Goal: Task Accomplishment & Management: Use online tool/utility

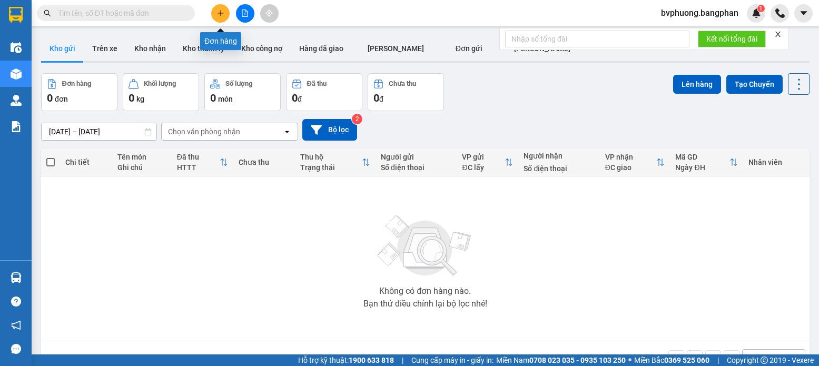
click at [215, 18] on button at bounding box center [220, 13] width 18 height 18
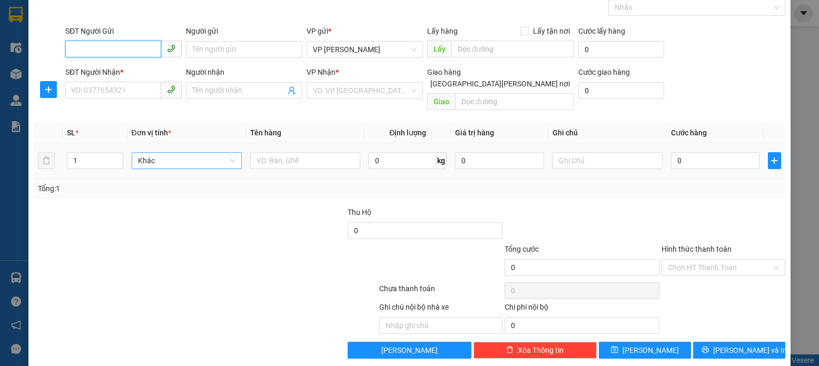
scroll to position [56, 0]
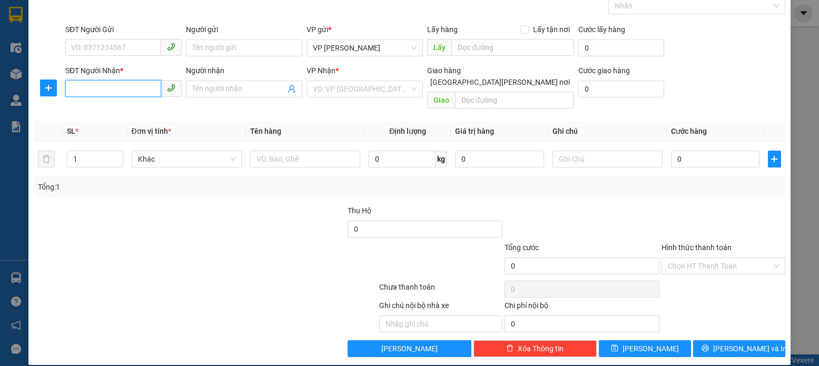
click at [75, 88] on input "SĐT Người Nhận *" at bounding box center [113, 88] width 96 height 17
type input "0947660768"
click at [95, 110] on div "0947660768" at bounding box center [122, 110] width 103 height 12
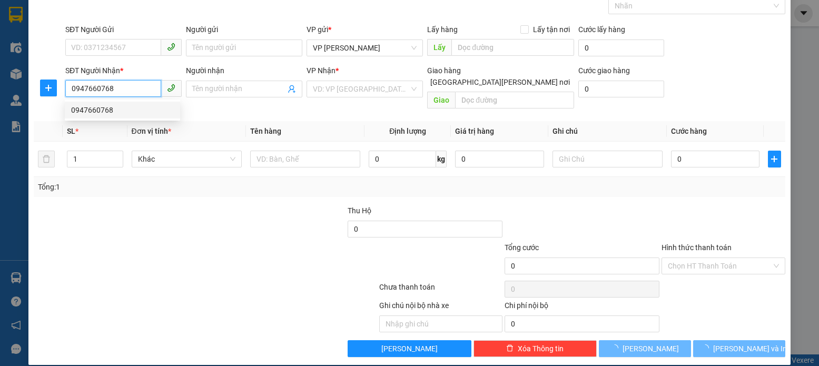
type input "gl"
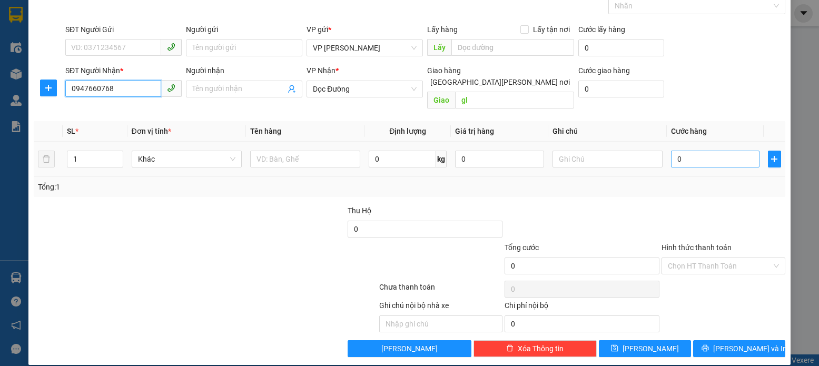
type input "0947660768"
click at [676, 151] on input "0" at bounding box center [715, 159] width 88 height 17
type input "5"
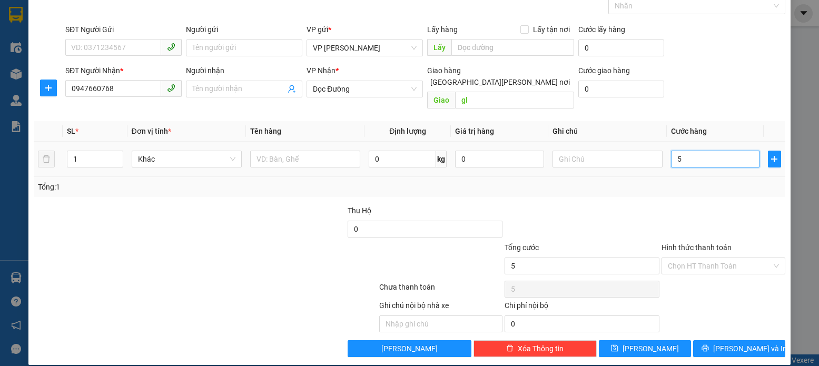
type input "50"
type input "50.000"
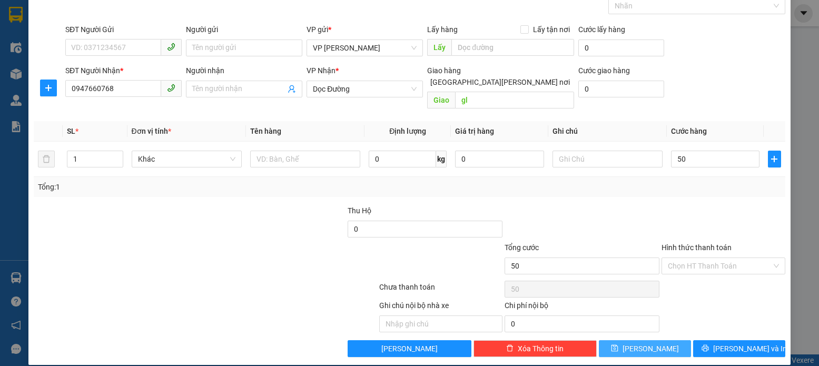
type input "50.000"
click at [618, 345] on icon "save" at bounding box center [614, 348] width 7 height 7
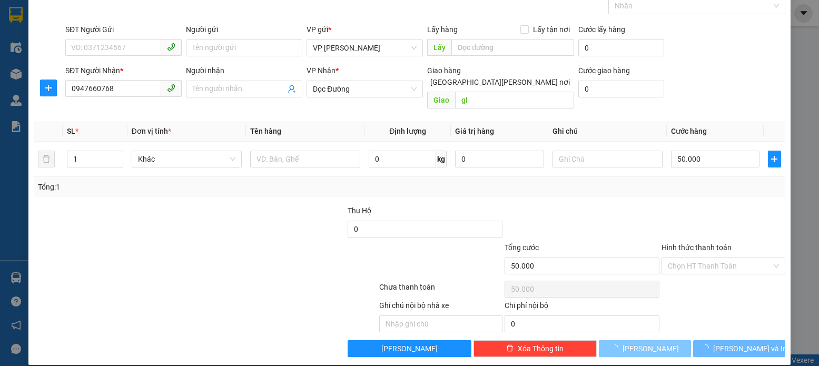
type input "0"
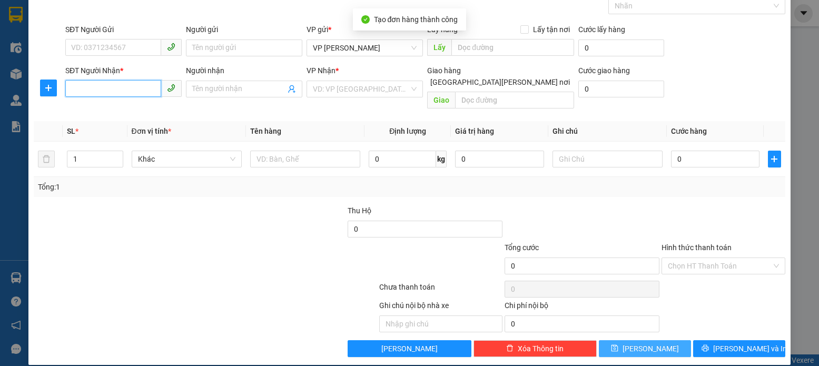
click at [70, 91] on input "SĐT Người Nhận *" at bounding box center [113, 88] width 96 height 17
type input "0974123966"
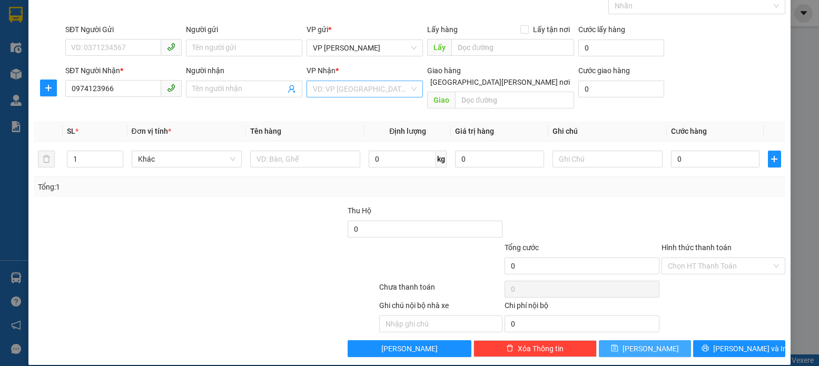
click at [374, 89] on input "search" at bounding box center [361, 89] width 96 height 16
drag, startPoint x: 420, startPoint y: 137, endPoint x: 419, endPoint y: 235, distance: 98.5
click at [419, 235] on div "Transit Pickup Surcharge Ids Transit Deliver Surcharge Ids Transit Deliver Surc…" at bounding box center [409, 170] width 751 height 376
click at [412, 90] on div "VD: VP [GEOGRAPHIC_DATA]" at bounding box center [365, 89] width 116 height 17
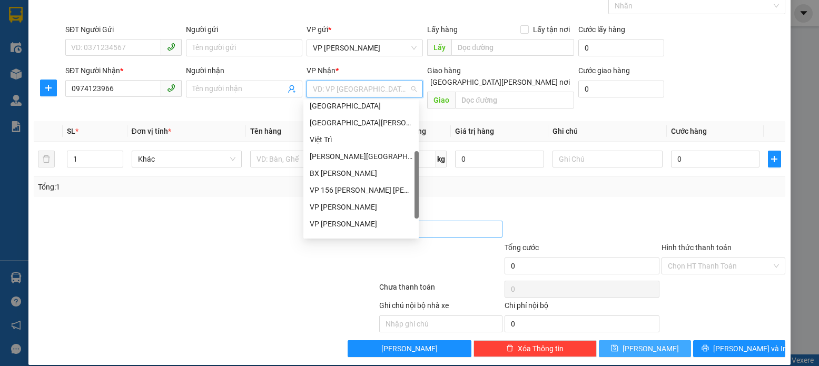
scroll to position [152, 0]
drag, startPoint x: 417, startPoint y: 125, endPoint x: 417, endPoint y: 221, distance: 96.4
click at [420, 220] on body "Kết quả [PERSON_NAME] ( 0 ) Bộ lọc No Data bvphuong.bangphan 1 Điều [PERSON_NAM…" at bounding box center [409, 183] width 819 height 366
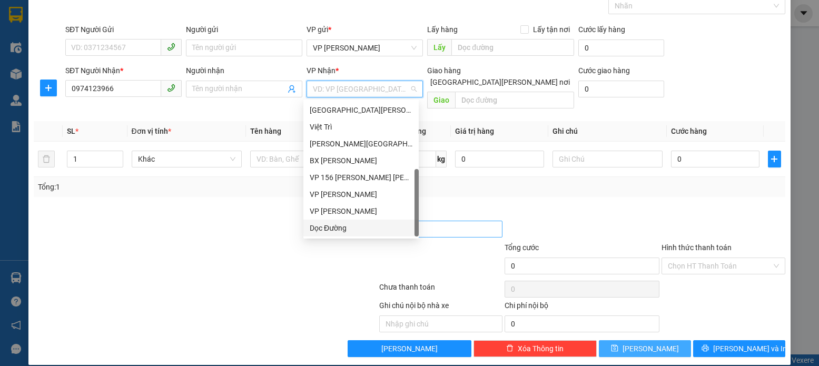
drag, startPoint x: 332, startPoint y: 228, endPoint x: 376, endPoint y: 222, distance: 44.0
click at [334, 226] on div "Dọc Đường" at bounding box center [361, 228] width 103 height 12
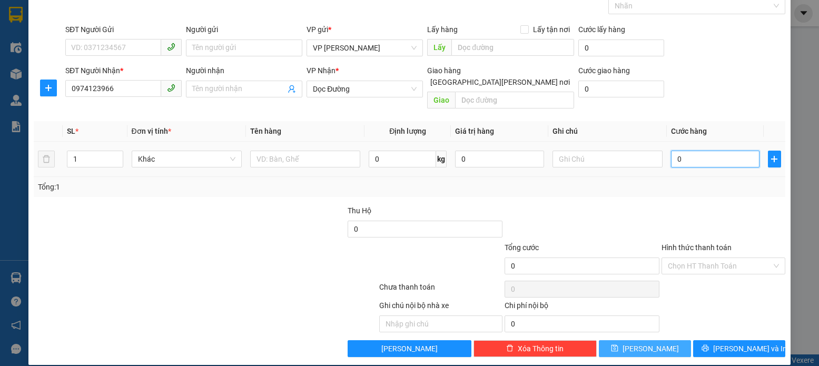
click at [677, 151] on input "0" at bounding box center [715, 159] width 88 height 17
type input "5"
type input "50"
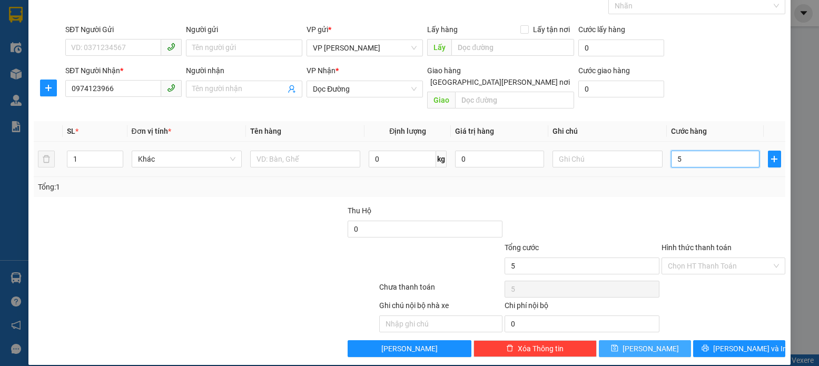
type input "50"
type input "50.000"
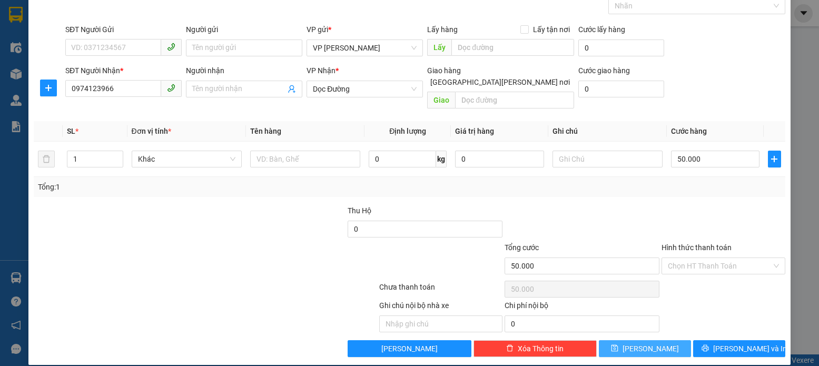
click at [618, 344] on icon "save" at bounding box center [614, 347] width 7 height 7
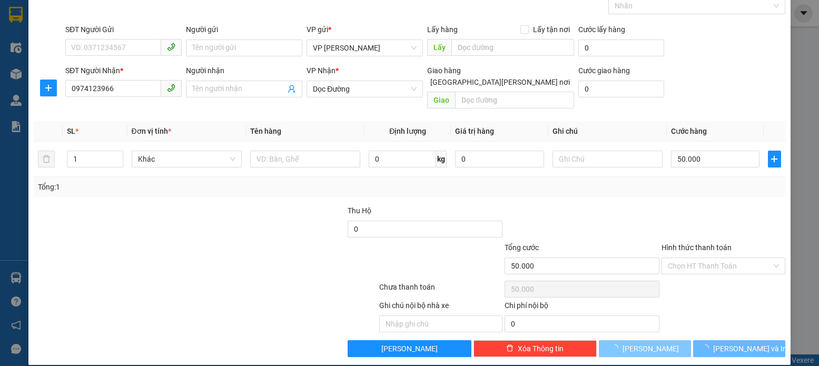
type input "0"
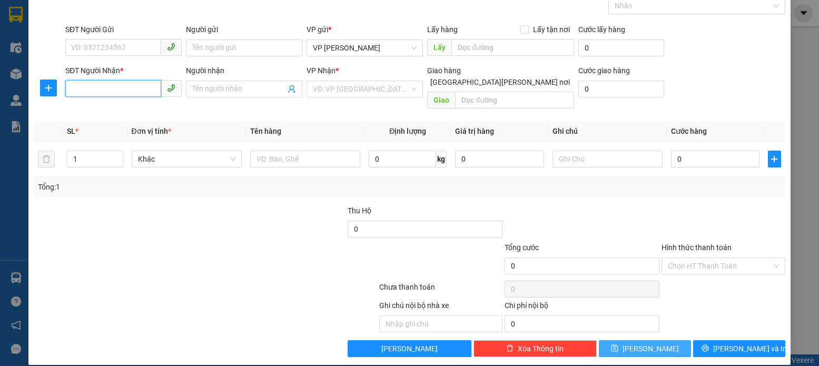
click at [73, 91] on input "SĐT Người Nhận *" at bounding box center [113, 88] width 96 height 17
click at [96, 106] on div "0964227988" at bounding box center [122, 110] width 103 height 12
type input "0964227988"
click at [96, 109] on div "Transit Pickup Surcharge Ids Transit Deliver Surcharge Ids Transit Deliver Surc…" at bounding box center [409, 170] width 751 height 376
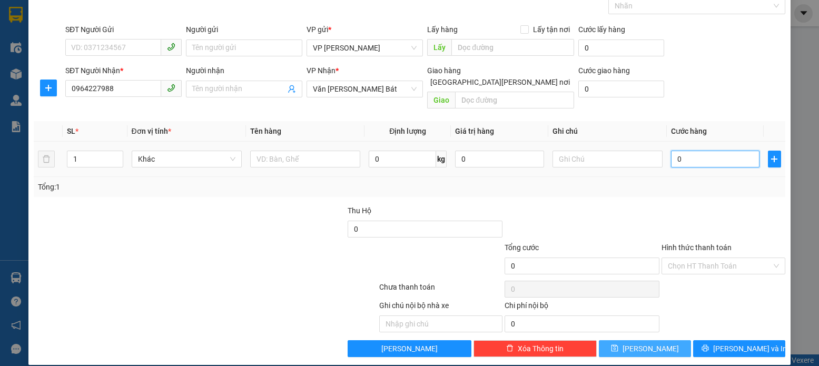
click at [674, 151] on input "0" at bounding box center [715, 159] width 88 height 17
type input "2"
type input "25"
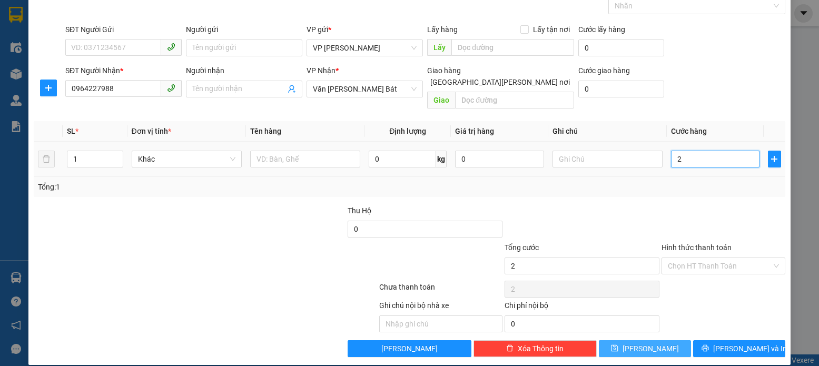
type input "25"
type input "250"
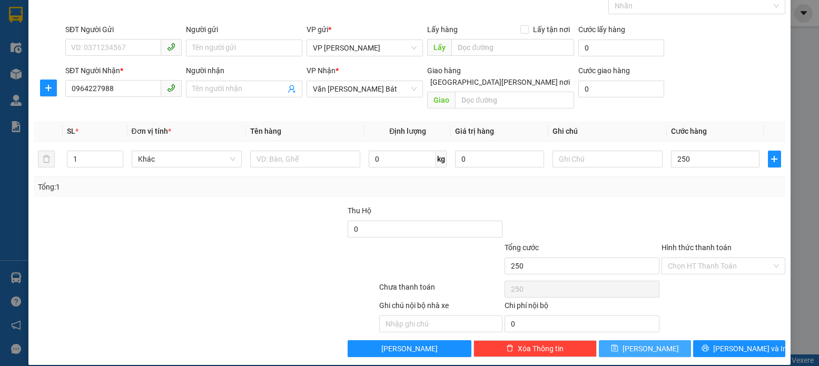
type input "250.000"
click at [618, 345] on icon "save" at bounding box center [614, 348] width 7 height 7
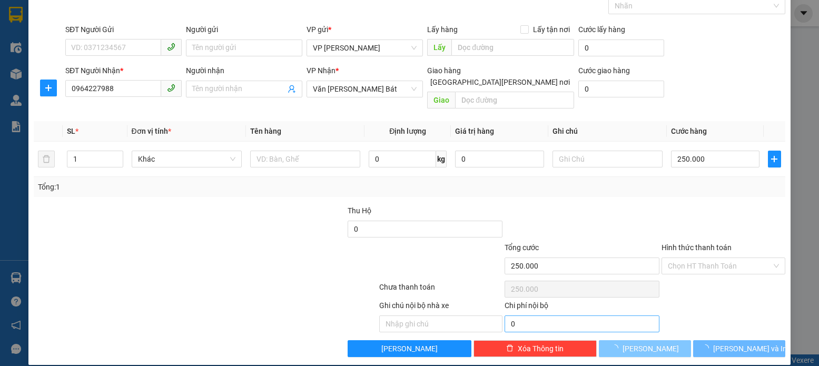
type input "0"
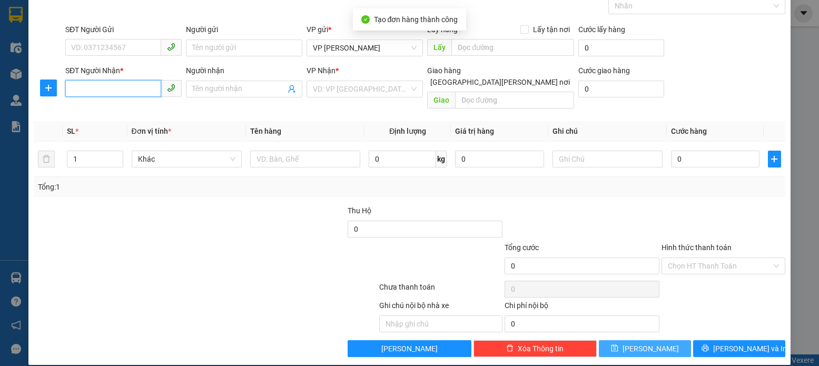
click at [71, 87] on input "SĐT Người Nhận *" at bounding box center [113, 88] width 96 height 17
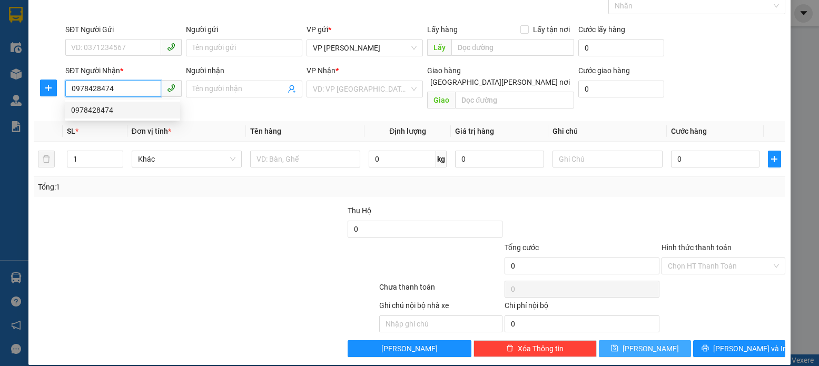
click at [100, 111] on div "0978428474" at bounding box center [122, 110] width 103 height 12
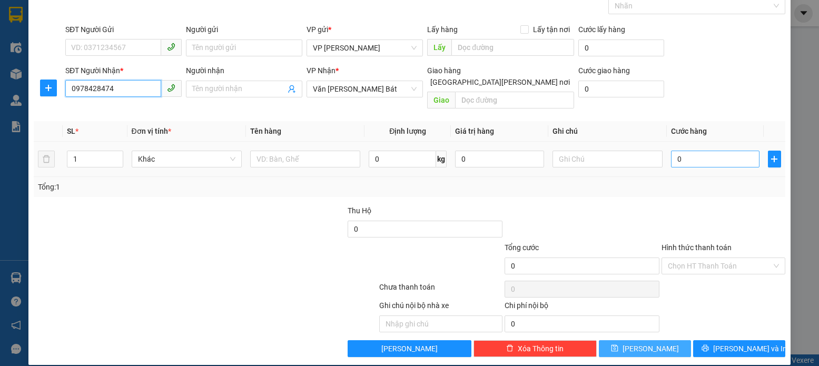
type input "0978428474"
click at [677, 151] on input "0" at bounding box center [715, 159] width 88 height 17
type input "1"
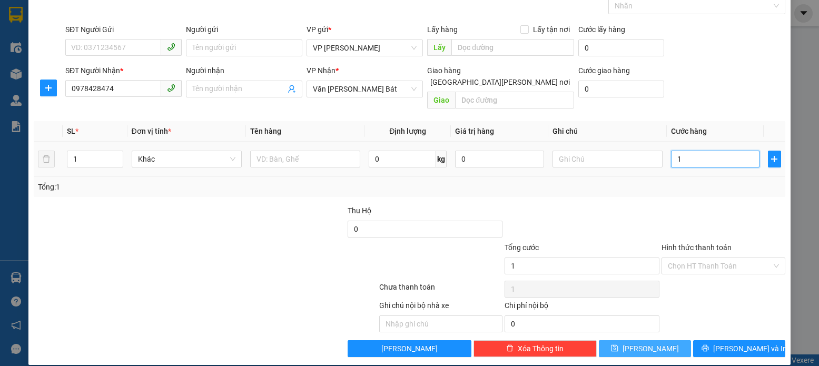
type input "10"
type input "100"
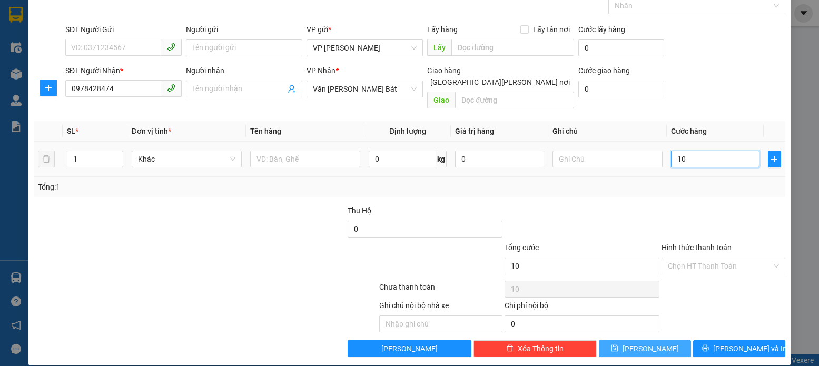
type input "100"
type input "100.000"
click at [618, 344] on icon "save" at bounding box center [614, 347] width 7 height 7
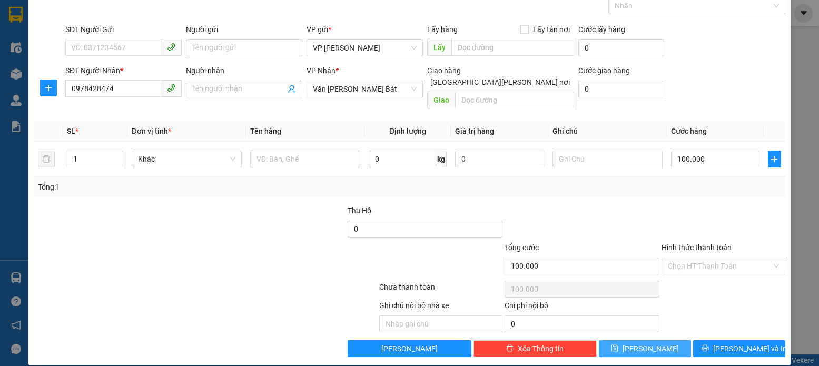
type input "0"
click at [67, 91] on input "SĐT Người Nhận *" at bounding box center [113, 88] width 96 height 17
click at [75, 85] on input "SĐT Người Nhận *" at bounding box center [113, 88] width 96 height 17
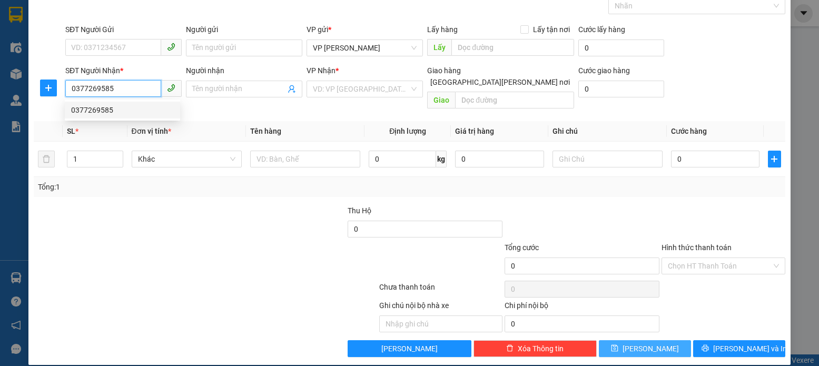
click at [103, 108] on div "0377269585" at bounding box center [122, 110] width 103 height 12
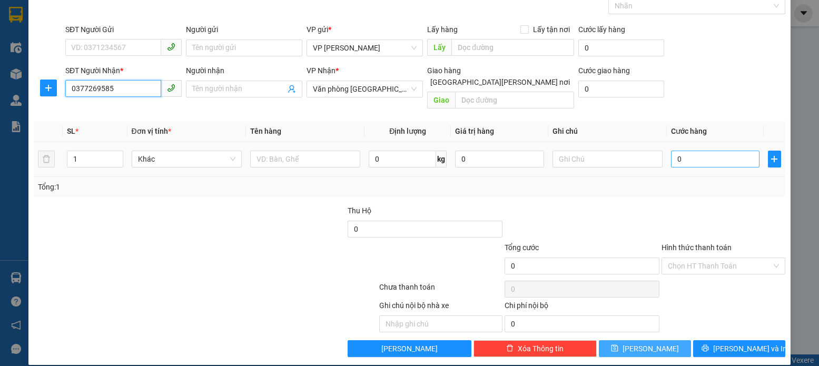
type input "0377269585"
click at [675, 151] on input "0" at bounding box center [715, 159] width 88 height 17
type input "5"
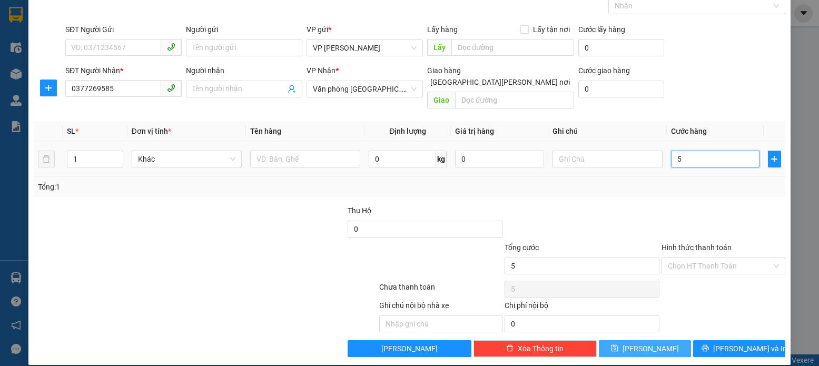
type input "50"
type input "50.000"
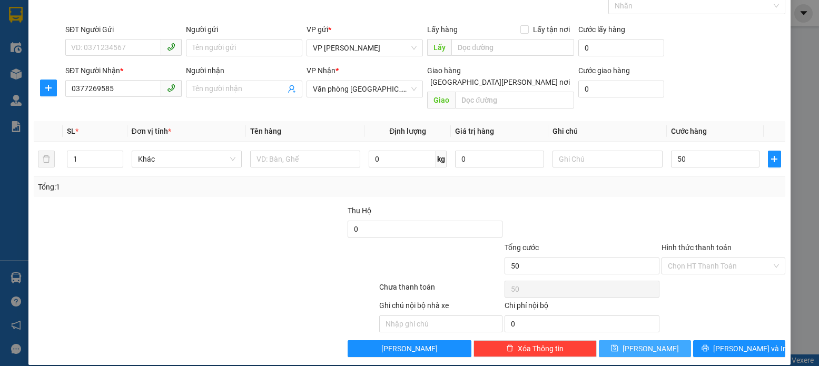
type input "50.000"
click at [635, 340] on button "[PERSON_NAME]" at bounding box center [645, 348] width 92 height 17
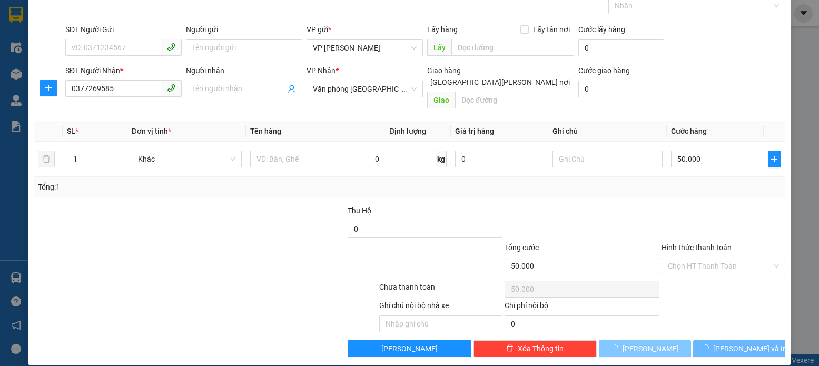
type input "0"
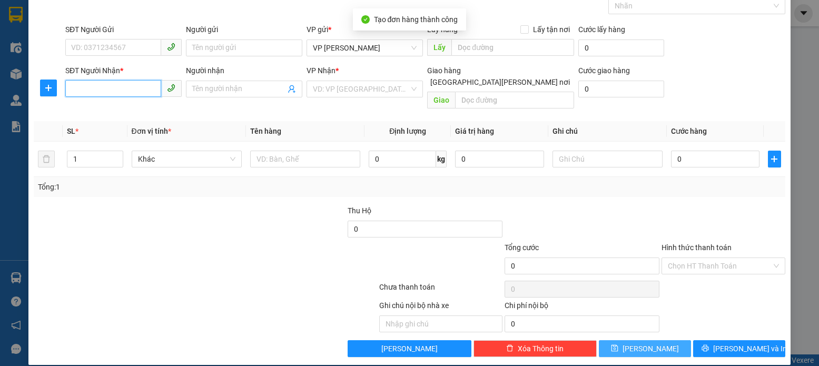
click at [71, 90] on input "SĐT Người Nhận *" at bounding box center [113, 88] width 96 height 17
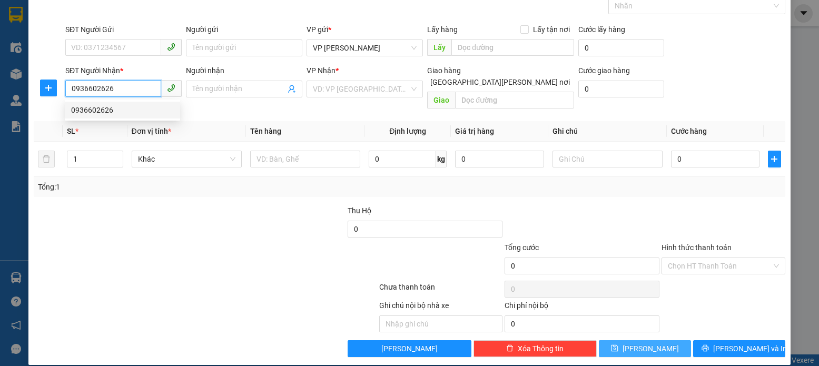
click at [103, 110] on div "0936602626" at bounding box center [122, 110] width 103 height 12
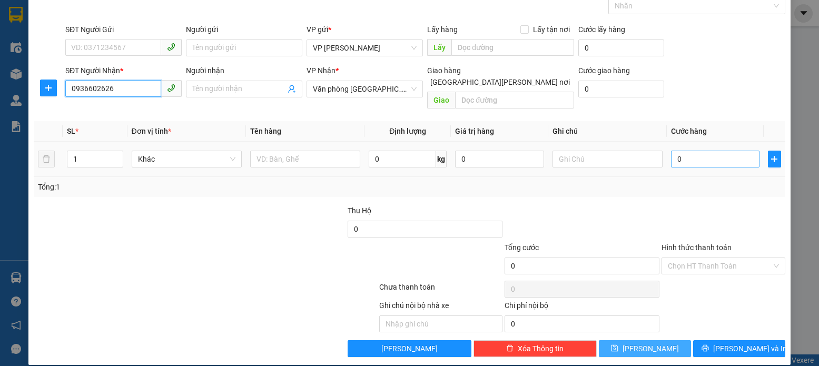
type input "0936602626"
click at [674, 151] on input "0" at bounding box center [715, 159] width 88 height 17
type input "5"
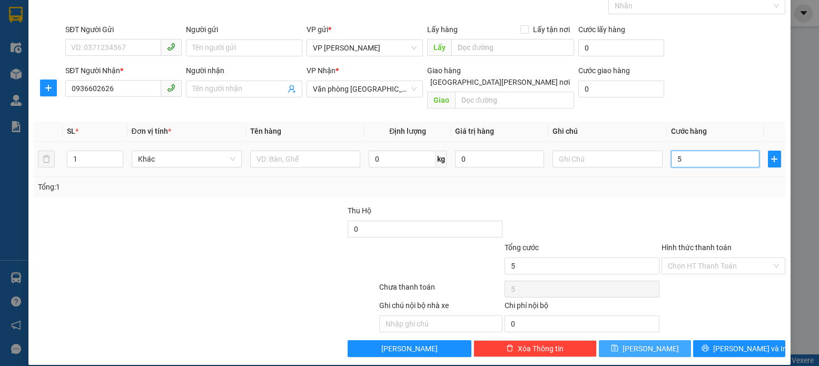
type input "50"
type input "50.000"
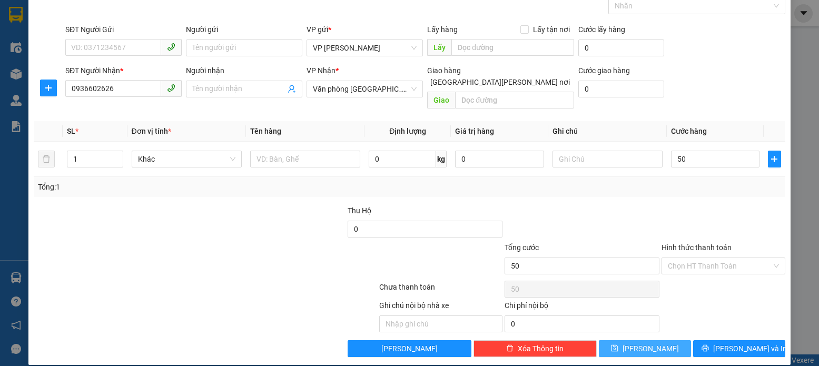
type input "50.000"
click at [618, 344] on icon "save" at bounding box center [614, 347] width 7 height 7
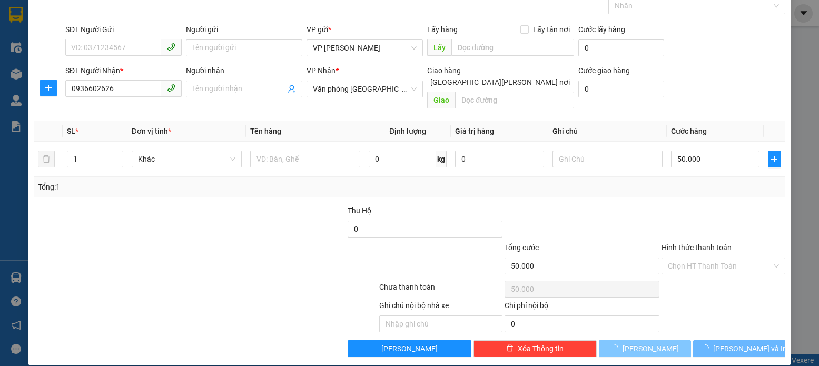
type input "0"
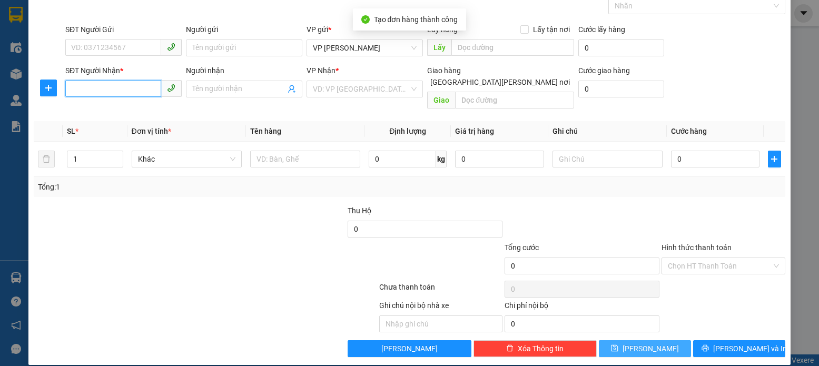
click at [72, 87] on input "SĐT Người Nhận *" at bounding box center [113, 88] width 96 height 17
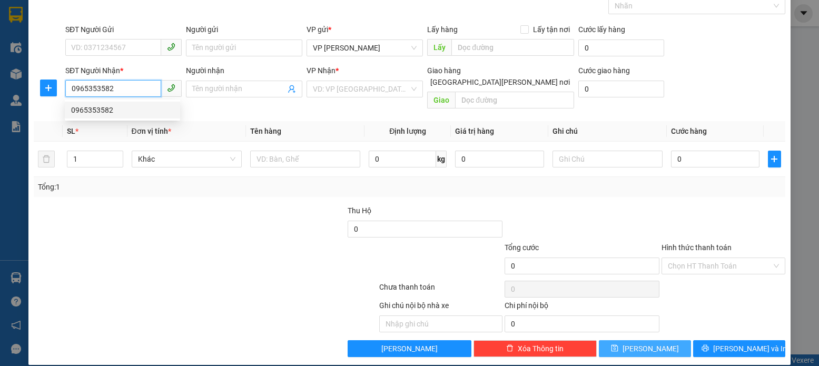
click at [90, 109] on div "0965353582" at bounding box center [122, 110] width 103 height 12
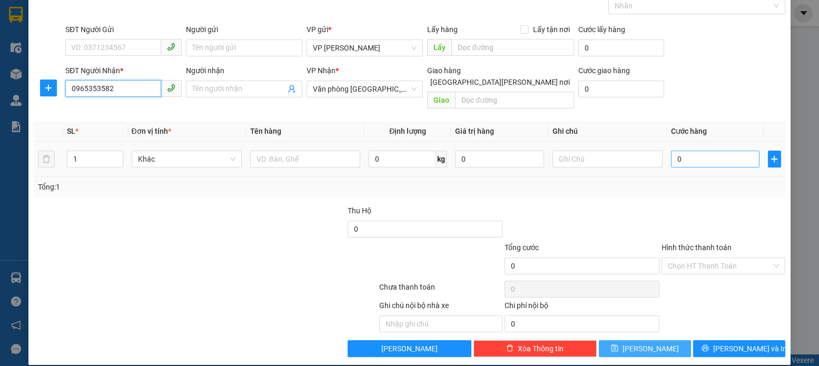
type input "0965353582"
click at [676, 151] on input "0" at bounding box center [715, 159] width 88 height 17
type input "1"
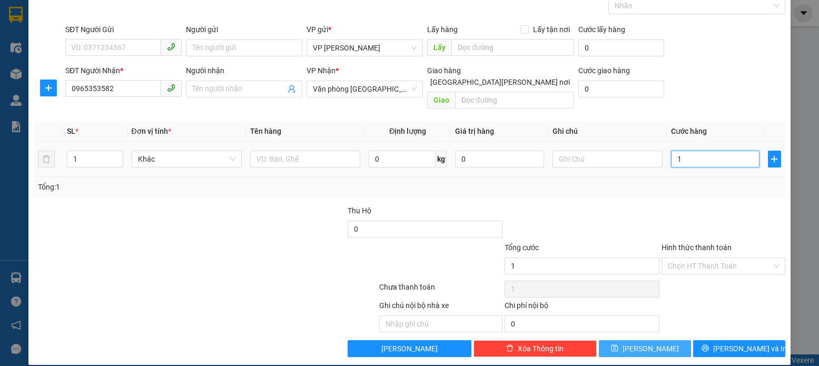
type input "10"
type input "100"
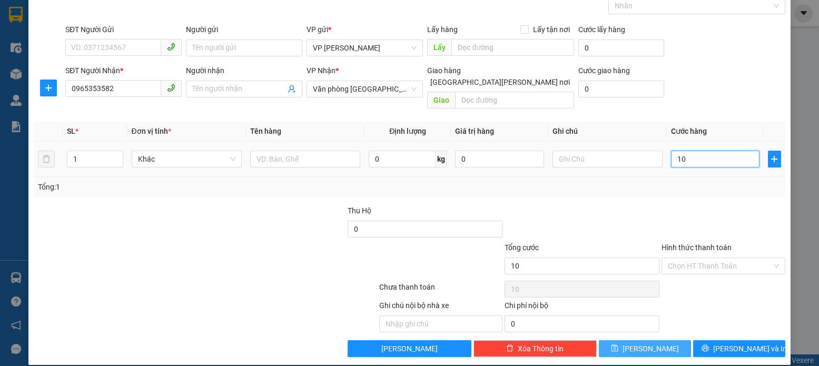
type input "100"
type input "100.000"
click at [618, 344] on icon "save" at bounding box center [614, 347] width 7 height 7
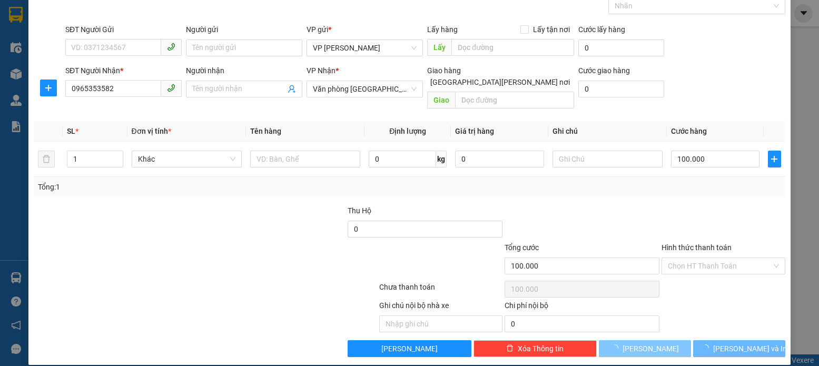
type input "0"
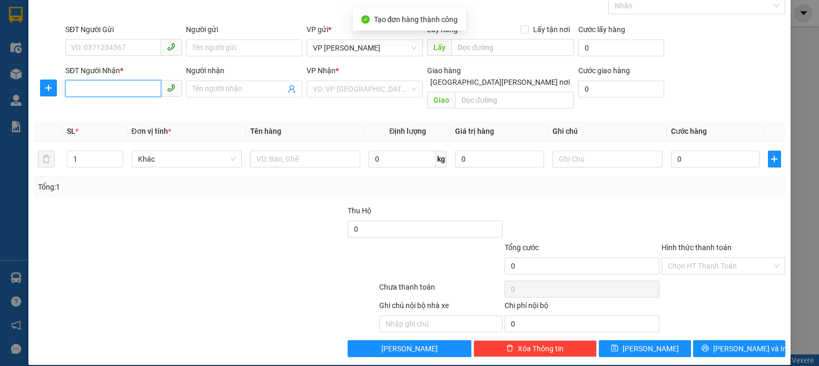
click at [70, 86] on input "SĐT Người Nhận *" at bounding box center [113, 88] width 96 height 17
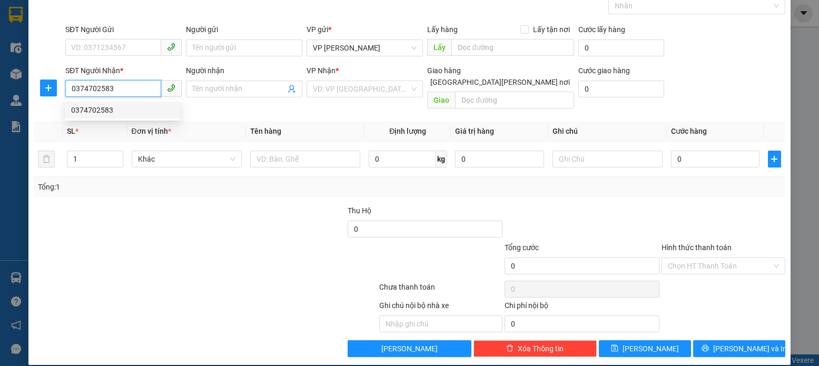
click at [96, 113] on div "0374702583" at bounding box center [122, 110] width 103 height 12
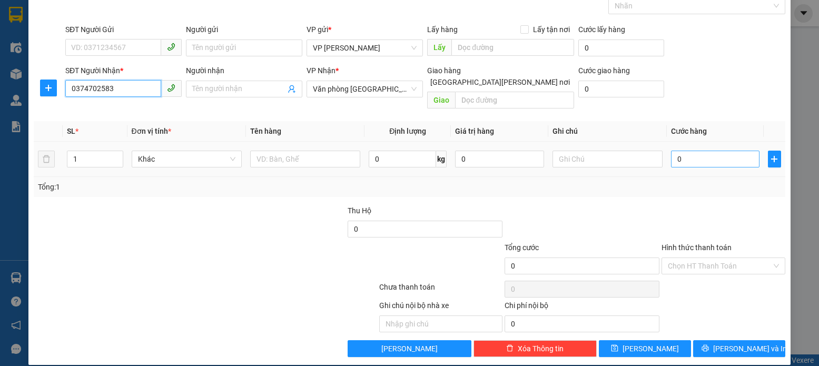
type input "0374702583"
click at [675, 151] on input "0" at bounding box center [715, 159] width 88 height 17
type input "2"
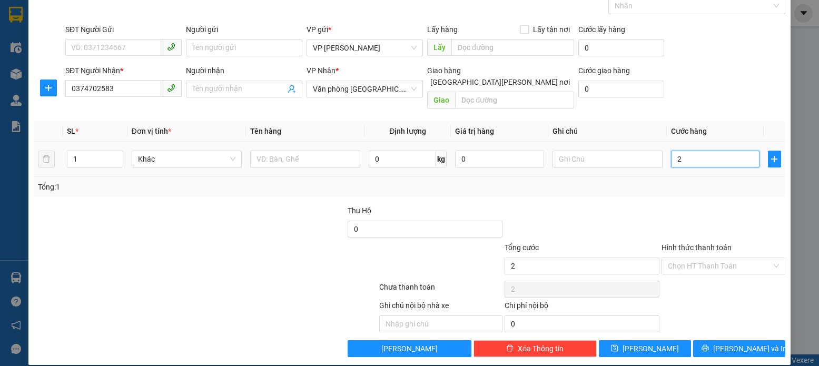
type input "20"
type input "200"
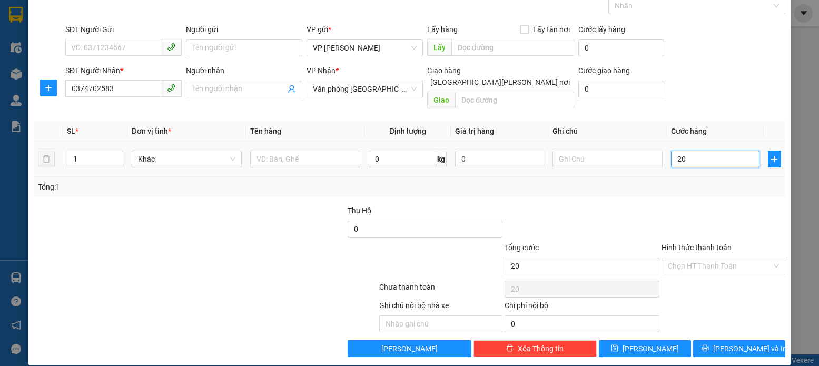
type input "200"
type input "200.000"
click at [618, 344] on icon "save" at bounding box center [614, 347] width 7 height 7
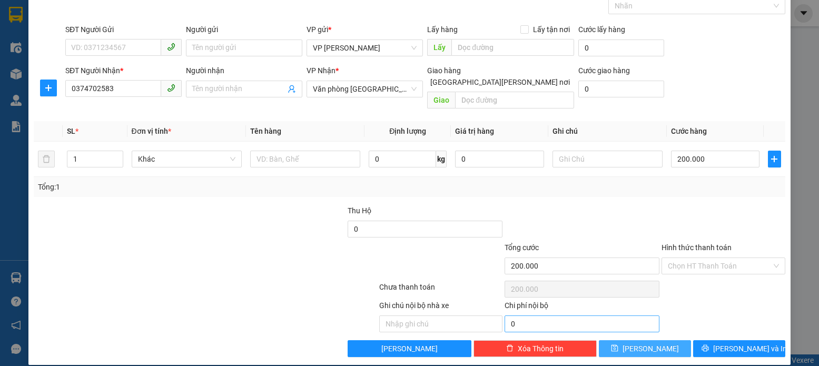
type input "0"
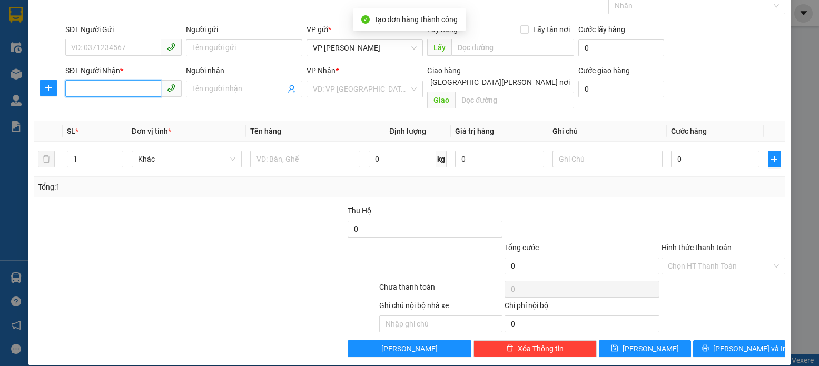
click at [73, 87] on input "SĐT Người Nhận *" at bounding box center [113, 88] width 96 height 17
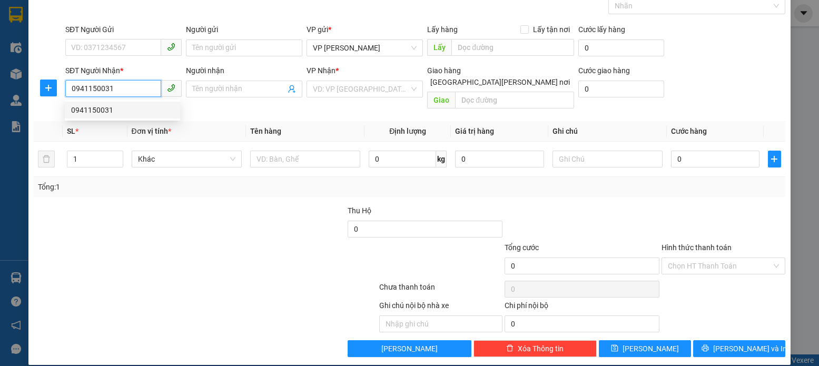
click at [99, 109] on div "0941150031" at bounding box center [122, 110] width 103 height 12
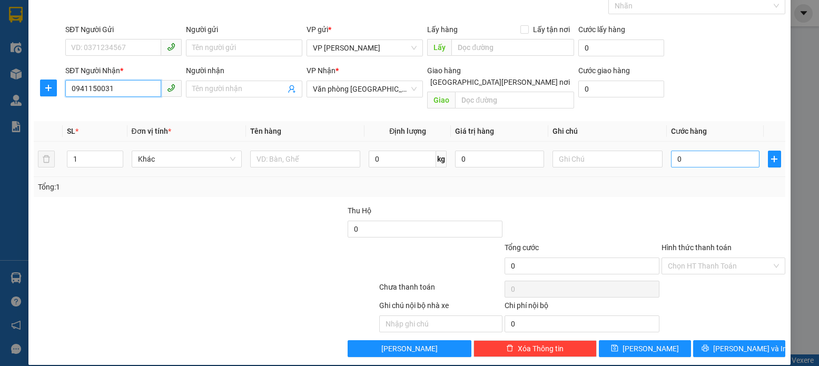
type input "0941150031"
click at [675, 151] on input "0" at bounding box center [715, 159] width 88 height 17
type input "1"
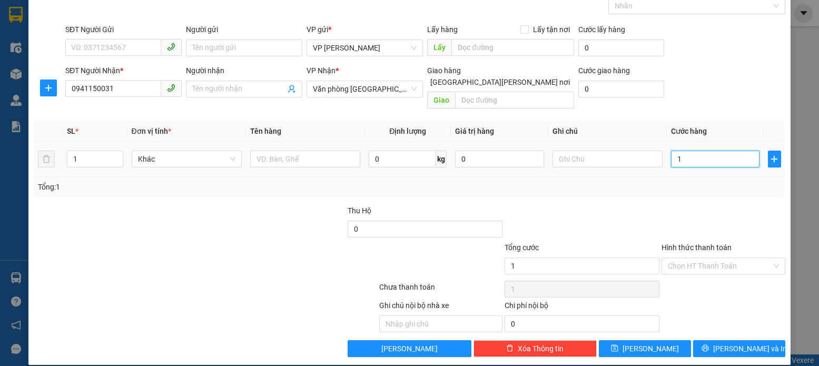
type input "10"
type input "100"
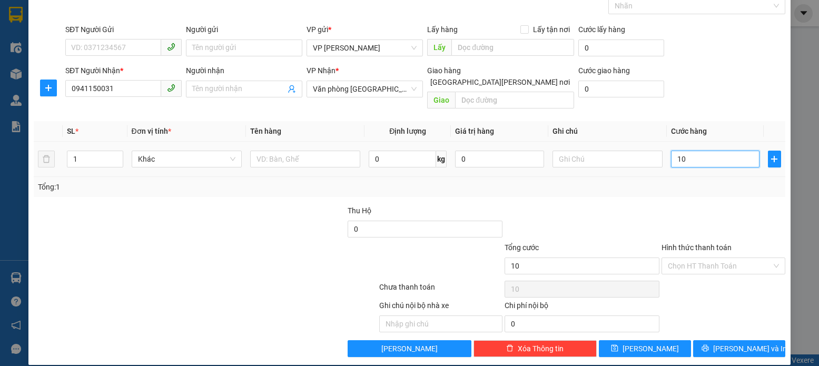
type input "100"
type input "100.000"
click at [618, 344] on icon "save" at bounding box center [614, 347] width 7 height 7
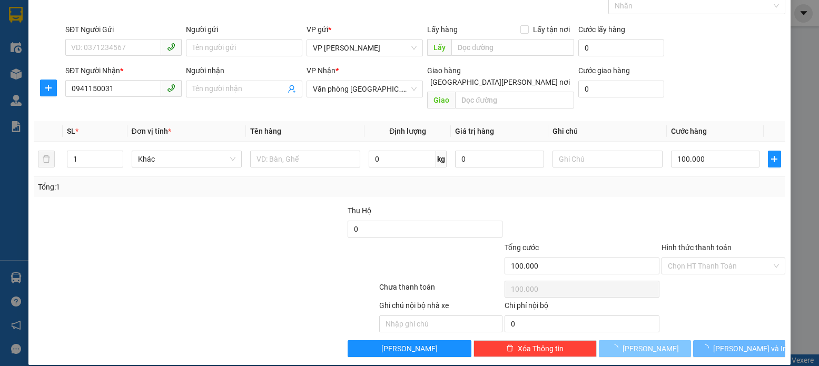
type input "0"
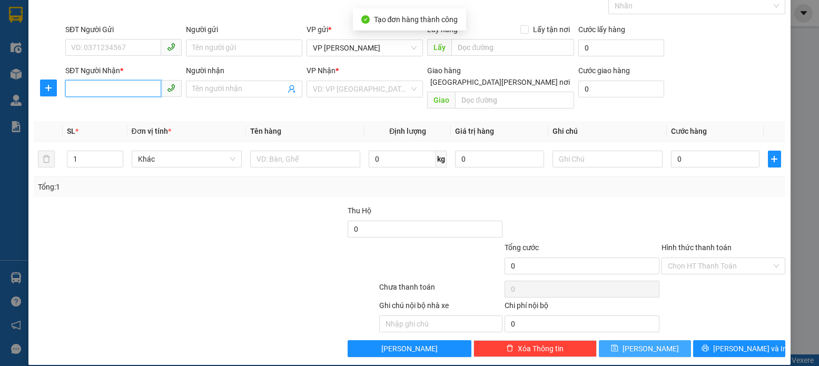
click at [68, 87] on input "SĐT Người Nhận *" at bounding box center [113, 88] width 96 height 17
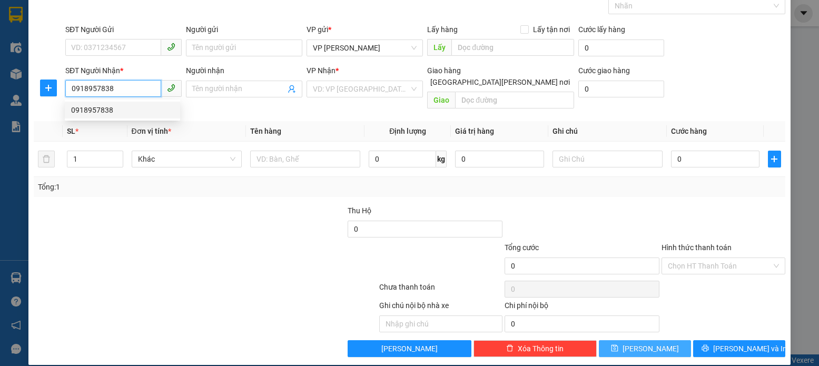
click at [97, 113] on div "0918957838" at bounding box center [122, 110] width 103 height 12
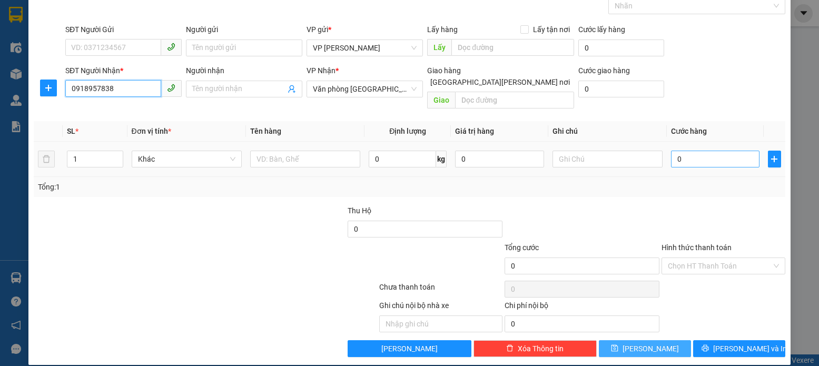
type input "0918957838"
drag, startPoint x: 678, startPoint y: 146, endPoint x: 658, endPoint y: 143, distance: 20.4
click at [677, 151] on input "0" at bounding box center [715, 159] width 88 height 17
type input "5"
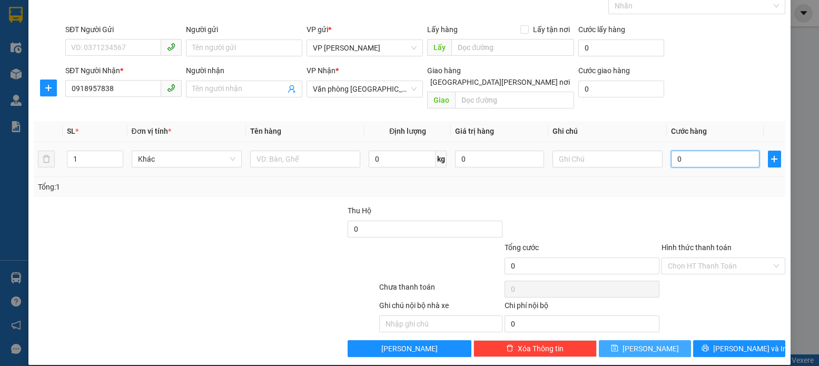
type input "5"
type input "50"
type input "50.000"
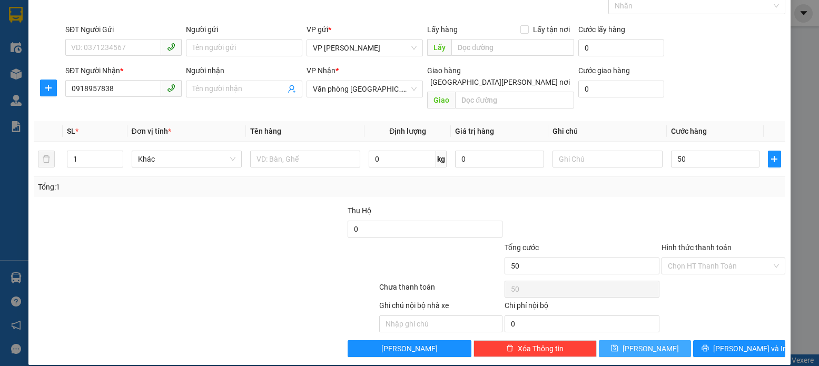
type input "50.000"
click at [618, 344] on icon "save" at bounding box center [614, 347] width 7 height 7
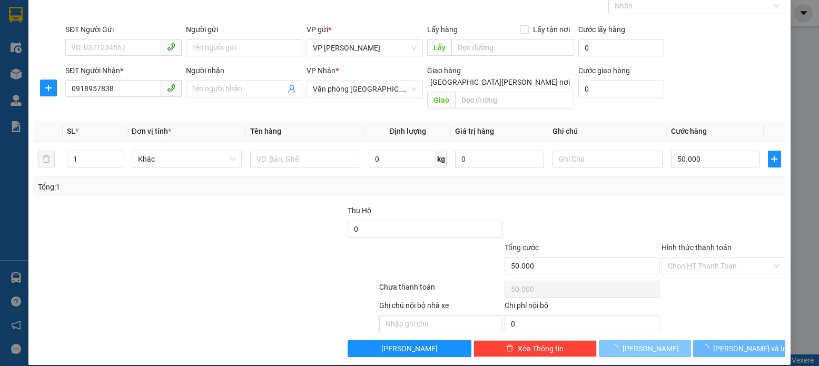
type input "0"
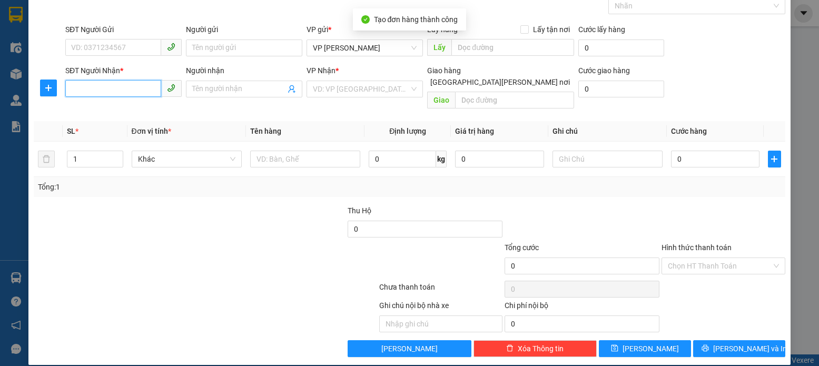
click at [72, 86] on input "SĐT Người Nhận *" at bounding box center [113, 88] width 96 height 17
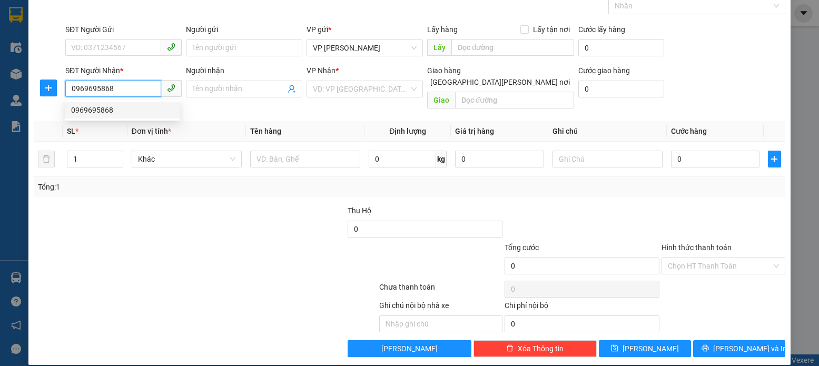
drag, startPoint x: 103, startPoint y: 111, endPoint x: 124, endPoint y: 111, distance: 20.5
click at [104, 110] on div "0969695868" at bounding box center [122, 110] width 103 height 12
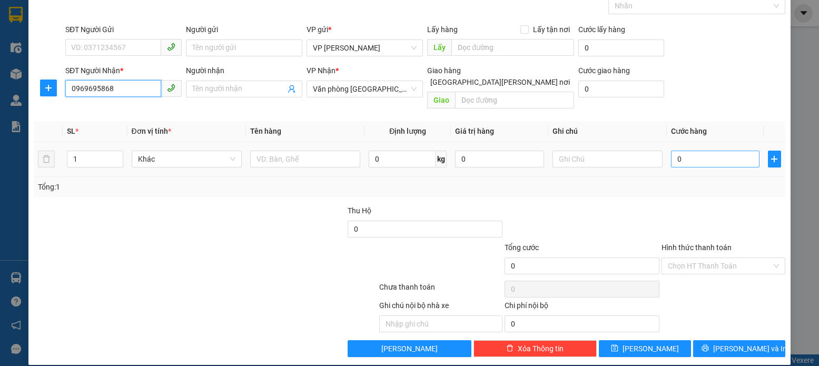
type input "0969695868"
click at [677, 151] on input "0" at bounding box center [715, 159] width 88 height 17
type input "5"
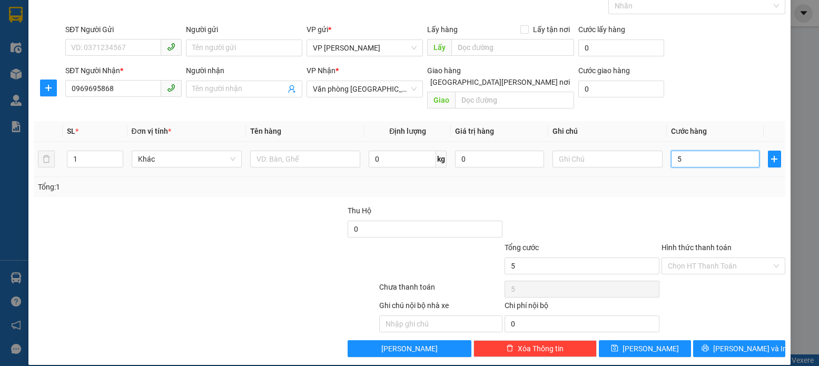
type input "50"
type input "50.000"
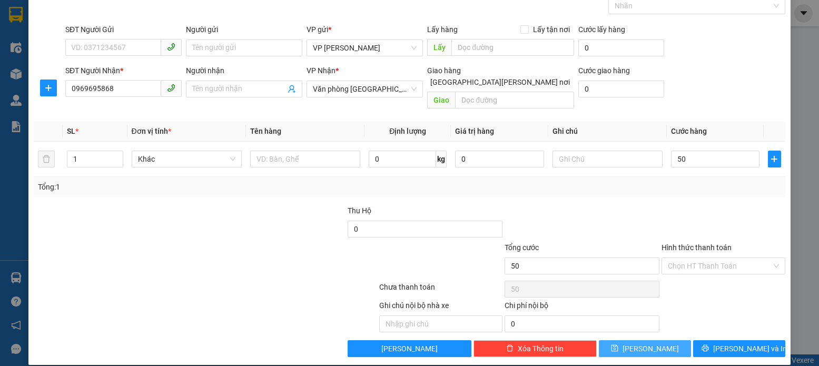
type input "50.000"
click at [618, 344] on icon "save" at bounding box center [614, 347] width 7 height 7
type input "0"
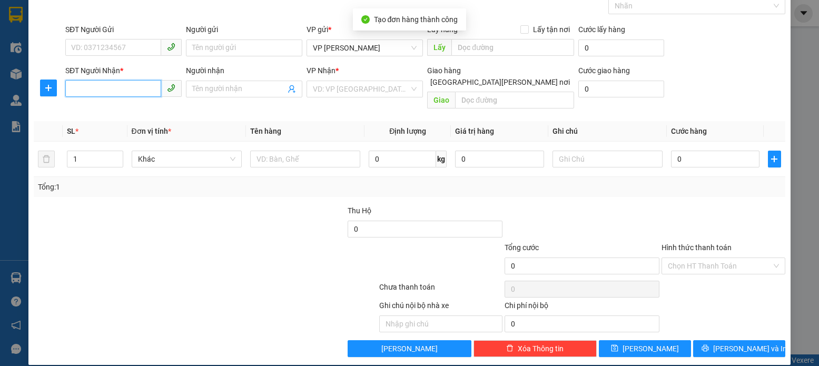
click at [66, 89] on input "SĐT Người Nhận *" at bounding box center [113, 88] width 96 height 17
click at [68, 88] on input "SĐT Người Nhận *" at bounding box center [113, 88] width 96 height 17
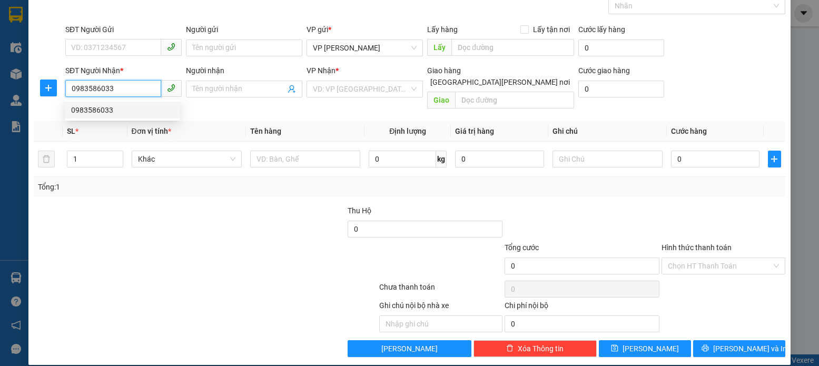
click at [100, 112] on div "0983586033" at bounding box center [122, 110] width 103 height 12
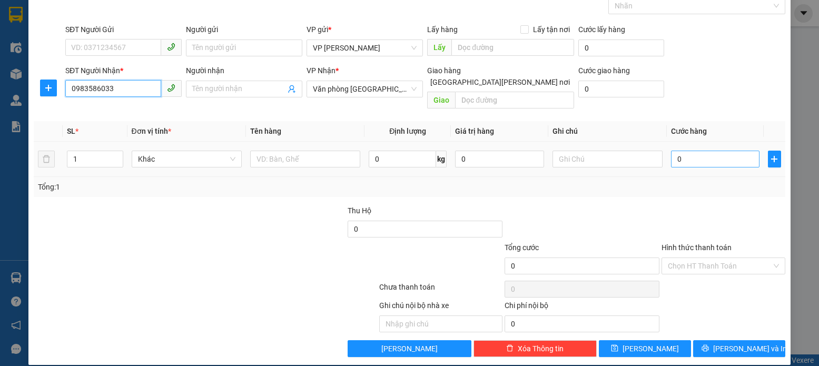
type input "0983586033"
click at [678, 151] on input "0" at bounding box center [715, 159] width 88 height 17
type input "1"
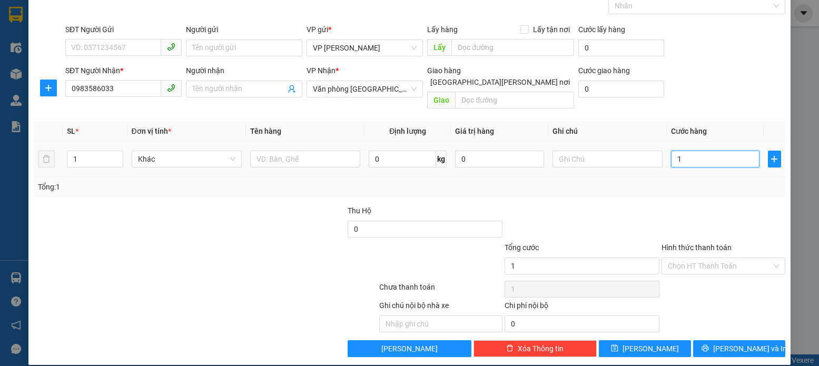
type input "12"
type input "120"
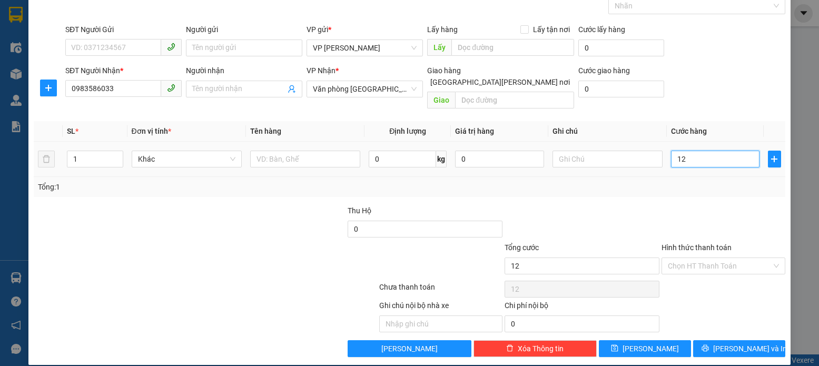
type input "120"
type input "120.000"
click at [618, 344] on icon "save" at bounding box center [614, 347] width 7 height 7
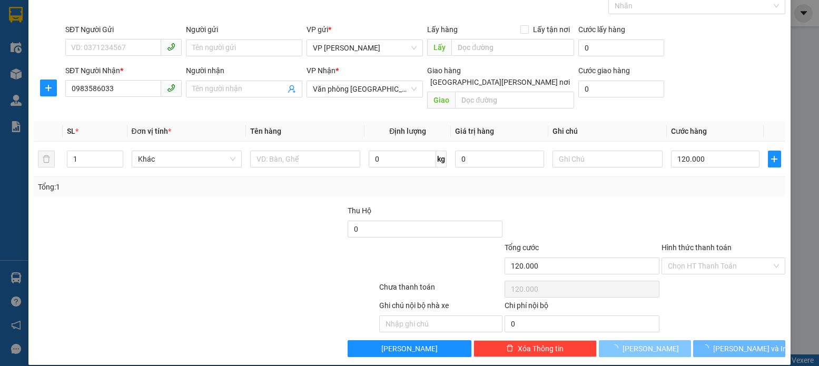
type input "0"
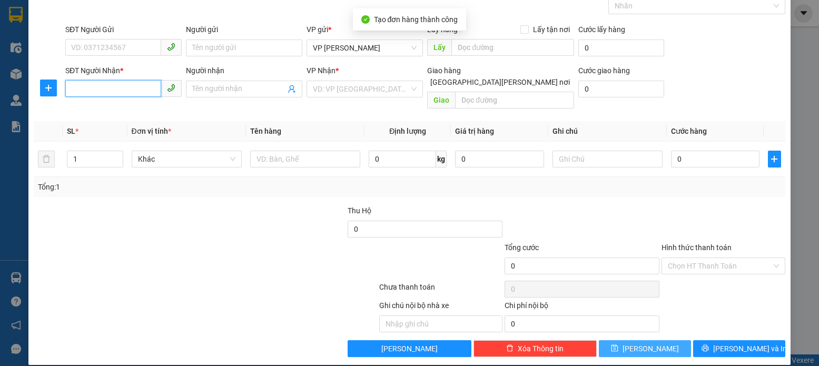
click at [69, 84] on input "SĐT Người Nhận *" at bounding box center [113, 88] width 96 height 17
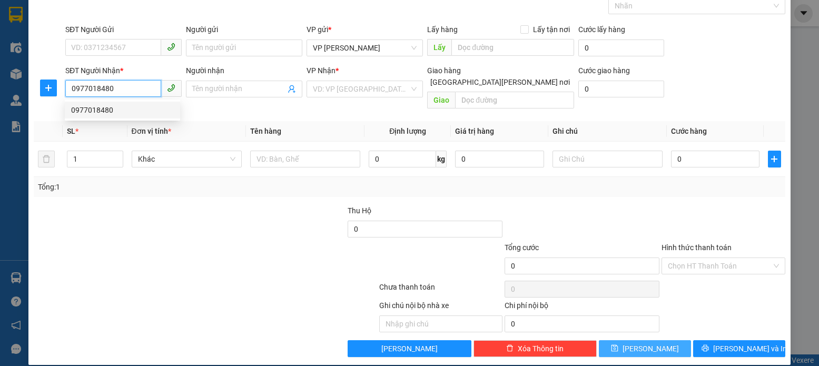
click at [100, 110] on div "0977018480" at bounding box center [122, 110] width 103 height 12
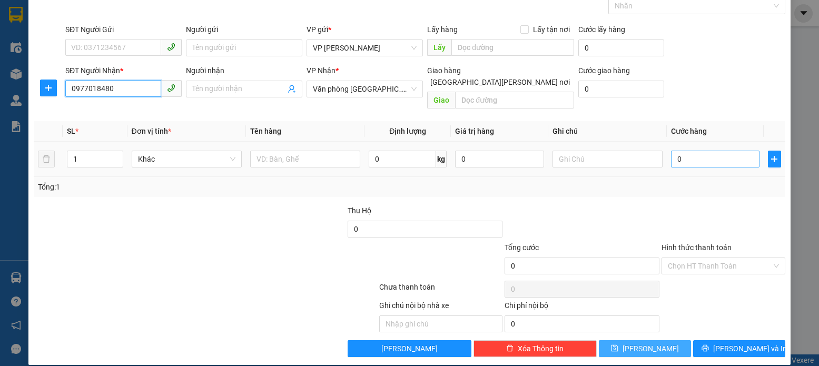
type input "0977018480"
click at [677, 151] on input "0" at bounding box center [715, 159] width 88 height 17
type input "8"
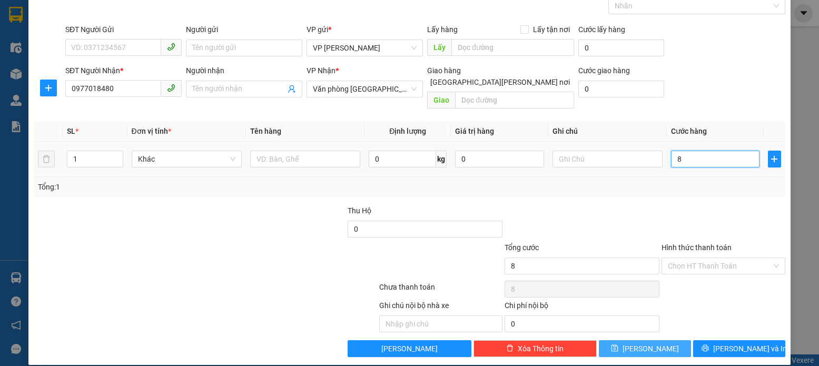
type input "80"
type input "80.000"
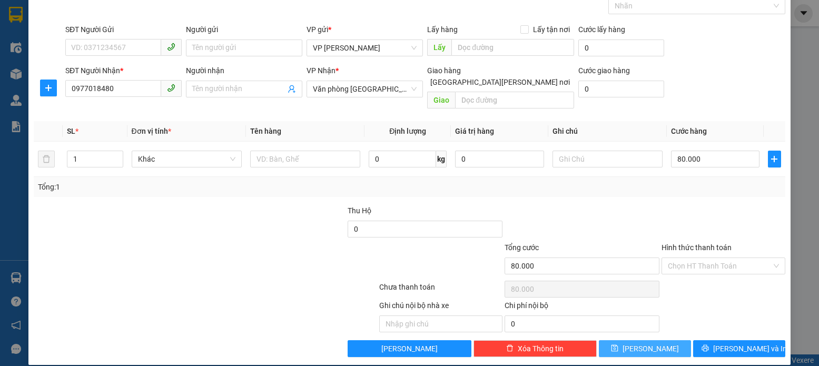
click at [685, 243] on label "Hình thức thanh toán" at bounding box center [697, 247] width 70 height 8
click at [685, 258] on input "Hình thức thanh toán" at bounding box center [719, 266] width 103 height 16
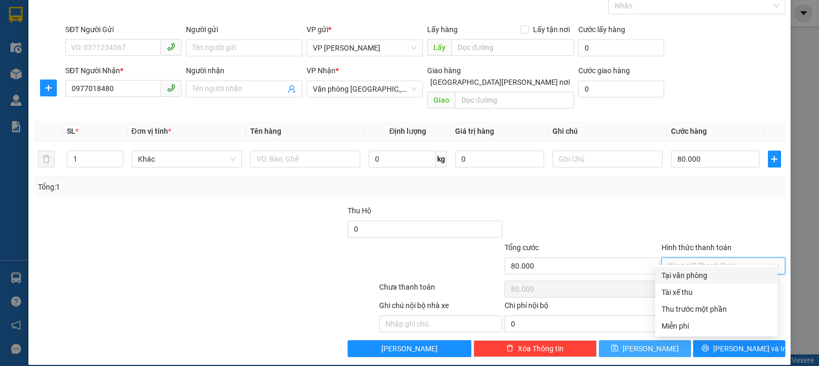
click at [689, 277] on div "Tại văn phòng" at bounding box center [717, 276] width 110 height 12
type input "0"
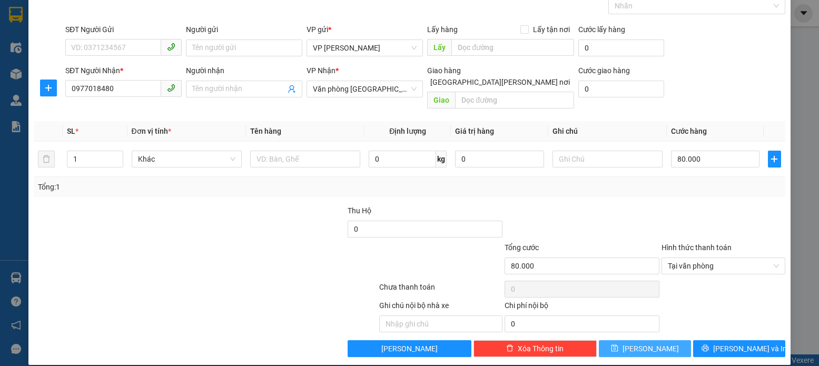
click at [618, 345] on icon "save" at bounding box center [614, 348] width 7 height 7
click at [76, 90] on input "SĐT Người Nhận *" at bounding box center [113, 88] width 96 height 17
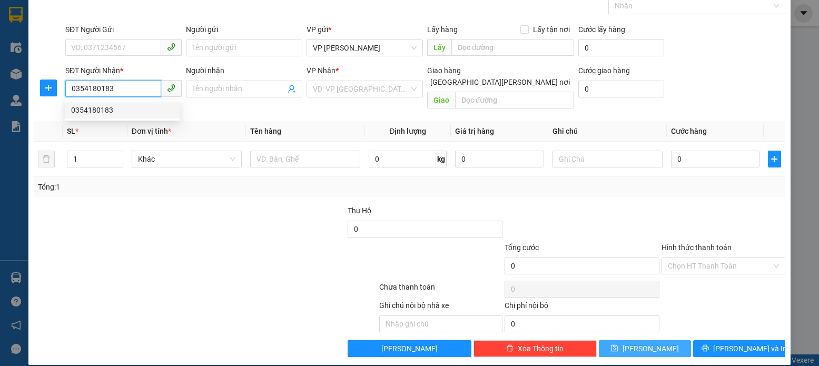
drag, startPoint x: 102, startPoint y: 112, endPoint x: 108, endPoint y: 111, distance: 6.9
click at [107, 111] on div "0354180183" at bounding box center [122, 110] width 103 height 12
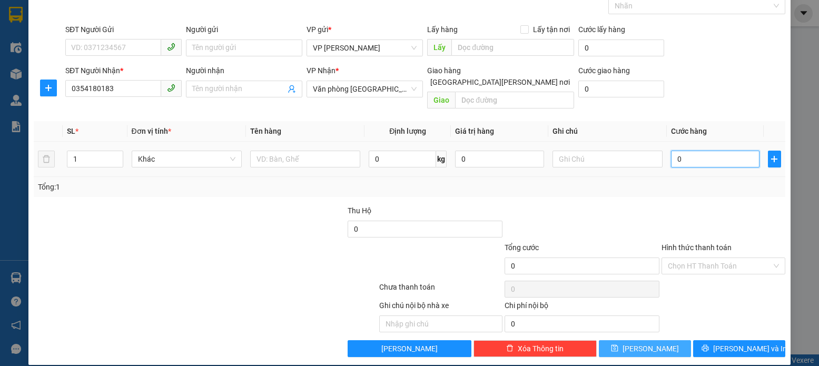
click at [674, 151] on input "0" at bounding box center [715, 159] width 88 height 17
click at [618, 344] on icon "save" at bounding box center [614, 347] width 7 height 7
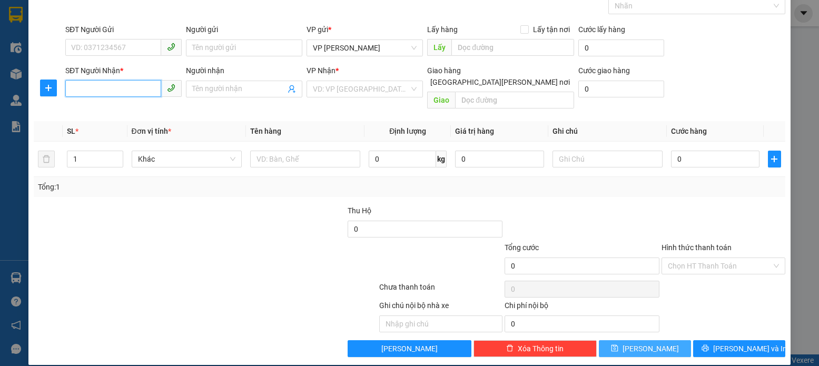
click at [68, 90] on input "SĐT Người Nhận *" at bounding box center [113, 88] width 96 height 17
drag, startPoint x: 96, startPoint y: 108, endPoint x: 107, endPoint y: 112, distance: 11.7
click at [96, 108] on div "0369399740" at bounding box center [122, 110] width 103 height 12
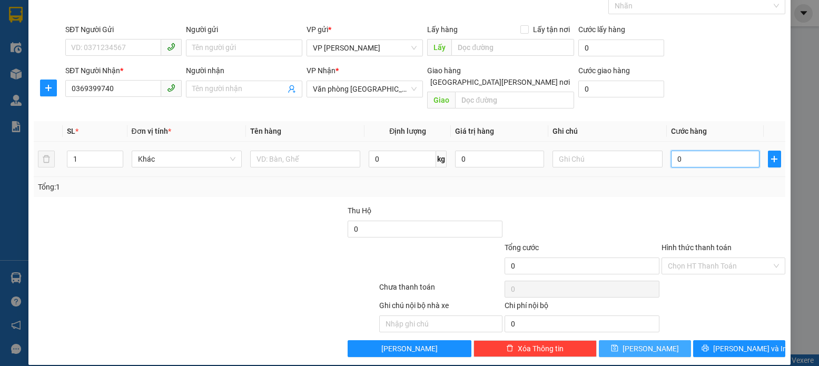
click at [674, 151] on input "0" at bounding box center [715, 159] width 88 height 17
click at [636, 340] on button "[PERSON_NAME]" at bounding box center [645, 348] width 92 height 17
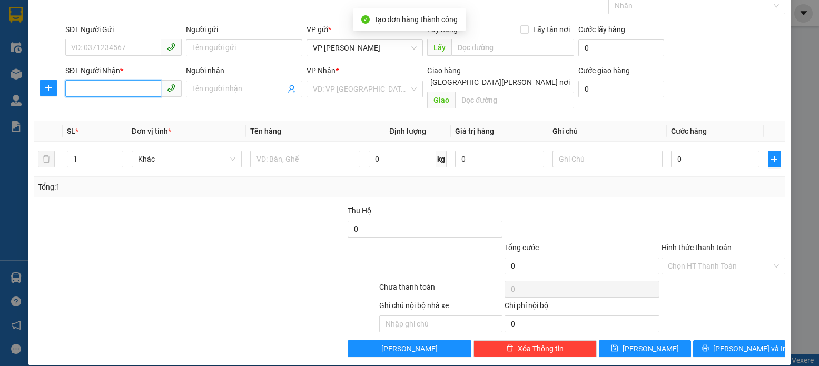
click at [69, 85] on input "SĐT Người Nhận *" at bounding box center [113, 88] width 96 height 17
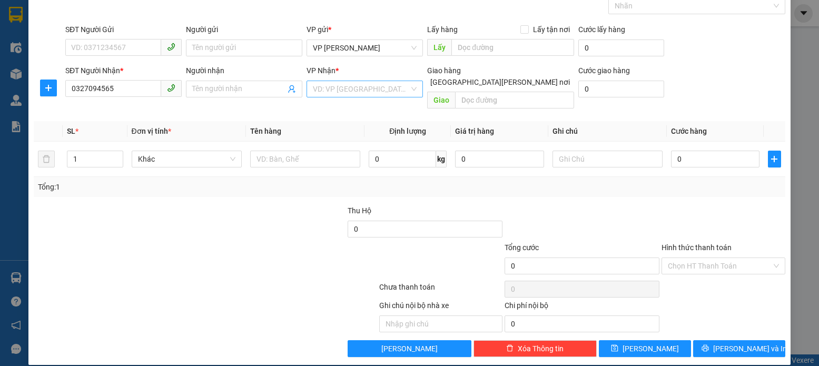
click at [393, 86] on input "search" at bounding box center [361, 89] width 96 height 16
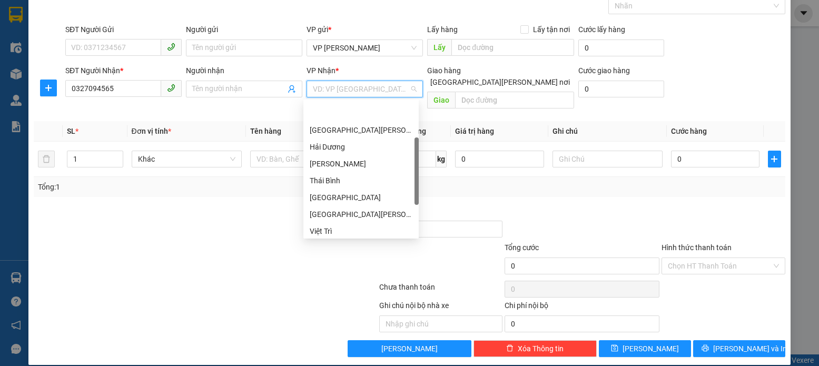
scroll to position [0, 0]
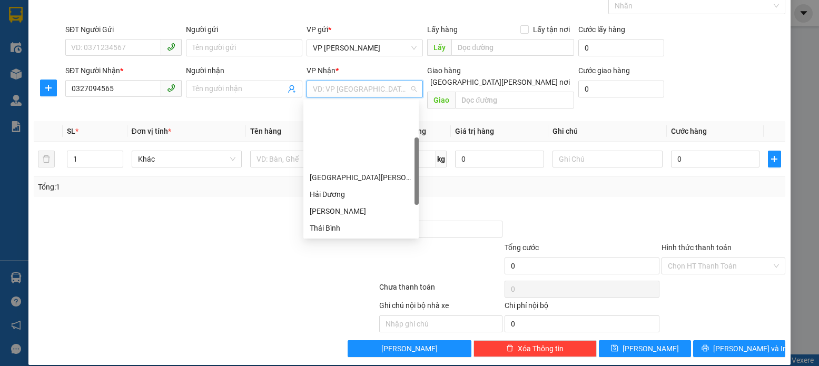
drag, startPoint x: 417, startPoint y: 205, endPoint x: 402, endPoint y: 89, distance: 117.3
click at [402, 89] on body "Kết quả [PERSON_NAME] ( 0 ) Bộ lọc No Data bvphuong.bangphan 1 Điều [PERSON_NAM…" at bounding box center [409, 183] width 819 height 366
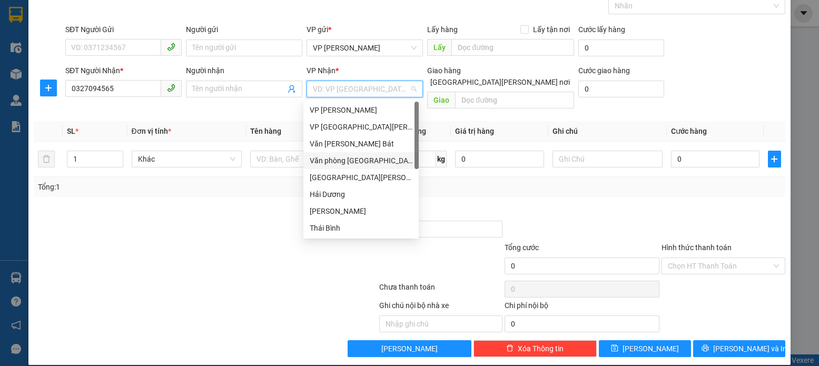
click at [358, 159] on div "Văn phòng [GEOGRAPHIC_DATA]" at bounding box center [361, 161] width 103 height 12
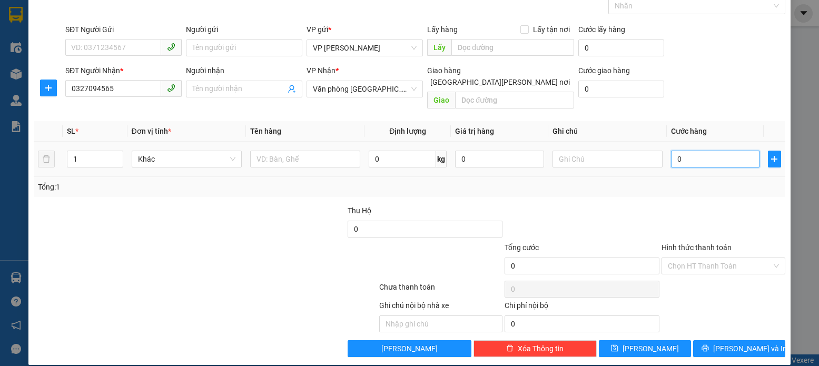
click at [674, 151] on input "0" at bounding box center [715, 159] width 88 height 17
click at [618, 344] on icon "save" at bounding box center [614, 347] width 7 height 7
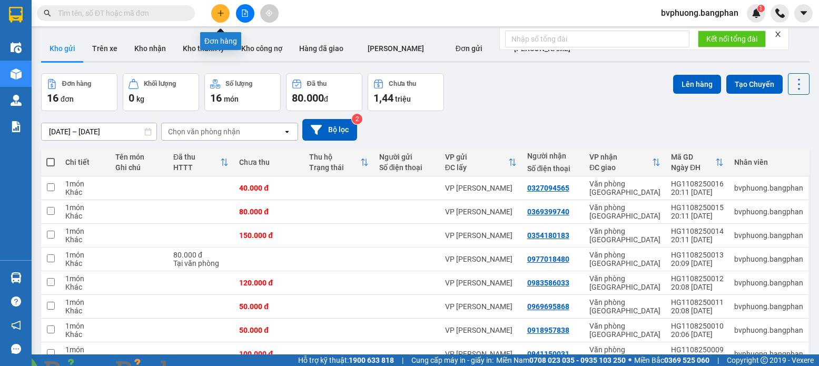
click at [223, 15] on icon "plus" at bounding box center [220, 12] width 7 height 7
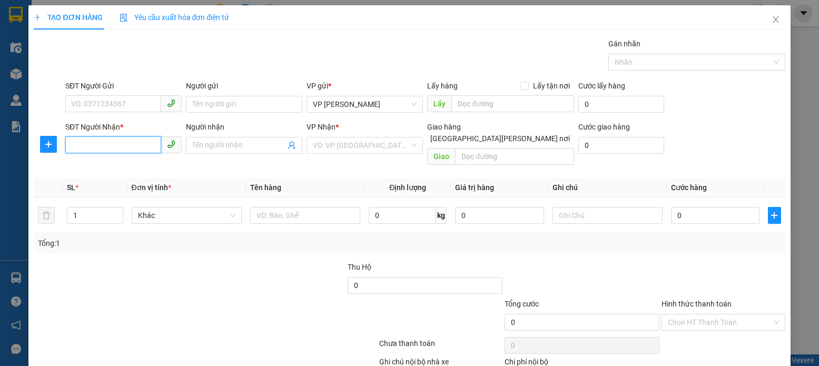
click at [71, 145] on input "SĐT Người Nhận *" at bounding box center [113, 144] width 96 height 17
click at [409, 144] on div "VD: VP [GEOGRAPHIC_DATA]" at bounding box center [365, 145] width 116 height 17
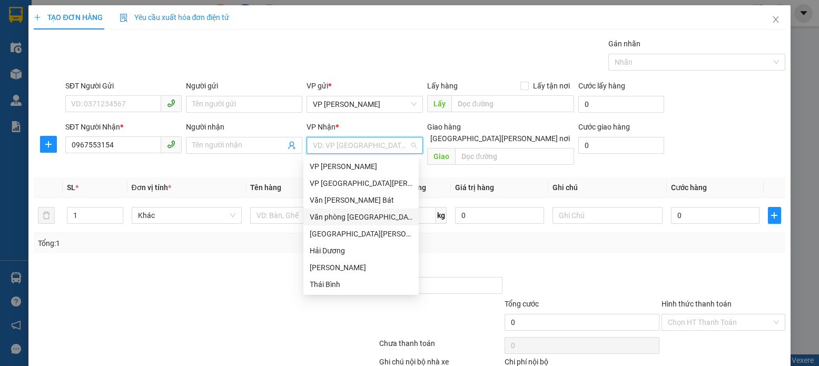
click at [353, 219] on div "Văn phòng [GEOGRAPHIC_DATA]" at bounding box center [361, 217] width 103 height 12
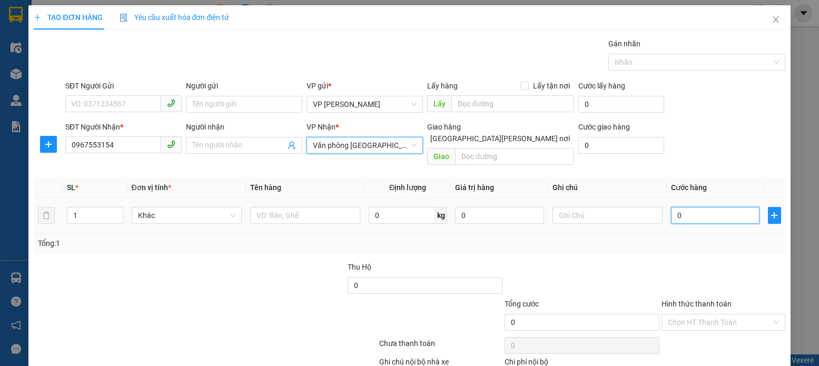
click at [678, 207] on input "0" at bounding box center [715, 215] width 88 height 17
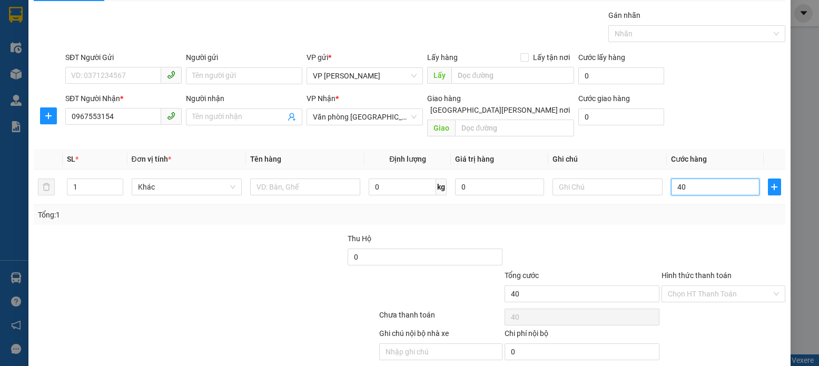
scroll to position [56, 0]
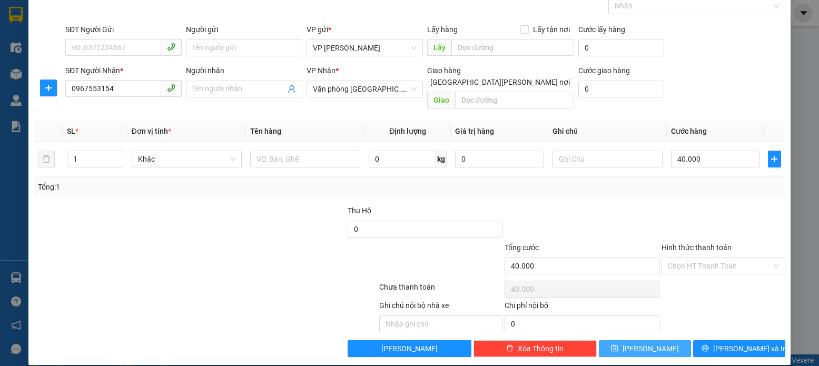
click at [618, 344] on icon "save" at bounding box center [614, 347] width 7 height 7
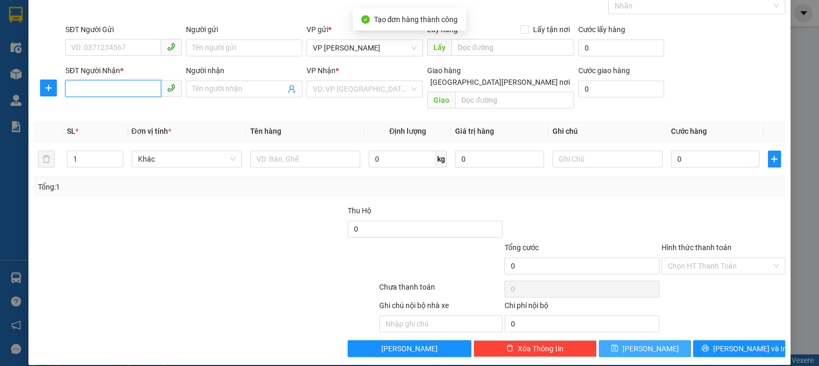
click at [70, 88] on input "SĐT Người Nhận *" at bounding box center [113, 88] width 96 height 17
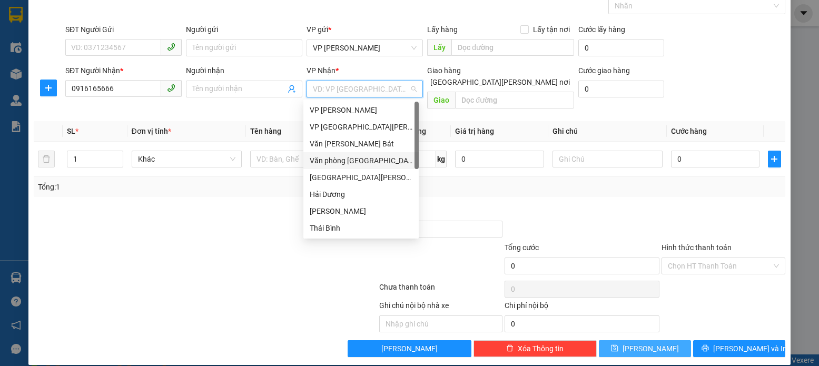
drag, startPoint x: 403, startPoint y: 85, endPoint x: 405, endPoint y: 92, distance: 7.0
click at [405, 89] on input "search" at bounding box center [361, 89] width 96 height 16
click at [363, 162] on div "Văn phòng [GEOGRAPHIC_DATA]" at bounding box center [361, 161] width 103 height 12
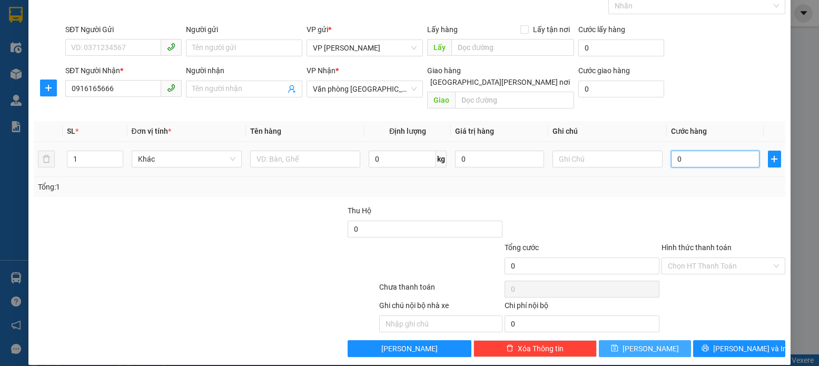
click at [680, 151] on input "0" at bounding box center [715, 159] width 88 height 17
click at [618, 344] on icon "save" at bounding box center [614, 347] width 7 height 7
click at [211, 366] on img at bounding box center [207, 372] width 6 height 6
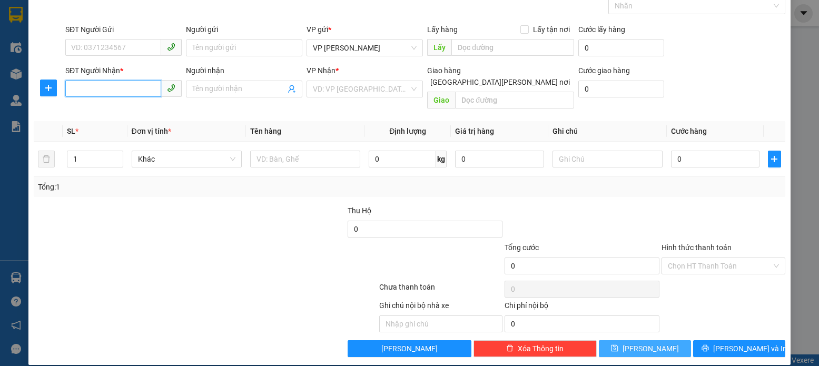
click at [74, 87] on input "SĐT Người Nhận *" at bounding box center [113, 88] width 96 height 17
click at [103, 107] on div "0984158808" at bounding box center [122, 110] width 103 height 12
click at [618, 344] on icon "save" at bounding box center [614, 347] width 7 height 7
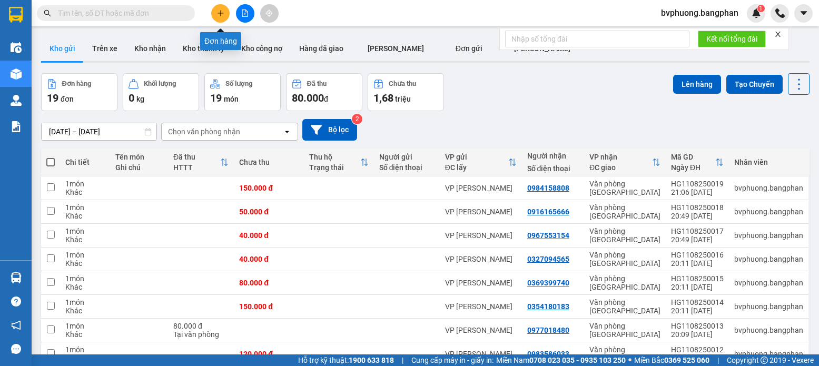
click at [221, 16] on icon "plus" at bounding box center [220, 13] width 1 height 6
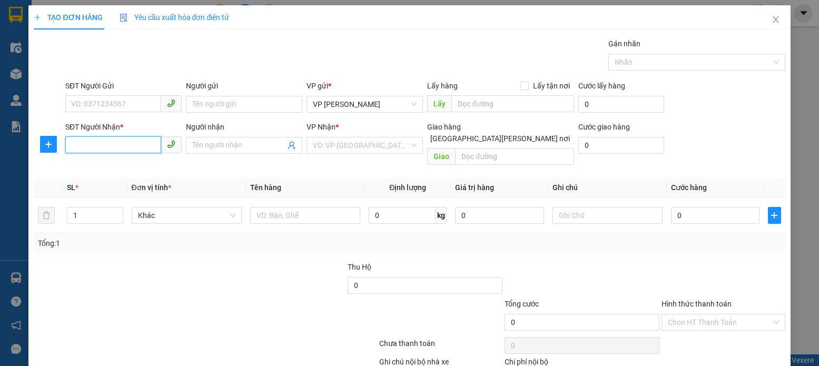
click at [72, 147] on input "SĐT Người Nhận *" at bounding box center [113, 144] width 96 height 17
click at [102, 166] on div "0942140042 - [PERSON_NAME]" at bounding box center [123, 167] width 104 height 12
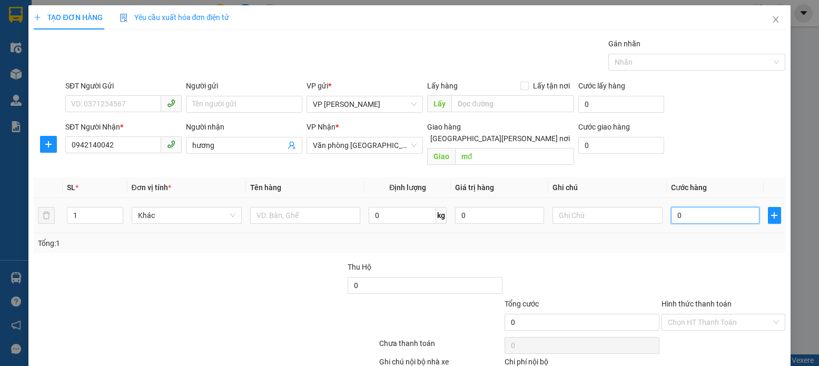
click at [676, 207] on input "0" at bounding box center [715, 215] width 88 height 17
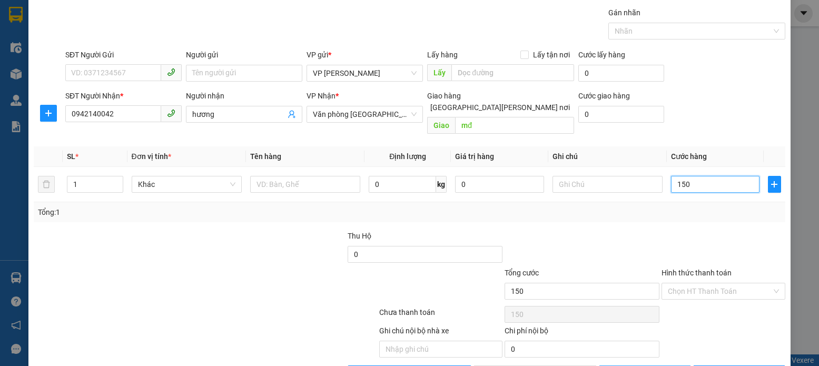
scroll to position [56, 0]
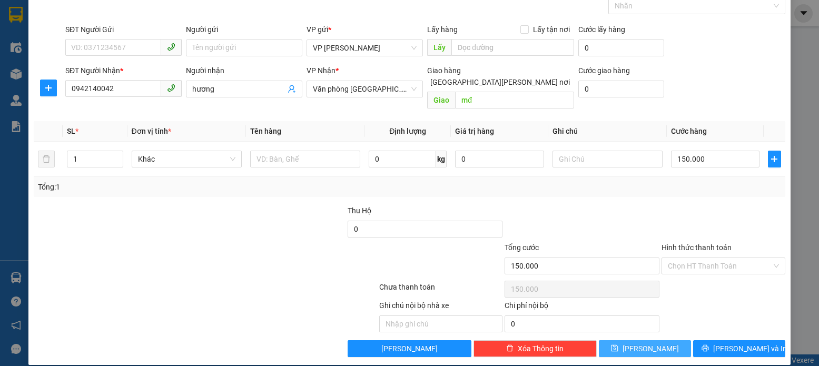
click at [618, 344] on icon "save" at bounding box center [614, 347] width 7 height 7
click at [72, 91] on input "SĐT Người Nhận *" at bounding box center [113, 88] width 96 height 17
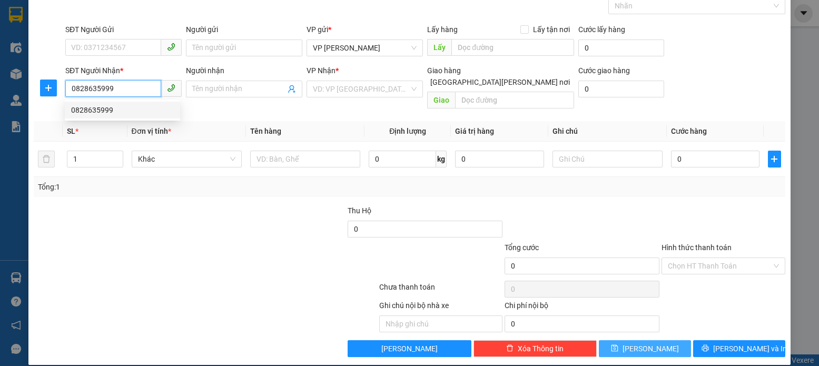
click at [102, 110] on div "0828635999" at bounding box center [122, 110] width 103 height 12
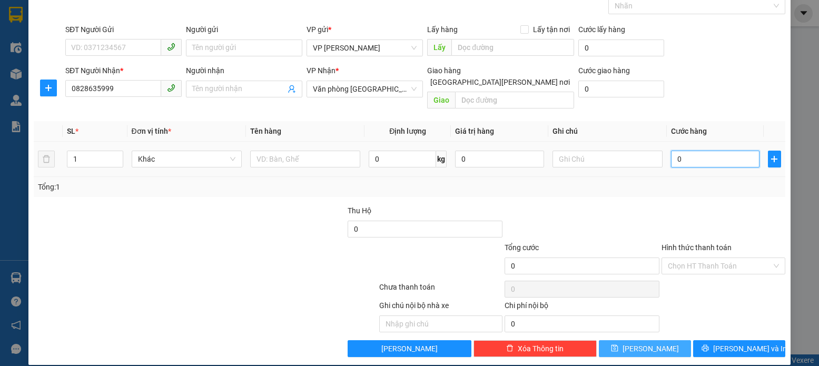
click at [673, 151] on input "0" at bounding box center [715, 159] width 88 height 17
click at [618, 344] on span "save" at bounding box center [614, 348] width 7 height 8
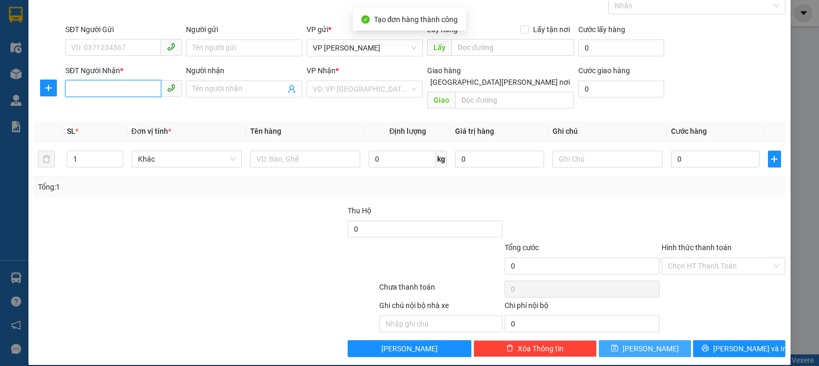
click at [69, 89] on input "SĐT Người Nhận *" at bounding box center [113, 88] width 96 height 17
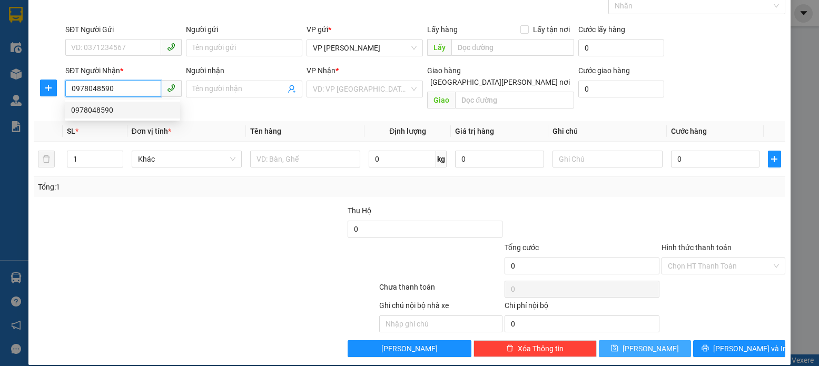
click at [100, 111] on div "0978048590" at bounding box center [122, 110] width 103 height 12
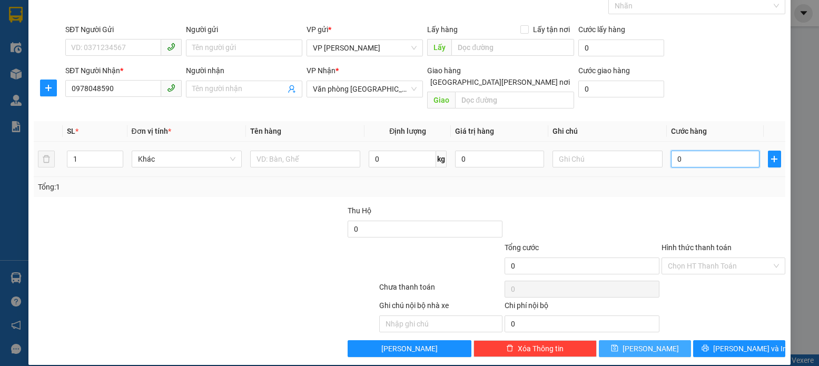
click at [673, 151] on input "0" at bounding box center [715, 159] width 88 height 17
click at [618, 344] on icon "save" at bounding box center [614, 347] width 7 height 7
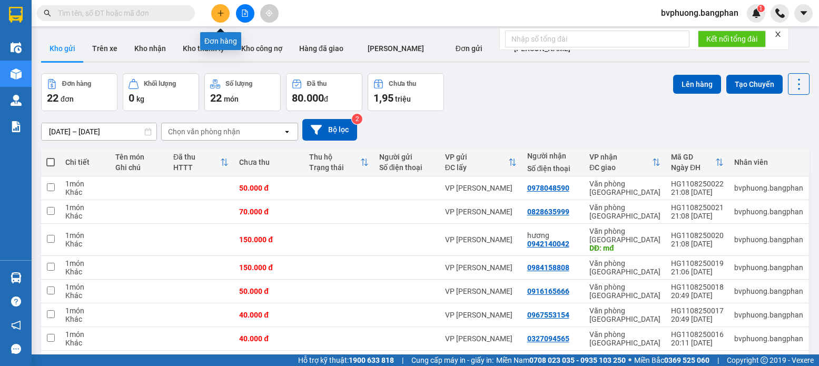
click at [220, 18] on button at bounding box center [220, 13] width 18 height 18
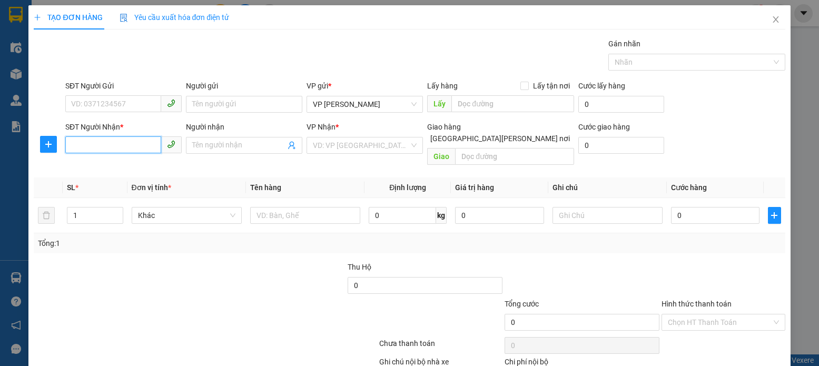
drag, startPoint x: 67, startPoint y: 143, endPoint x: 81, endPoint y: 143, distance: 13.2
click at [77, 143] on input "SĐT Người Nhận *" at bounding box center [113, 144] width 96 height 17
click at [71, 145] on input "SĐT Người Nhận *" at bounding box center [113, 144] width 96 height 17
click at [409, 143] on div "VD: VP [GEOGRAPHIC_DATA]" at bounding box center [365, 145] width 116 height 17
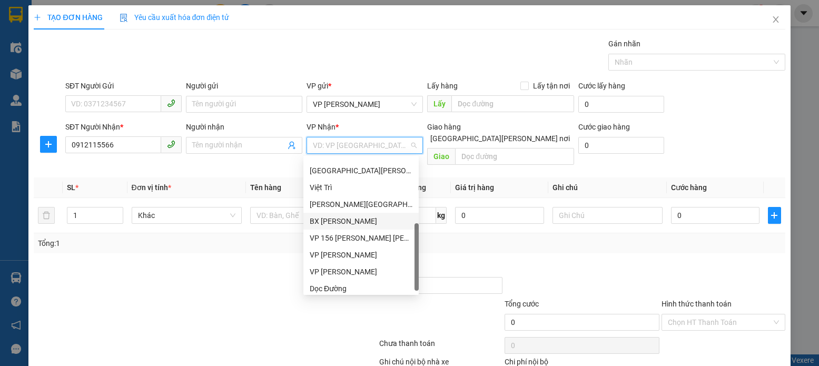
scroll to position [42, 0]
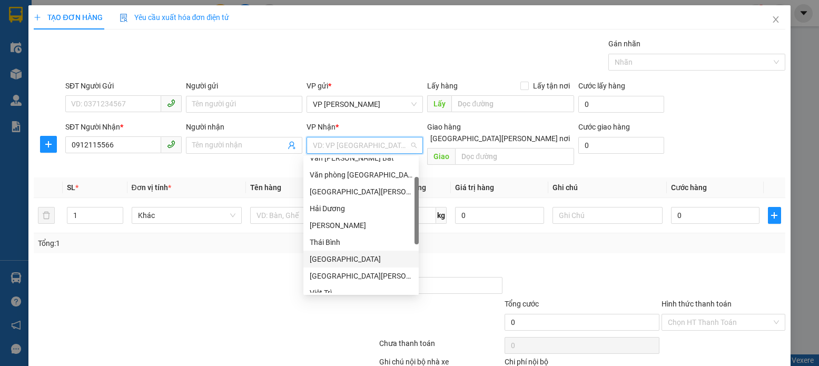
click at [330, 257] on div "[GEOGRAPHIC_DATA]" at bounding box center [361, 259] width 103 height 12
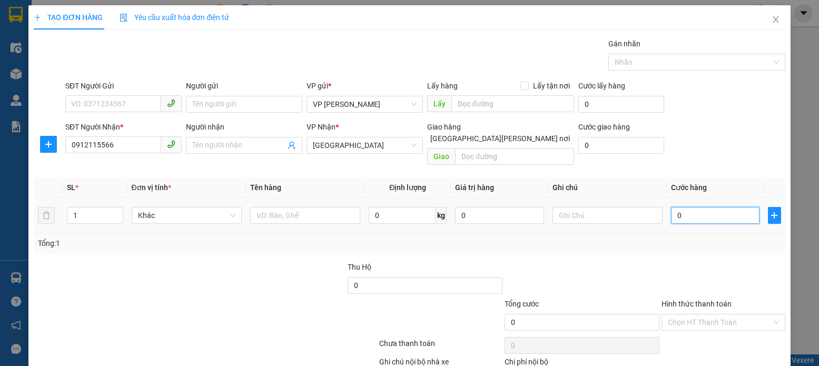
click at [677, 208] on input "0" at bounding box center [715, 215] width 88 height 17
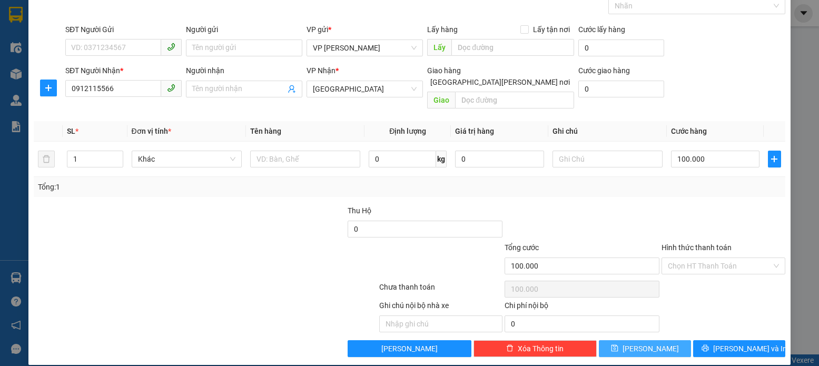
click at [618, 344] on icon "save" at bounding box center [614, 347] width 7 height 7
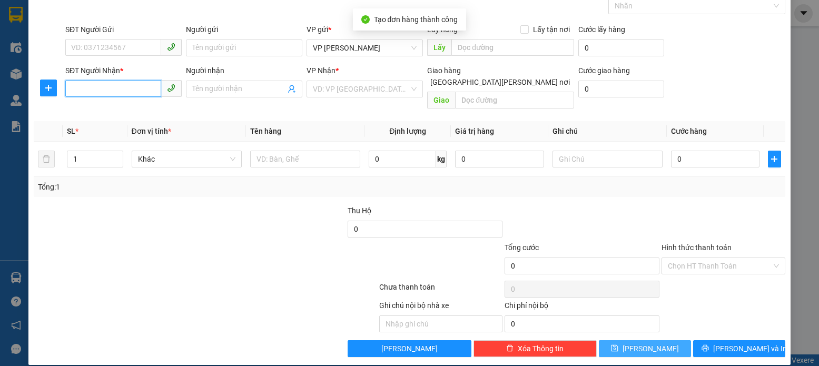
click at [70, 91] on input "SĐT Người Nhận *" at bounding box center [113, 88] width 96 height 17
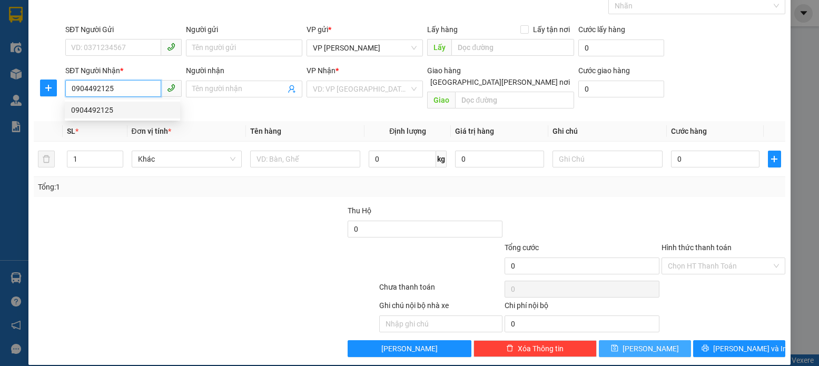
click at [103, 109] on div "0904492125" at bounding box center [122, 110] width 103 height 12
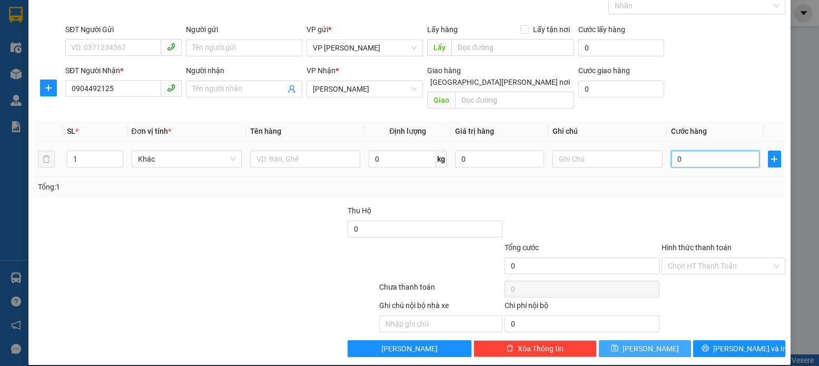
click at [678, 151] on input "0" at bounding box center [715, 159] width 88 height 17
click at [636, 340] on button "[PERSON_NAME]" at bounding box center [645, 348] width 92 height 17
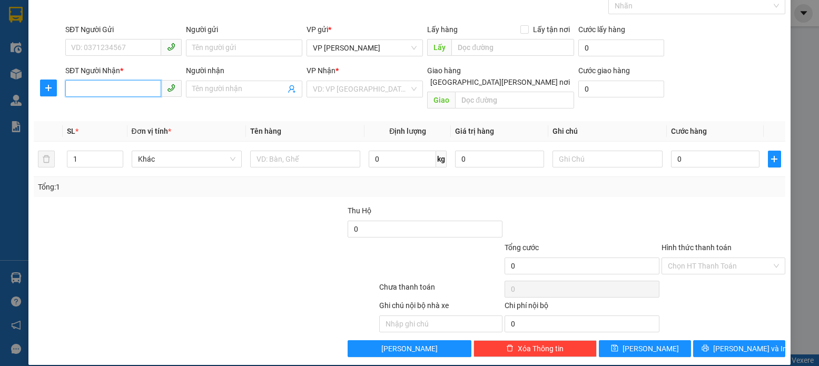
click at [71, 90] on input "SĐT Người Nhận *" at bounding box center [113, 88] width 96 height 17
click at [103, 109] on div "0944747057" at bounding box center [122, 110] width 103 height 12
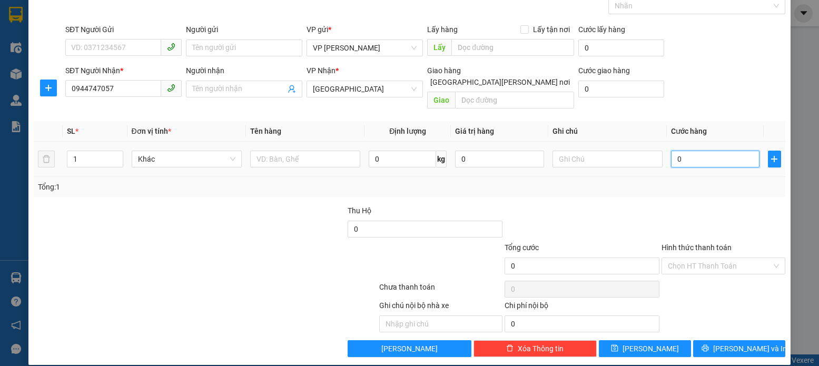
click at [680, 151] on input "0" at bounding box center [715, 159] width 88 height 17
click at [618, 345] on icon "save" at bounding box center [614, 348] width 7 height 7
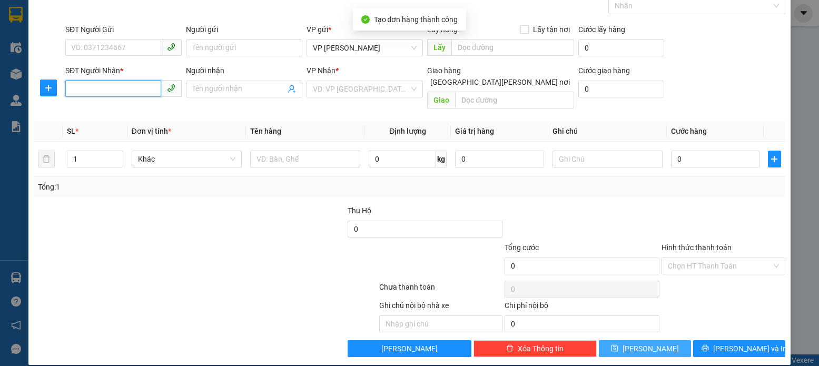
click at [70, 86] on input "SĐT Người Nhận *" at bounding box center [113, 88] width 96 height 17
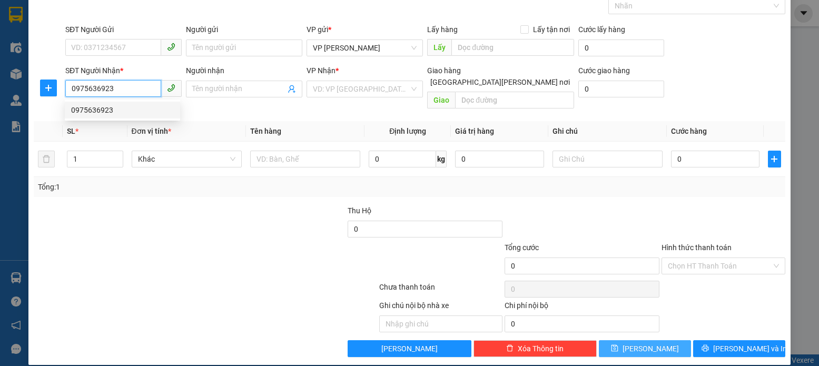
click at [89, 110] on div "0975636923" at bounding box center [122, 110] width 103 height 12
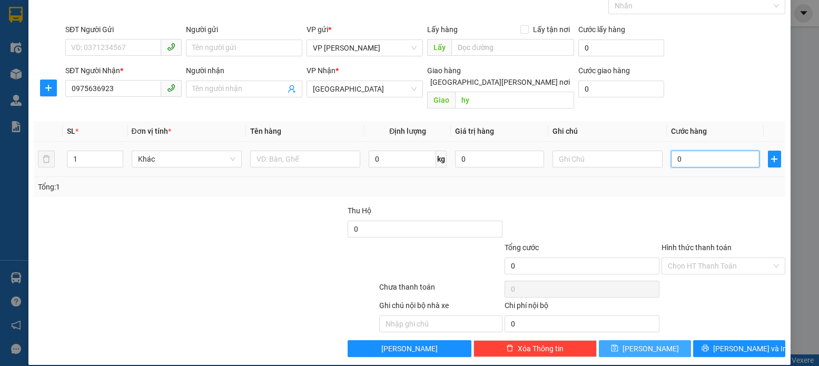
click at [677, 151] on input "0" at bounding box center [715, 159] width 88 height 17
click at [618, 344] on icon "save" at bounding box center [614, 347] width 7 height 7
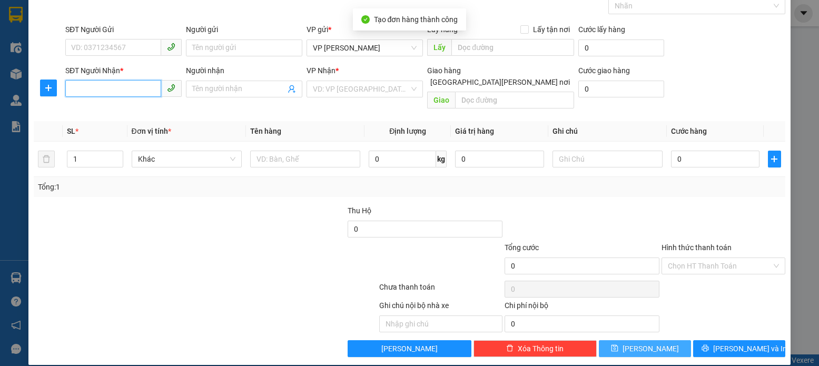
click at [68, 89] on input "SĐT Người Nhận *" at bounding box center [113, 88] width 96 height 17
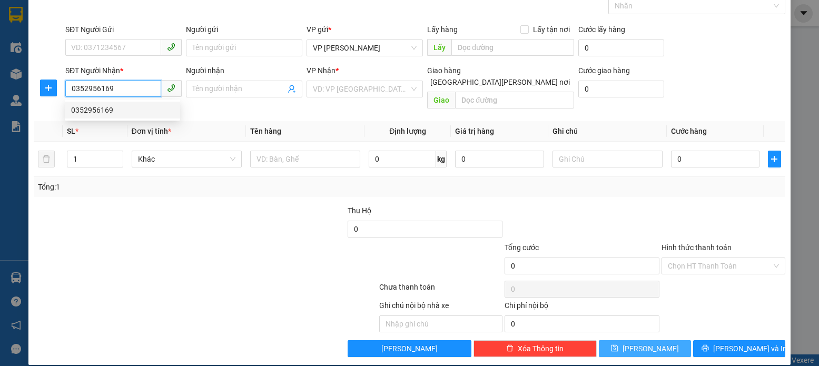
click at [95, 110] on div "0352956169" at bounding box center [122, 110] width 103 height 12
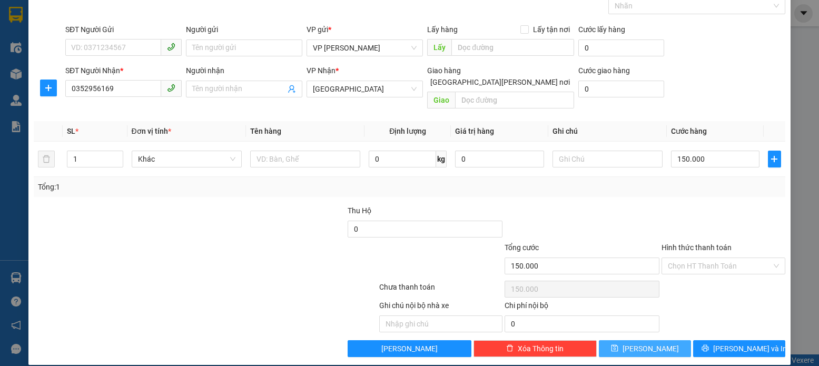
click at [618, 344] on icon "save" at bounding box center [614, 347] width 7 height 7
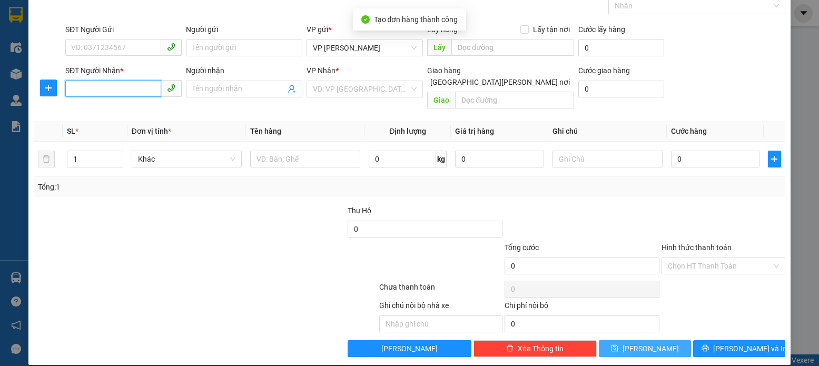
click at [71, 88] on input "SĐT Người Nhận *" at bounding box center [113, 88] width 96 height 17
click at [69, 84] on input "SĐT Người Nhận *" at bounding box center [113, 88] width 96 height 17
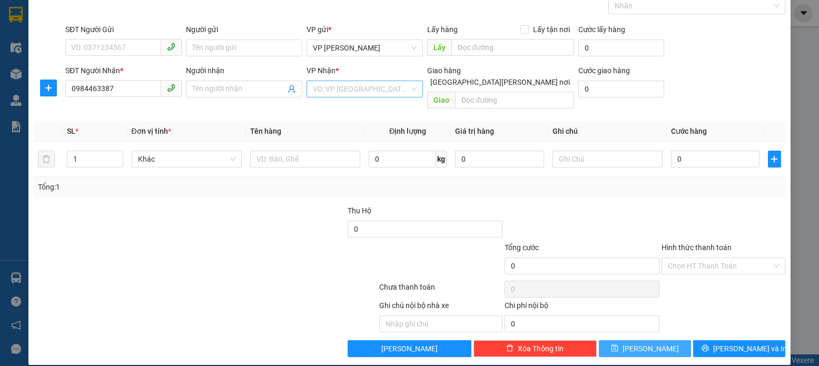
click at [397, 88] on input "search" at bounding box center [361, 89] width 96 height 16
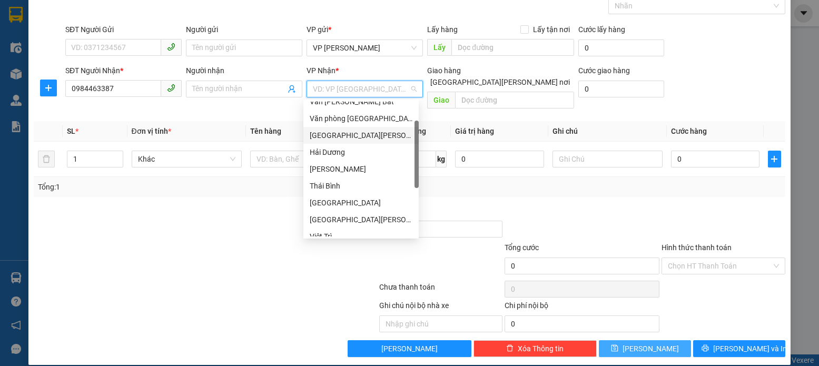
click at [337, 136] on div "[GEOGRAPHIC_DATA][PERSON_NAME]" at bounding box center [361, 136] width 103 height 12
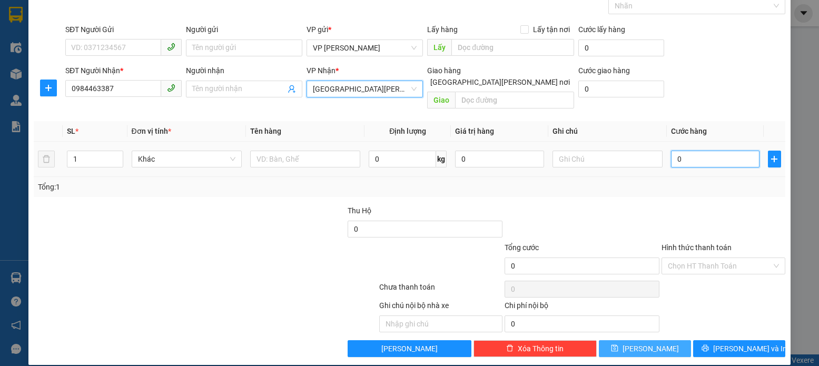
click at [674, 151] on input "0" at bounding box center [715, 159] width 88 height 17
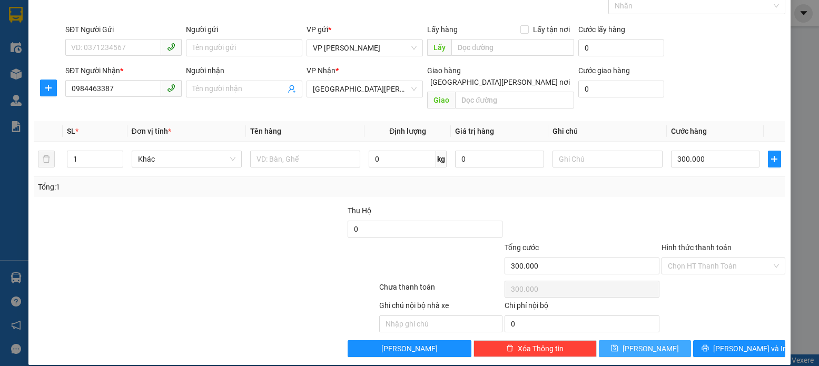
click at [618, 345] on icon "save" at bounding box center [614, 348] width 7 height 7
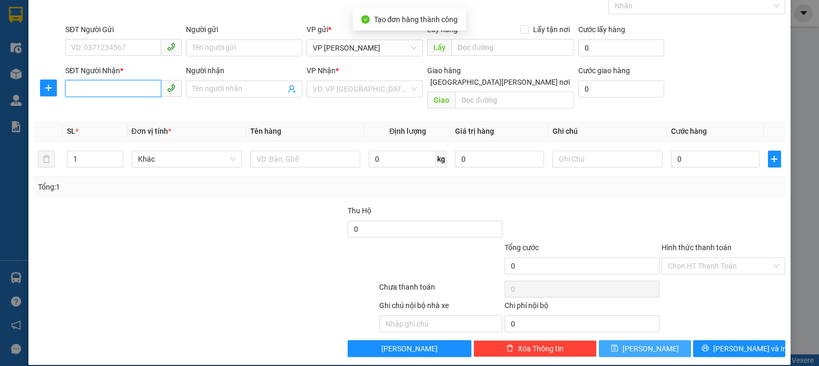
click at [72, 89] on input "SĐT Người Nhận *" at bounding box center [113, 88] width 96 height 17
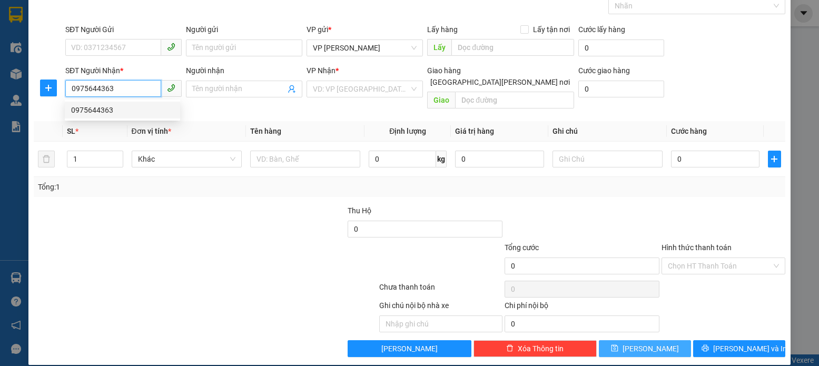
click at [99, 112] on div "0975644363" at bounding box center [122, 110] width 103 height 12
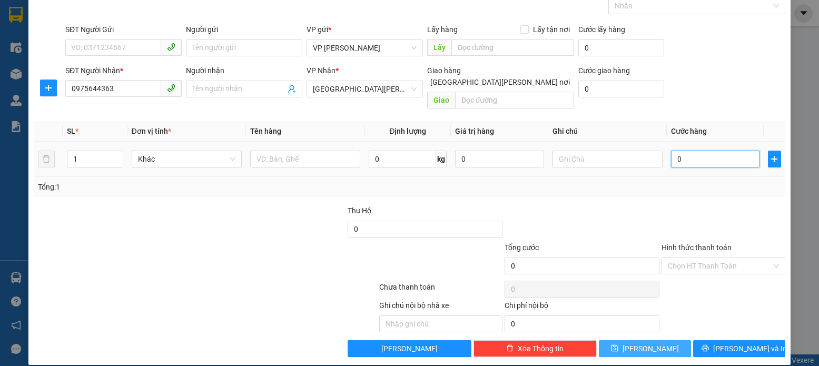
click at [671, 151] on input "0" at bounding box center [715, 159] width 88 height 17
click at [635, 340] on button "[PERSON_NAME]" at bounding box center [645, 348] width 92 height 17
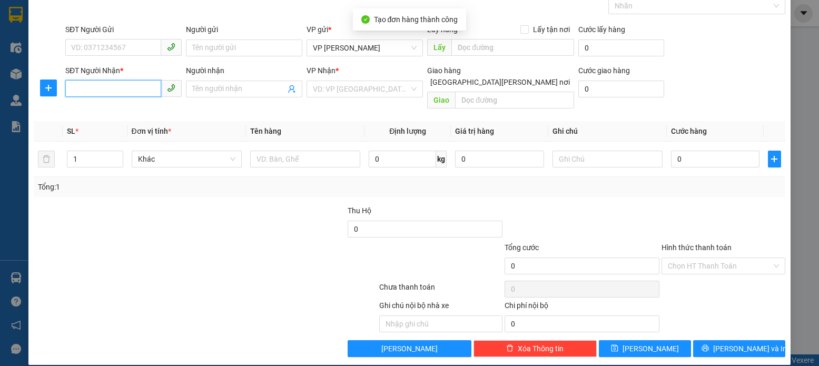
click at [74, 87] on input "SĐT Người Nhận *" at bounding box center [113, 88] width 96 height 17
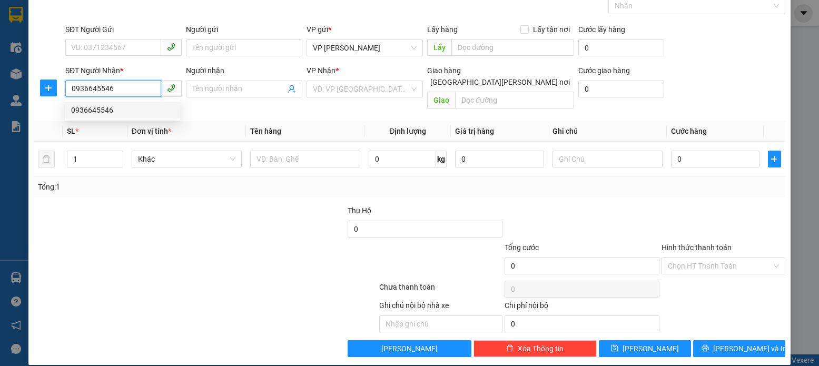
click at [100, 110] on div "0936645546" at bounding box center [122, 110] width 103 height 12
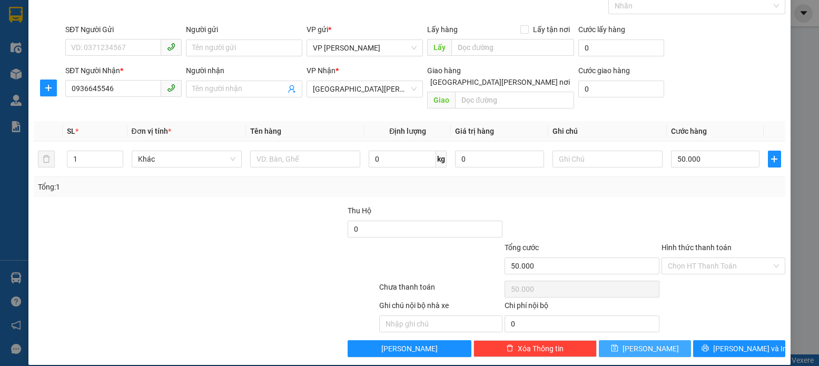
click at [618, 345] on icon "save" at bounding box center [614, 348] width 7 height 7
click at [71, 88] on input "SĐT Người Nhận *" at bounding box center [113, 88] width 96 height 17
click at [404, 91] on input "search" at bounding box center [361, 89] width 96 height 16
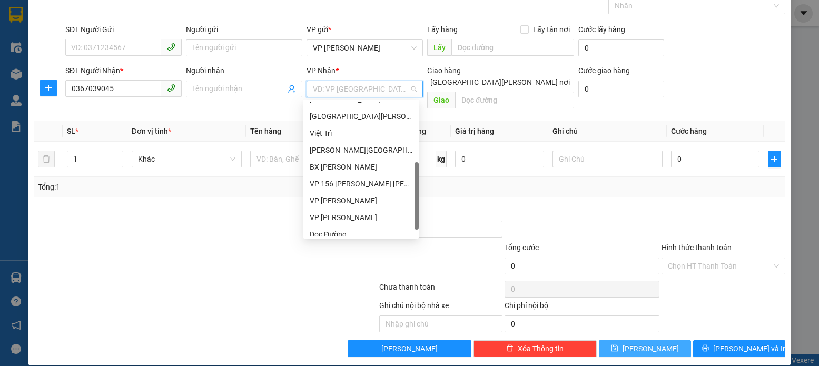
scroll to position [152, 0]
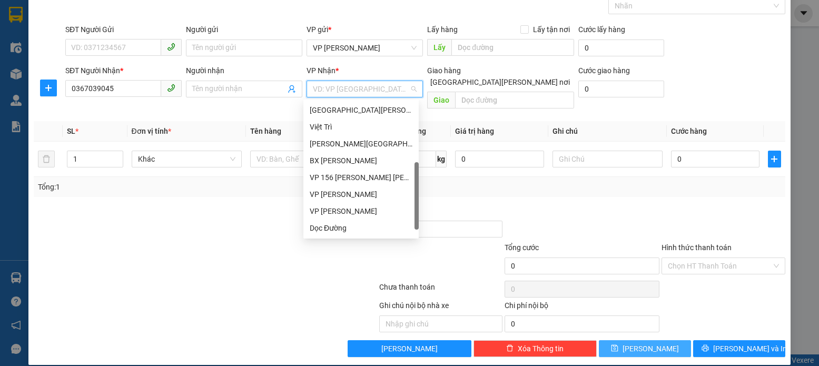
drag, startPoint x: 417, startPoint y: 147, endPoint x: 403, endPoint y: 223, distance: 76.5
click at [413, 224] on div "Nam Định [GEOGRAPHIC_DATA][PERSON_NAME] Việt Trì [PERSON_NAME][GEOGRAPHIC_DATA]…" at bounding box center [360, 169] width 115 height 135
click at [340, 144] on div "[PERSON_NAME][GEOGRAPHIC_DATA][PERSON_NAME]" at bounding box center [361, 144] width 103 height 12
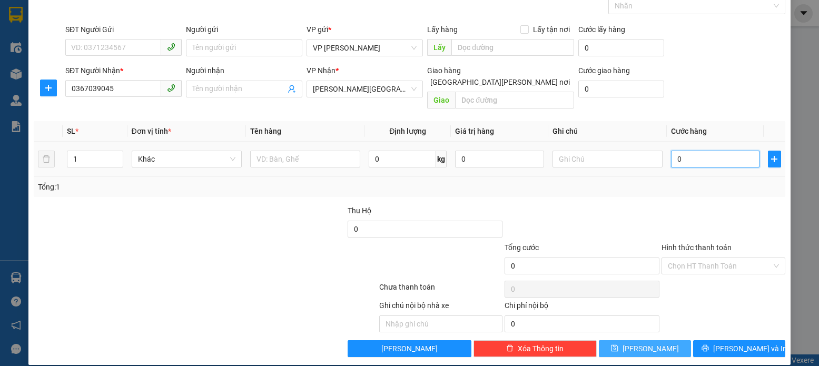
click at [675, 151] on input "0" at bounding box center [715, 159] width 88 height 17
click at [618, 344] on icon "save" at bounding box center [614, 347] width 7 height 7
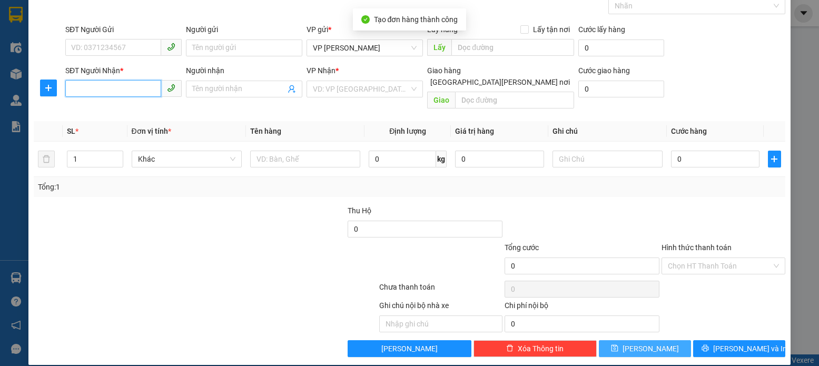
click at [72, 88] on input "SĐT Người Nhận *" at bounding box center [113, 88] width 96 height 17
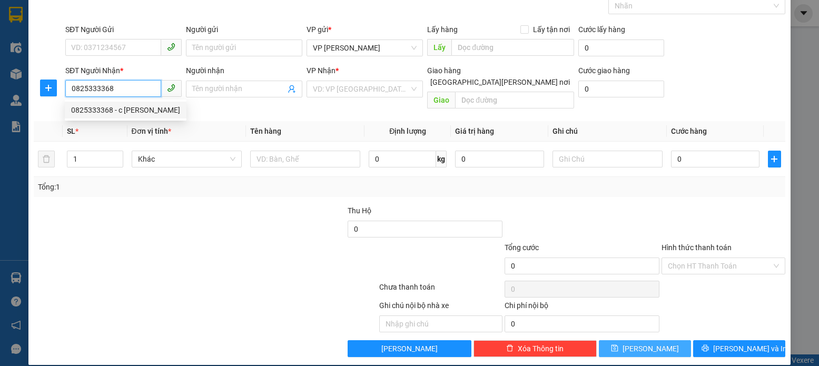
click at [99, 109] on div "0825333368 - c [PERSON_NAME]" at bounding box center [125, 110] width 109 height 12
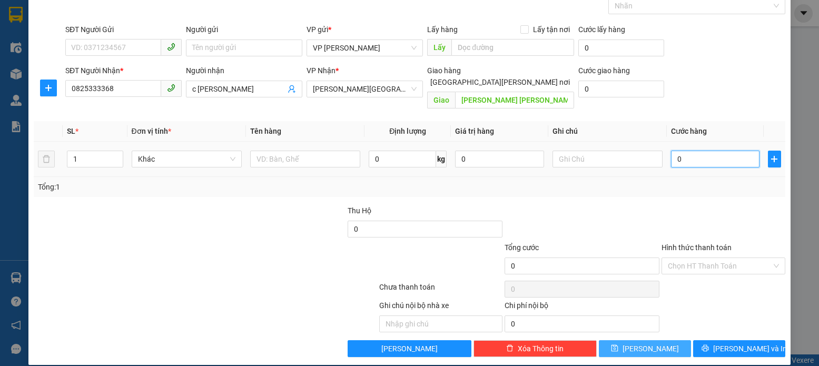
click at [677, 151] on input "0" at bounding box center [715, 159] width 88 height 17
click at [618, 345] on icon "save" at bounding box center [614, 348] width 7 height 7
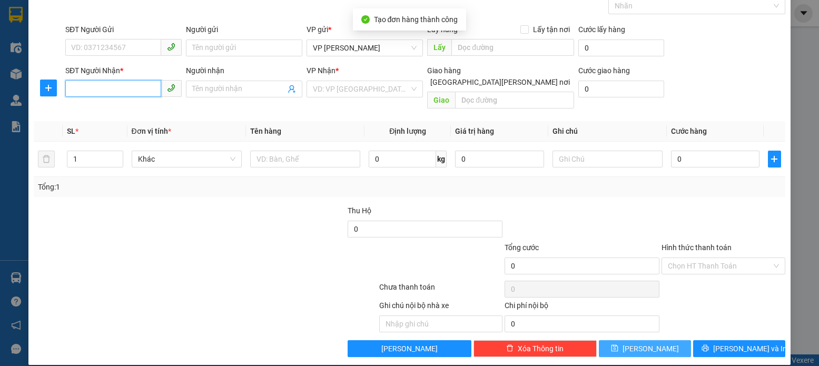
click at [70, 89] on input "SĐT Người Nhận *" at bounding box center [113, 88] width 96 height 17
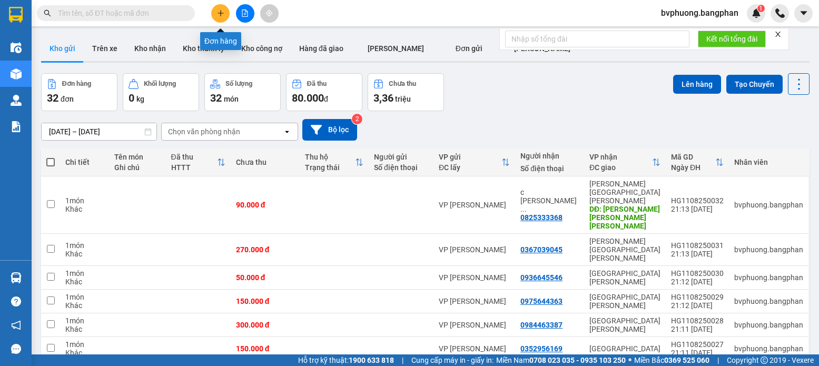
click at [220, 15] on icon "plus" at bounding box center [220, 12] width 7 height 7
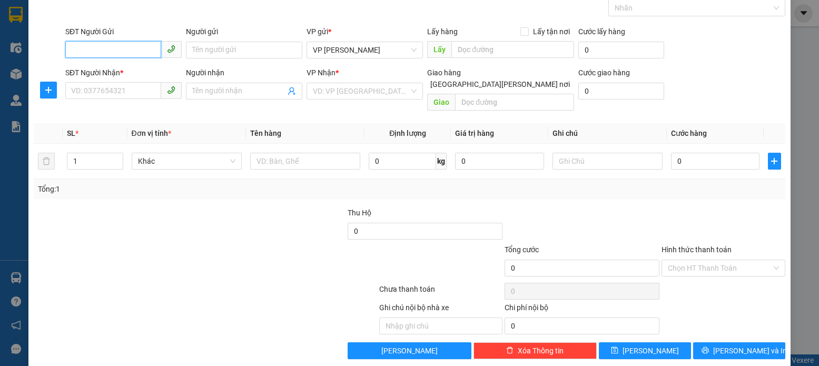
scroll to position [56, 0]
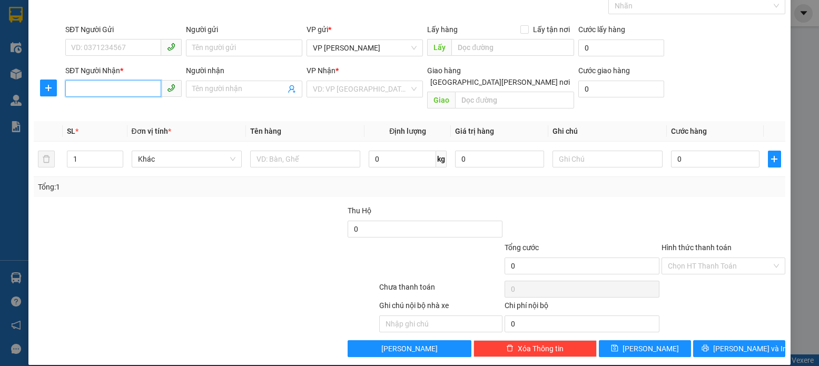
click at [70, 87] on input "SĐT Người Nhận *" at bounding box center [113, 88] width 96 height 17
click at [108, 109] on div "0963188883" at bounding box center [122, 110] width 103 height 12
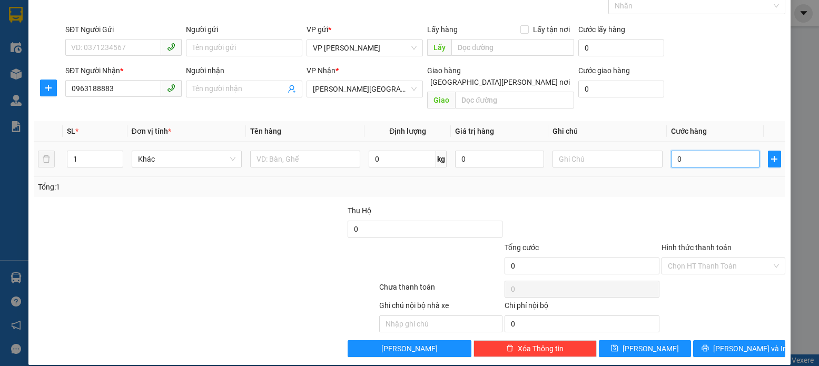
click at [678, 151] on input "0" at bounding box center [715, 159] width 88 height 17
click at [618, 344] on icon "save" at bounding box center [614, 347] width 7 height 7
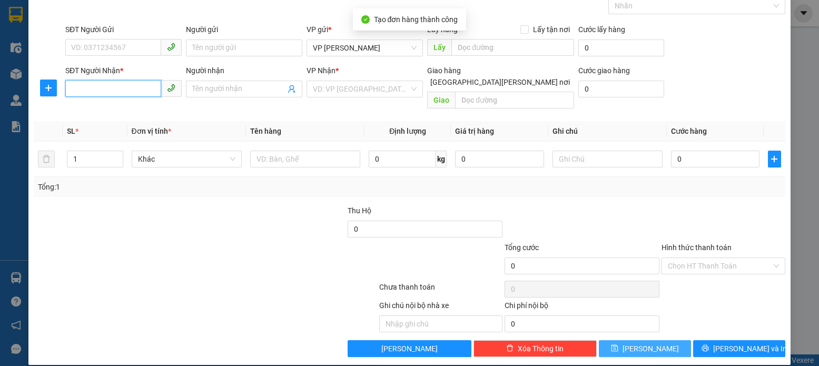
click at [76, 88] on input "SĐT Người Nhận *" at bounding box center [113, 88] width 96 height 17
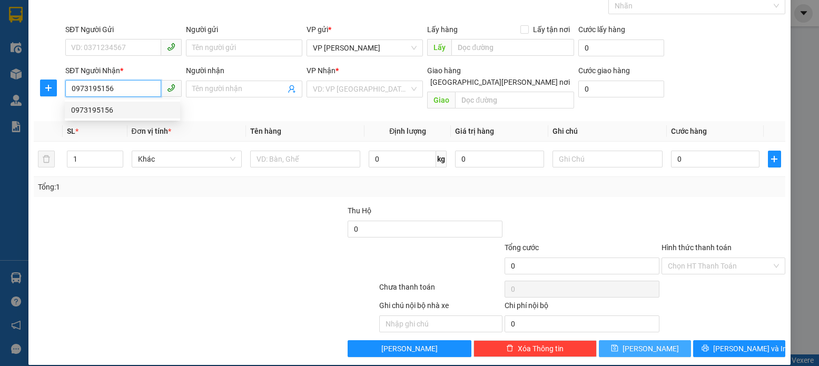
click at [107, 110] on div "0973195156" at bounding box center [122, 110] width 103 height 12
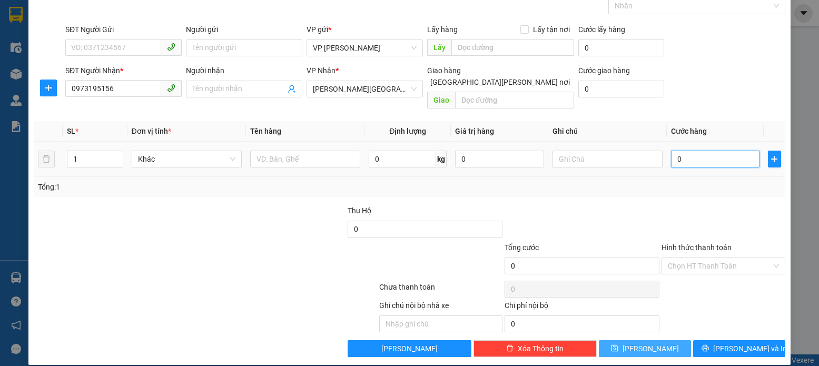
click at [675, 151] on input "0" at bounding box center [715, 159] width 88 height 17
click at [618, 345] on icon "save" at bounding box center [614, 348] width 7 height 7
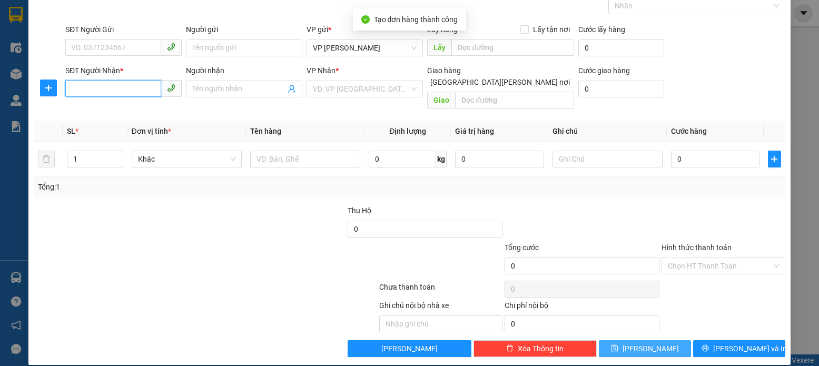
click at [72, 88] on input "SĐT Người Nhận *" at bounding box center [113, 88] width 96 height 17
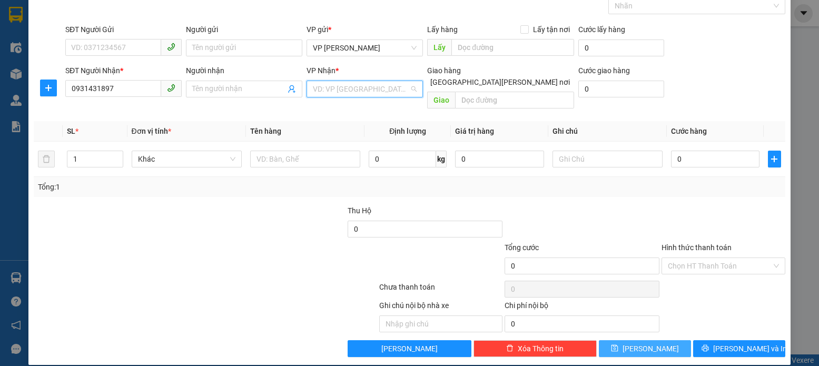
click at [395, 87] on input "search" at bounding box center [361, 89] width 96 height 16
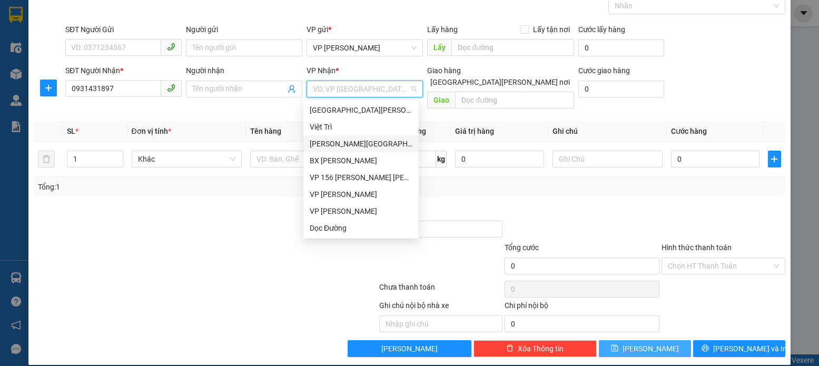
click at [335, 145] on div "[PERSON_NAME][GEOGRAPHIC_DATA][PERSON_NAME]" at bounding box center [361, 144] width 103 height 12
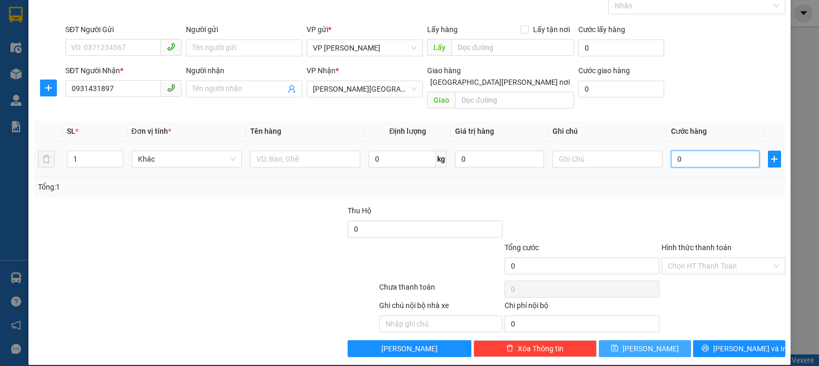
click at [676, 151] on input "0" at bounding box center [715, 159] width 88 height 17
click at [618, 345] on icon "save" at bounding box center [614, 348] width 7 height 7
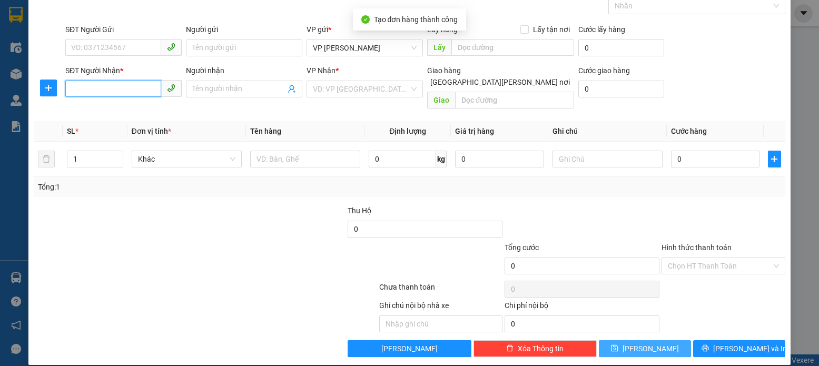
click at [71, 88] on input "SĐT Người Nhận *" at bounding box center [113, 88] width 96 height 17
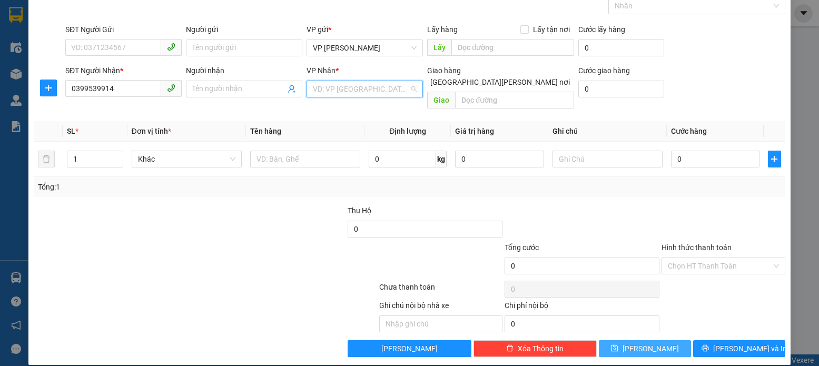
click at [394, 90] on input "search" at bounding box center [361, 89] width 96 height 16
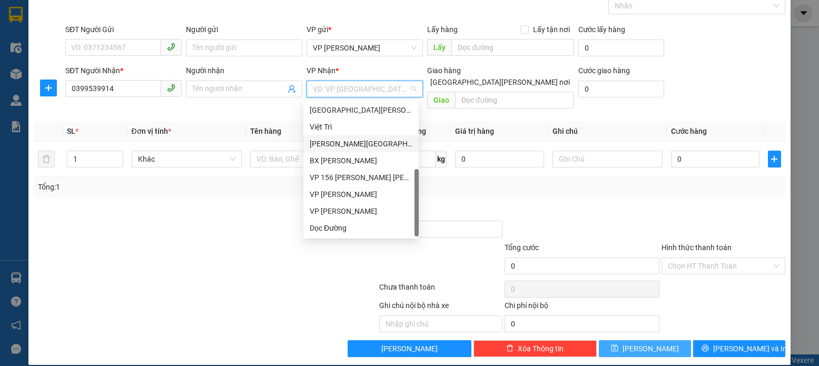
click at [341, 145] on div "[PERSON_NAME][GEOGRAPHIC_DATA][PERSON_NAME]" at bounding box center [361, 144] width 103 height 12
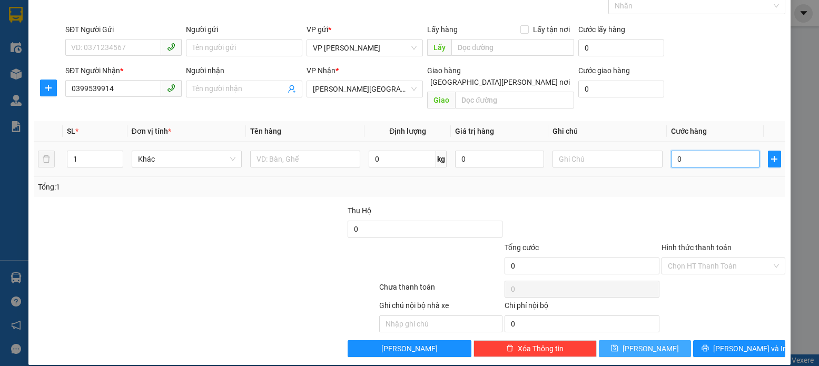
click at [674, 151] on input "0" at bounding box center [715, 159] width 88 height 17
click at [618, 345] on icon "save" at bounding box center [614, 348] width 7 height 7
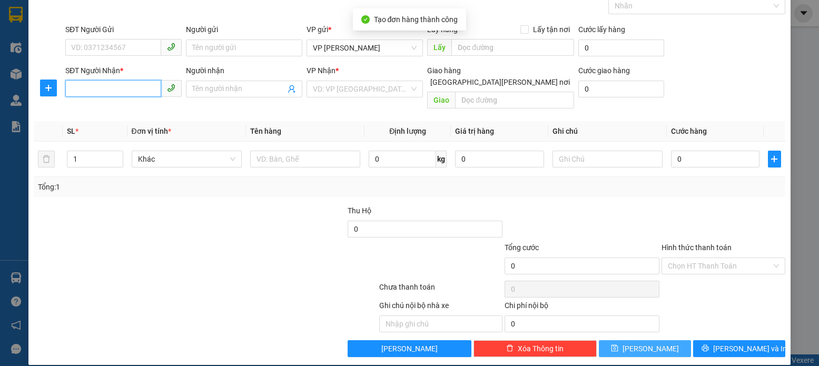
click at [71, 90] on input "SĐT Người Nhận *" at bounding box center [113, 88] width 96 height 17
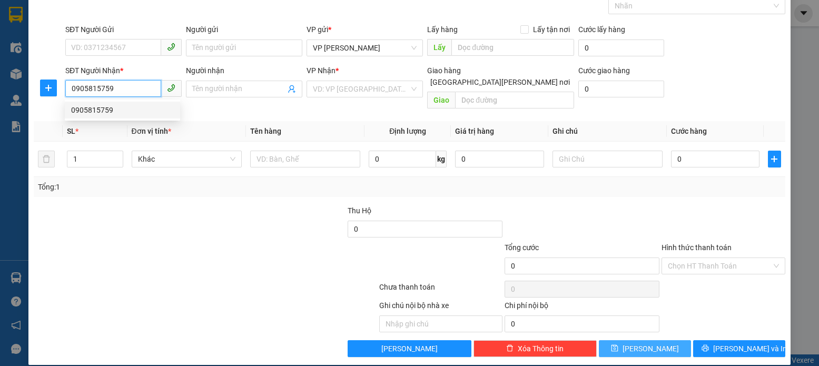
click at [99, 112] on div "0905815759" at bounding box center [122, 110] width 103 height 12
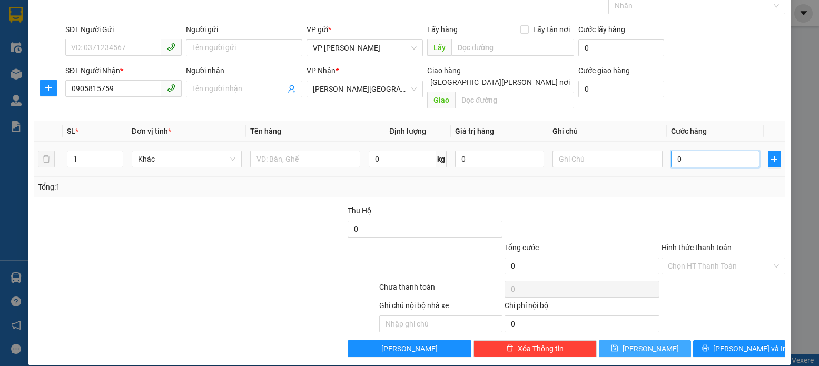
click at [675, 151] on input "0" at bounding box center [715, 159] width 88 height 17
click at [618, 344] on icon "save" at bounding box center [614, 347] width 7 height 7
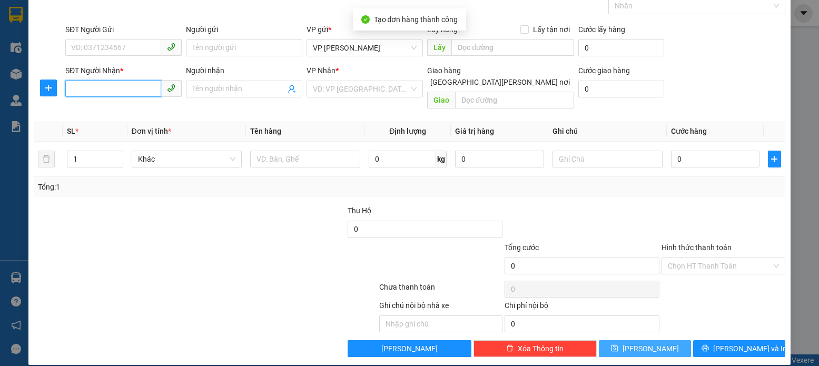
click at [74, 88] on input "SĐT Người Nhận *" at bounding box center [113, 88] width 96 height 17
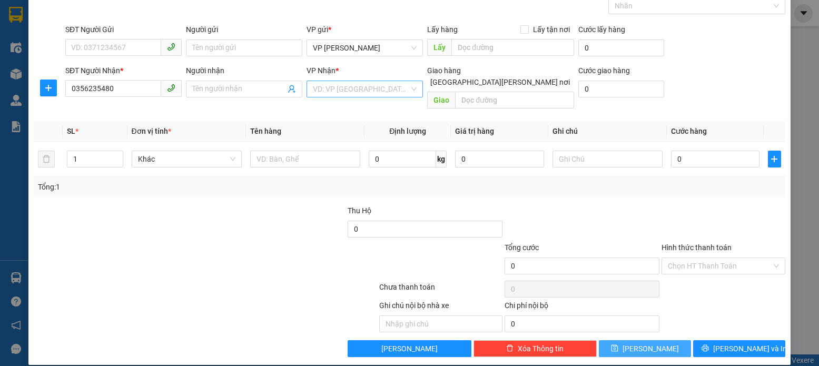
click at [402, 90] on input "search" at bounding box center [361, 89] width 96 height 16
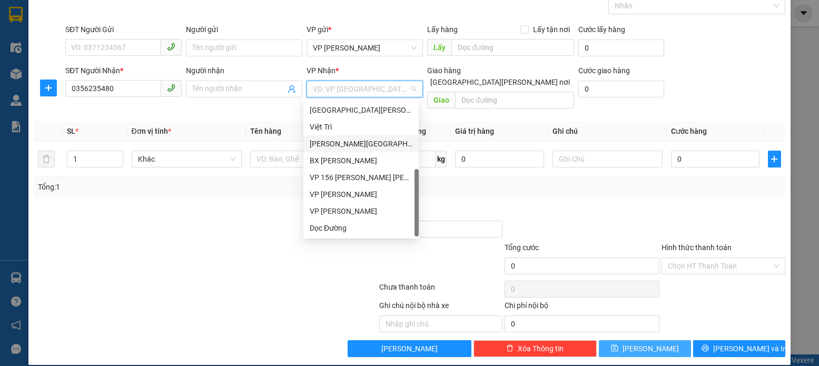
click at [339, 144] on div "[PERSON_NAME][GEOGRAPHIC_DATA][PERSON_NAME]" at bounding box center [361, 144] width 103 height 12
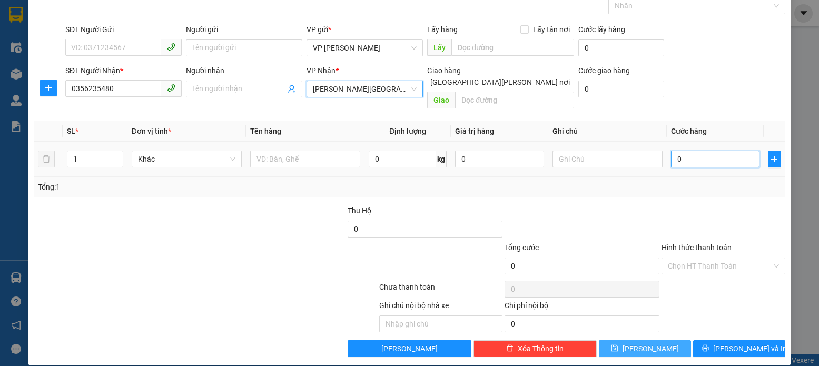
click at [677, 151] on input "0" at bounding box center [715, 159] width 88 height 17
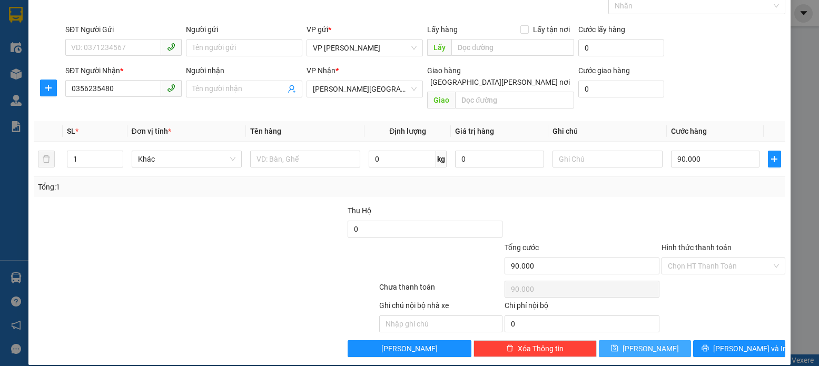
click at [618, 344] on icon "save" at bounding box center [614, 347] width 7 height 7
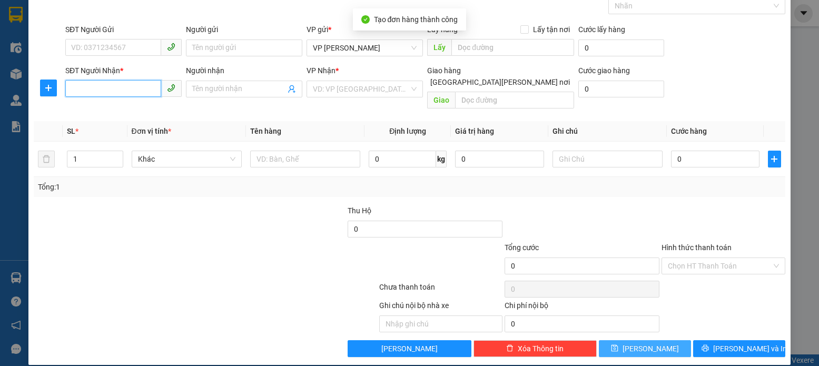
click at [74, 87] on input "SĐT Người Nhận *" at bounding box center [113, 88] width 96 height 17
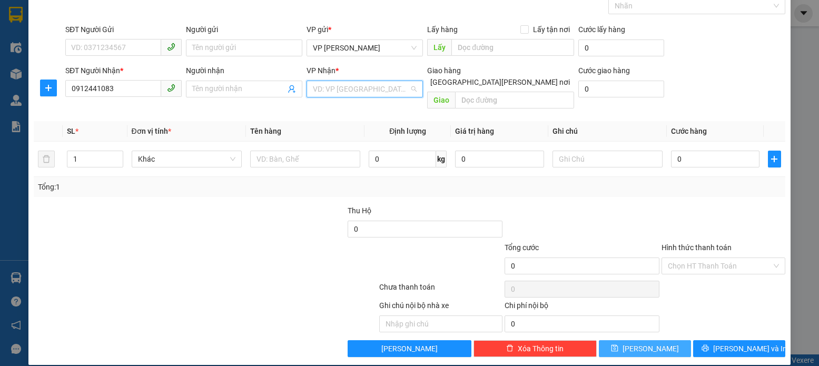
click at [400, 88] on input "search" at bounding box center [361, 89] width 96 height 16
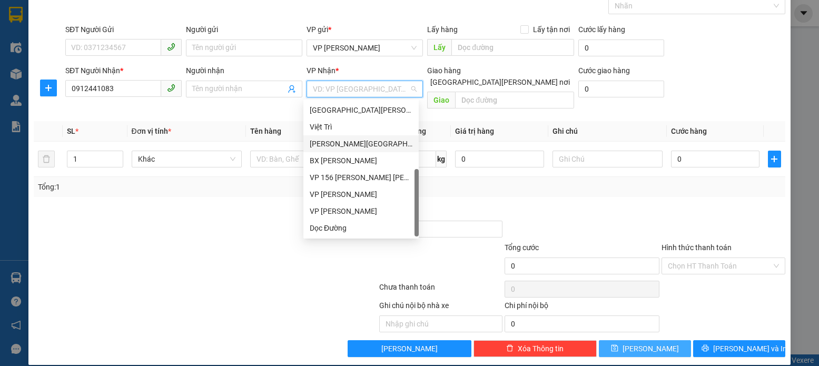
click at [339, 146] on div "[PERSON_NAME][GEOGRAPHIC_DATA][PERSON_NAME]" at bounding box center [361, 144] width 103 height 12
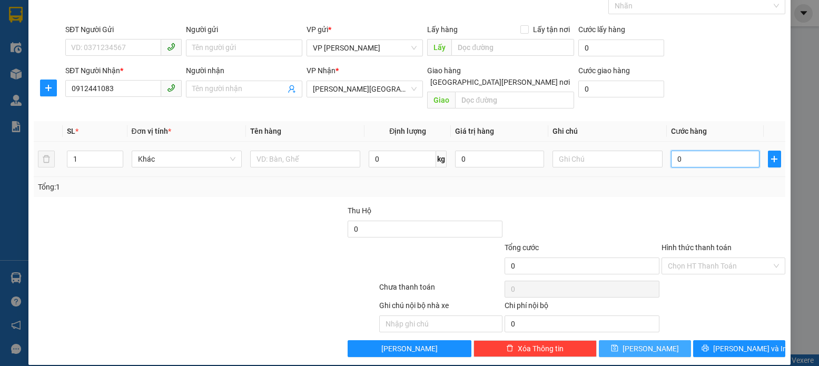
click at [676, 151] on input "0" at bounding box center [715, 159] width 88 height 17
click at [618, 344] on icon "save" at bounding box center [614, 347] width 7 height 7
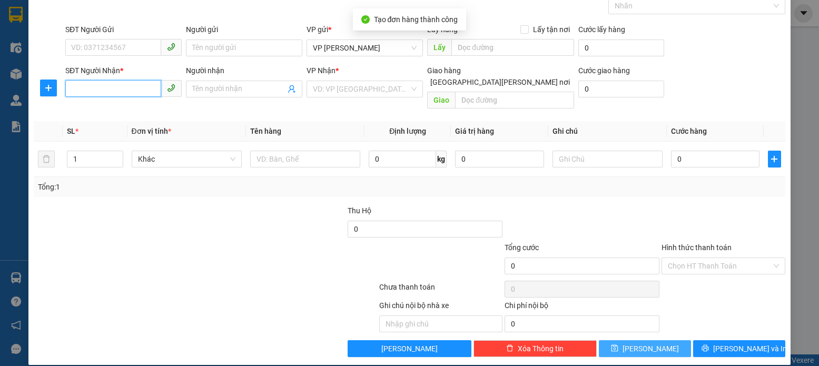
click at [72, 85] on input "SĐT Người Nhận *" at bounding box center [113, 88] width 96 height 17
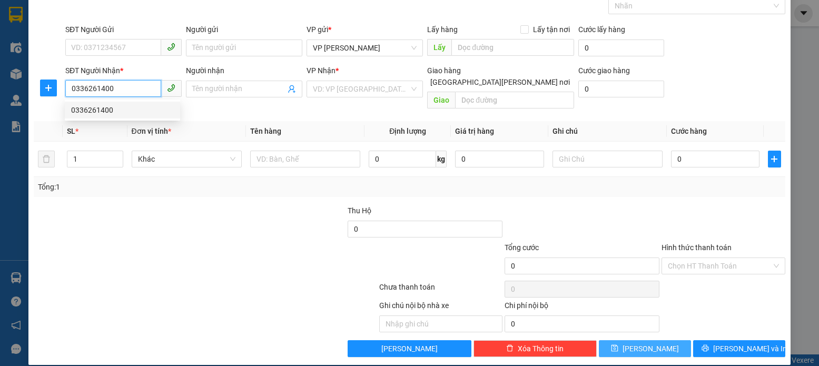
click at [104, 111] on div "0336261400" at bounding box center [122, 110] width 103 height 12
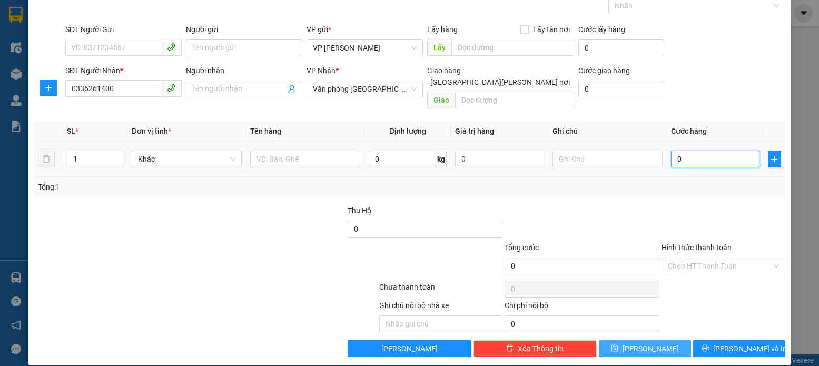
click at [675, 151] on input "0" at bounding box center [715, 159] width 88 height 17
click at [618, 344] on icon "save" at bounding box center [614, 347] width 7 height 7
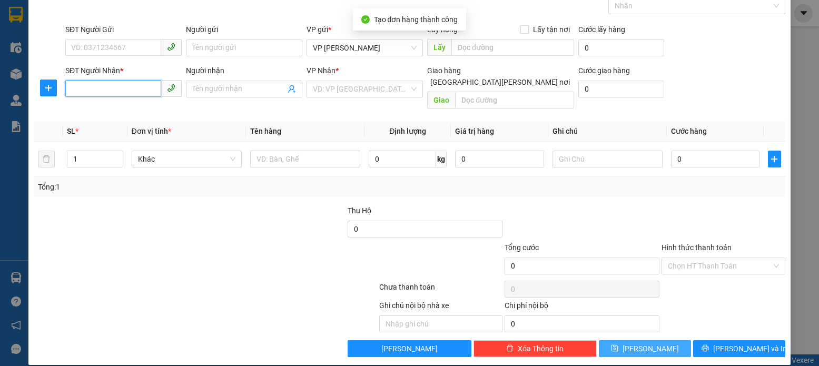
click at [76, 93] on input "SĐT Người Nhận *" at bounding box center [113, 88] width 96 height 17
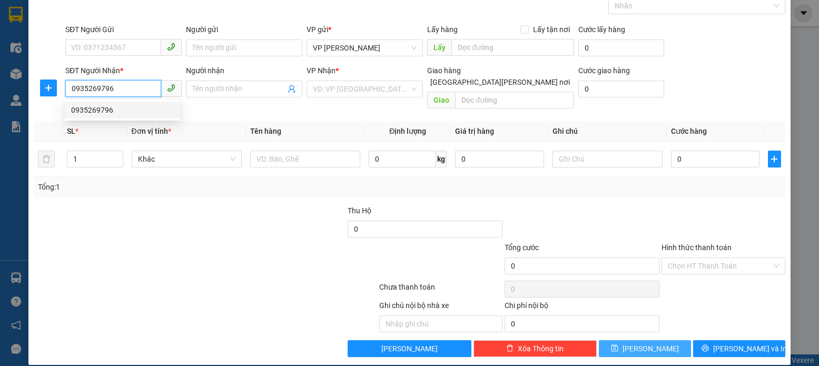
click at [102, 108] on div "0935269796" at bounding box center [122, 110] width 103 height 12
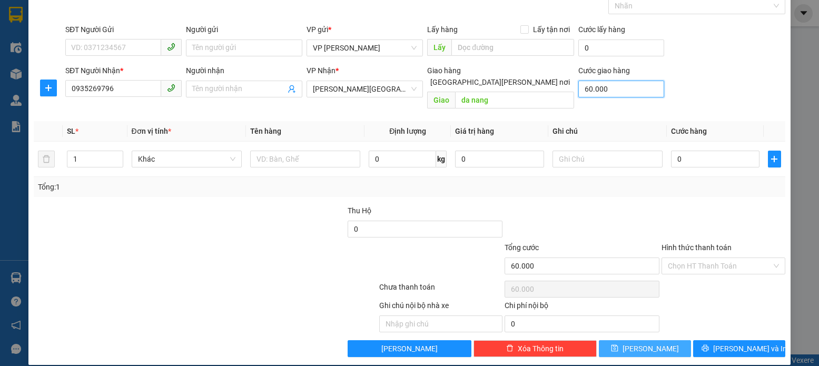
click at [600, 90] on input "60.000" at bounding box center [621, 89] width 86 height 17
click at [674, 151] on input "0" at bounding box center [715, 159] width 88 height 17
drag, startPoint x: 629, startPoint y: 334, endPoint x: 634, endPoint y: 299, distance: 35.6
click at [629, 340] on button "[PERSON_NAME]" at bounding box center [645, 348] width 92 height 17
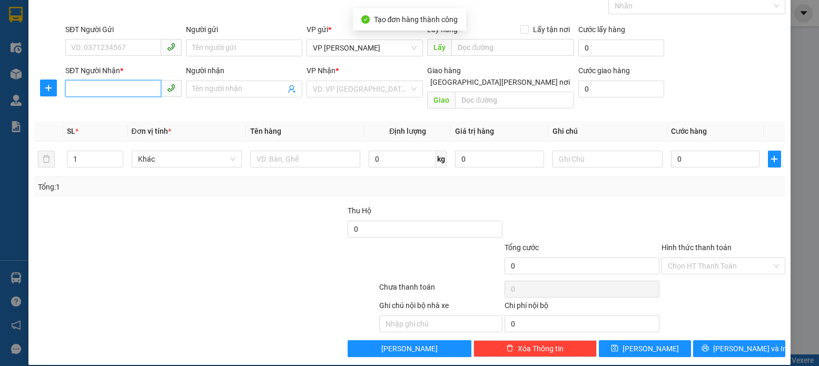
click at [73, 90] on input "SĐT Người Nhận *" at bounding box center [113, 88] width 96 height 17
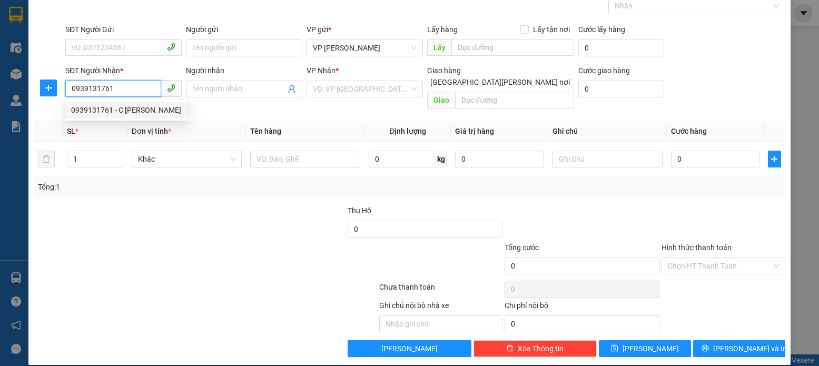
click at [104, 111] on div "0939131761 - C [PERSON_NAME]" at bounding box center [126, 110] width 110 height 12
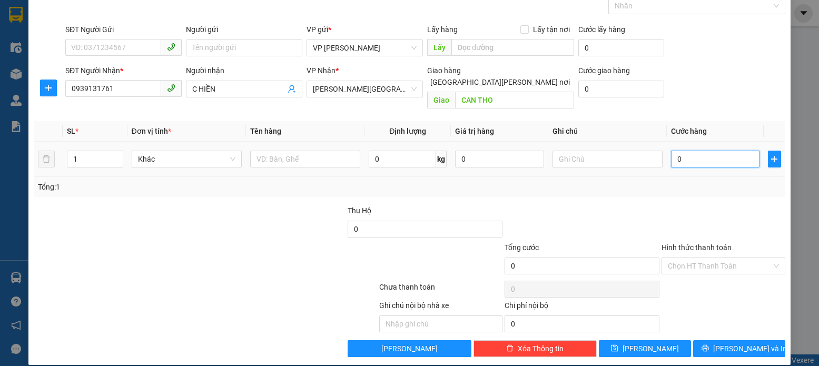
click at [675, 151] on input "0" at bounding box center [715, 159] width 88 height 17
click at [618, 345] on icon "save" at bounding box center [614, 348] width 7 height 7
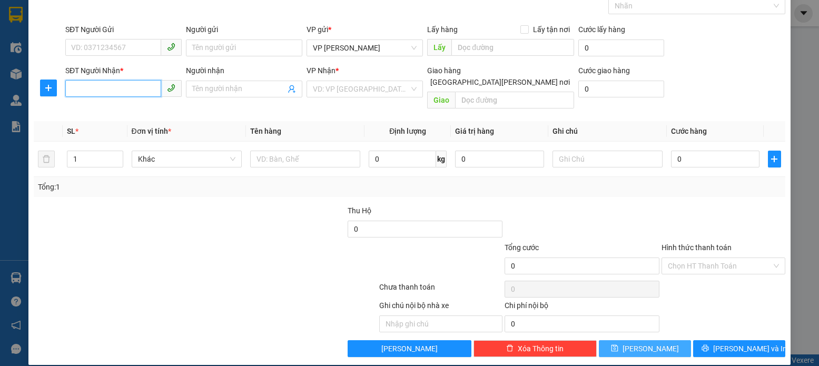
click at [70, 87] on input "SĐT Người Nhận *" at bounding box center [113, 88] width 96 height 17
click at [101, 110] on div "0986842899 - [PERSON_NAME]" at bounding box center [123, 110] width 104 height 12
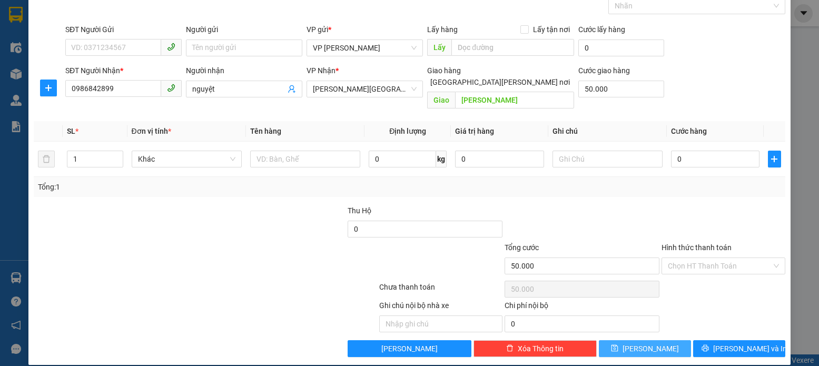
click at [618, 345] on icon "save" at bounding box center [614, 348] width 7 height 7
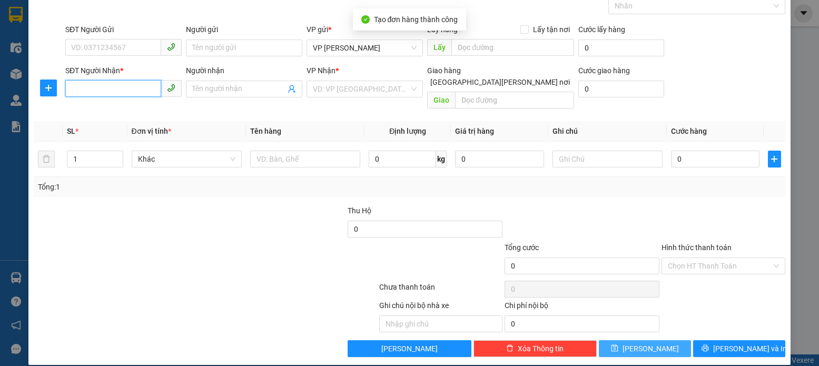
click at [74, 89] on input "SĐT Người Nhận *" at bounding box center [113, 88] width 96 height 17
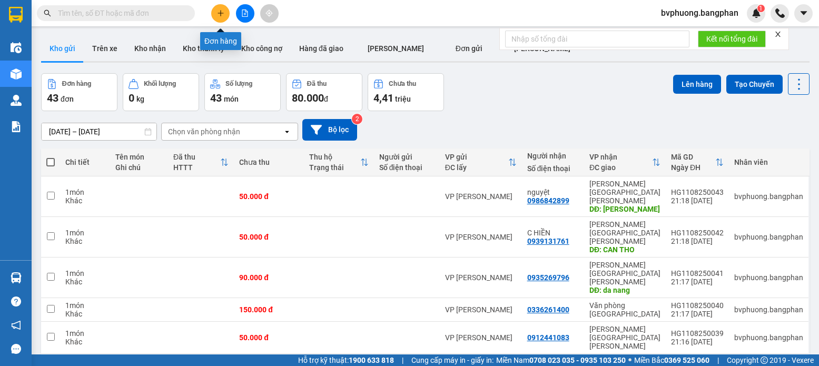
click at [220, 16] on icon "plus" at bounding box center [220, 12] width 7 height 7
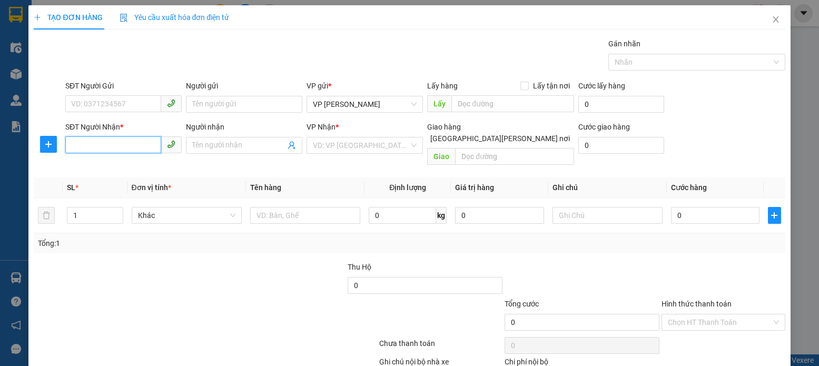
click at [73, 140] on input "SĐT Người Nhận *" at bounding box center [113, 144] width 96 height 17
click at [104, 164] on div "0934722935" at bounding box center [122, 167] width 103 height 12
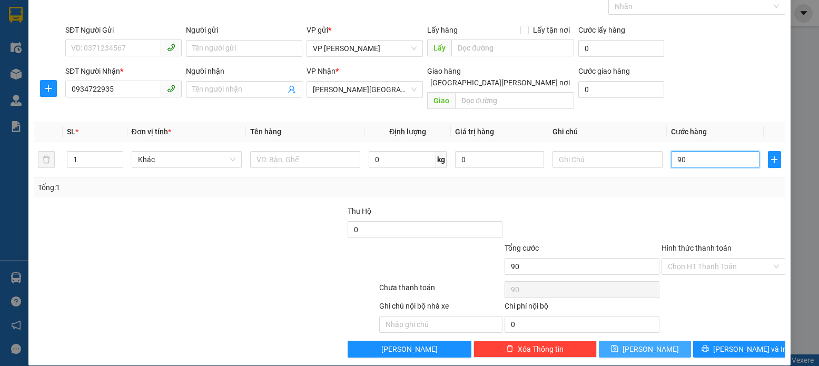
scroll to position [56, 0]
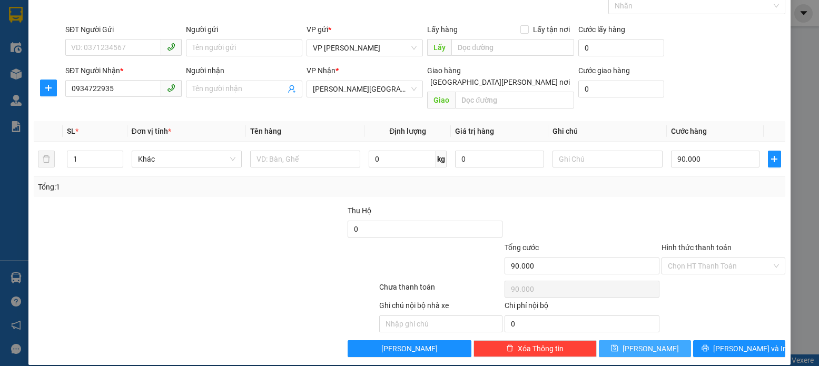
click at [636, 340] on button "[PERSON_NAME]" at bounding box center [645, 348] width 92 height 17
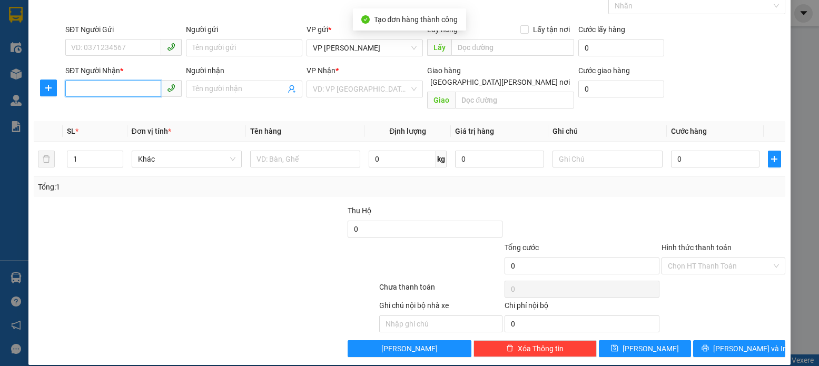
click at [70, 87] on input "SĐT Người Nhận *" at bounding box center [113, 88] width 96 height 17
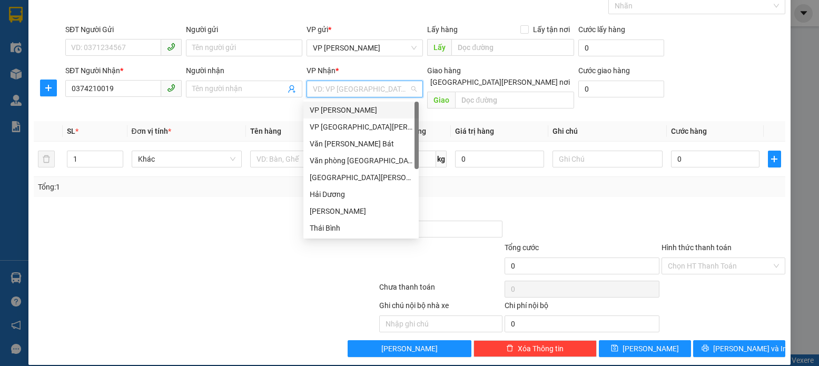
click at [404, 87] on input "search" at bounding box center [361, 89] width 96 height 16
drag, startPoint x: 415, startPoint y: 116, endPoint x: 415, endPoint y: 142, distance: 25.3
click at [415, 141] on div "VP [PERSON_NAME] VP Bắc [PERSON_NAME] Văn [PERSON_NAME] Bát [PERSON_NAME] [GEOG…" at bounding box center [360, 186] width 115 height 169
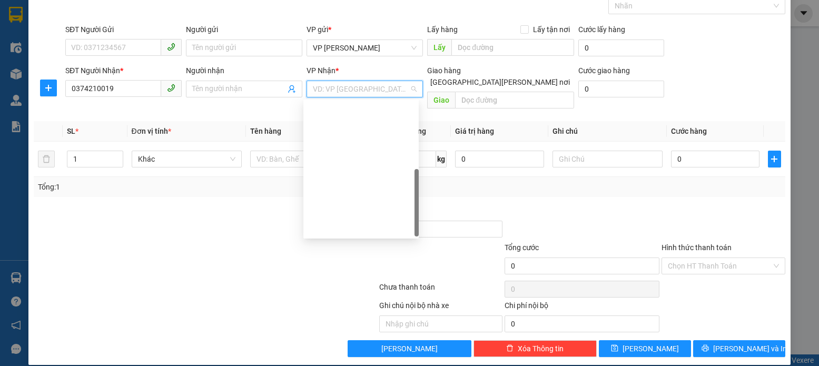
scroll to position [152, 0]
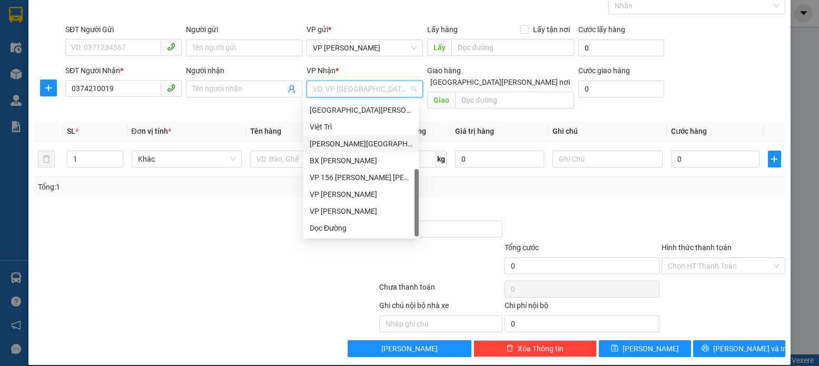
click at [331, 142] on div "[PERSON_NAME][GEOGRAPHIC_DATA][PERSON_NAME]" at bounding box center [361, 144] width 103 height 12
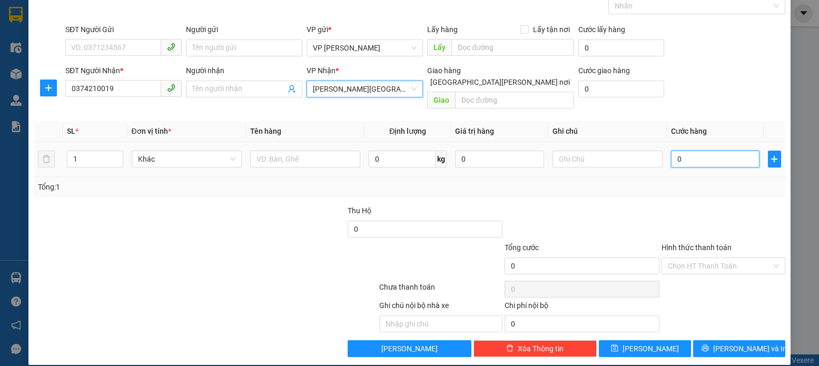
click at [678, 151] on input "0" at bounding box center [715, 159] width 88 height 17
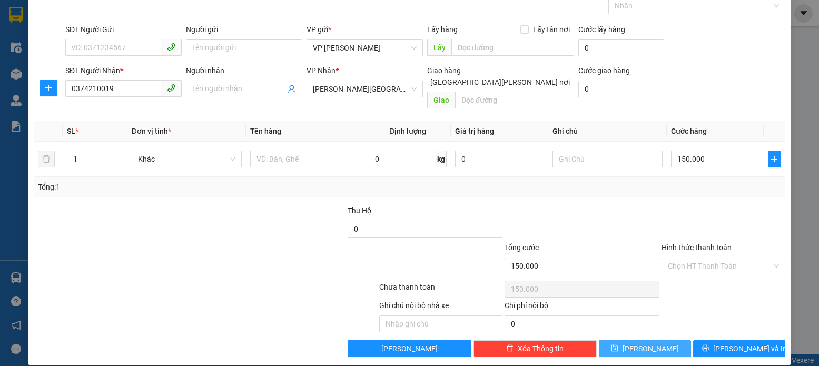
click at [618, 345] on icon "save" at bounding box center [614, 348] width 7 height 7
click at [71, 86] on input "SĐT Người Nhận *" at bounding box center [113, 88] width 96 height 17
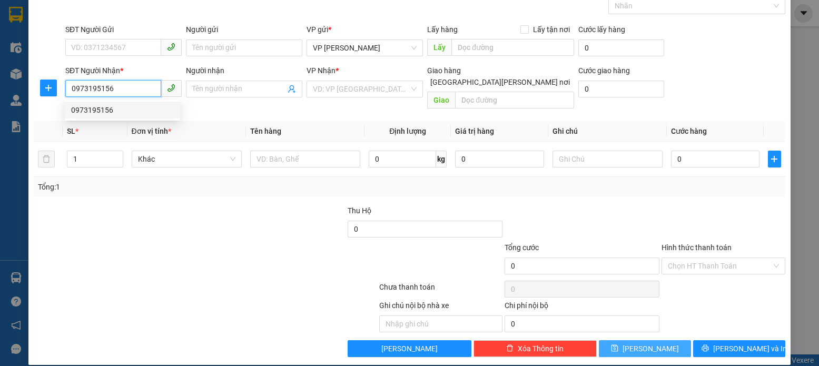
click at [102, 111] on div "0973195156" at bounding box center [122, 110] width 103 height 12
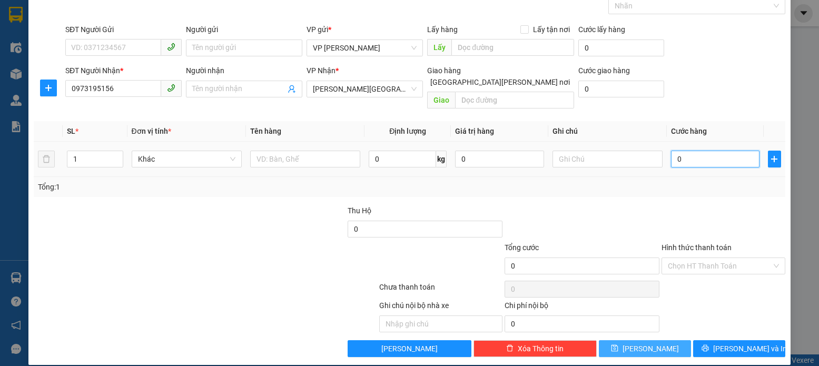
click at [675, 151] on input "0" at bounding box center [715, 159] width 88 height 17
click at [618, 344] on icon "save" at bounding box center [614, 347] width 7 height 7
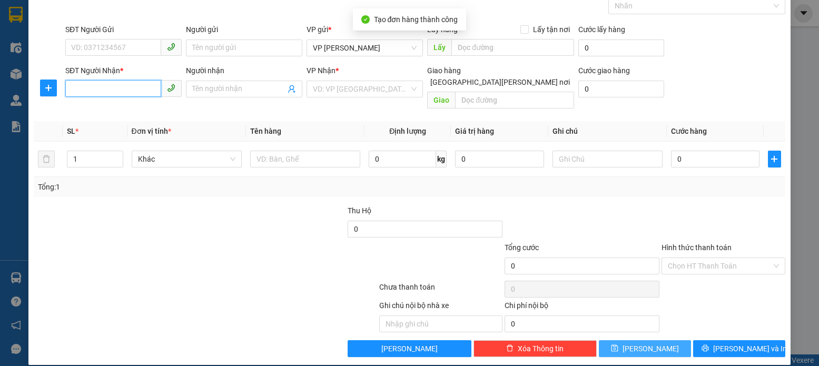
click at [70, 88] on input "SĐT Người Nhận *" at bounding box center [113, 88] width 96 height 17
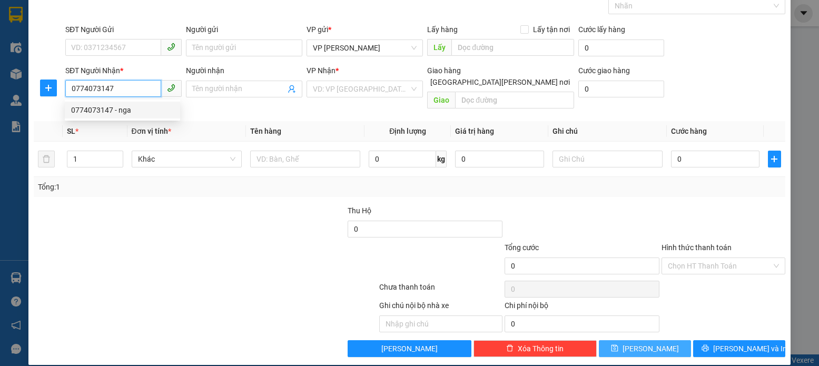
click at [111, 108] on div "0774073147 - nga" at bounding box center [122, 110] width 103 height 12
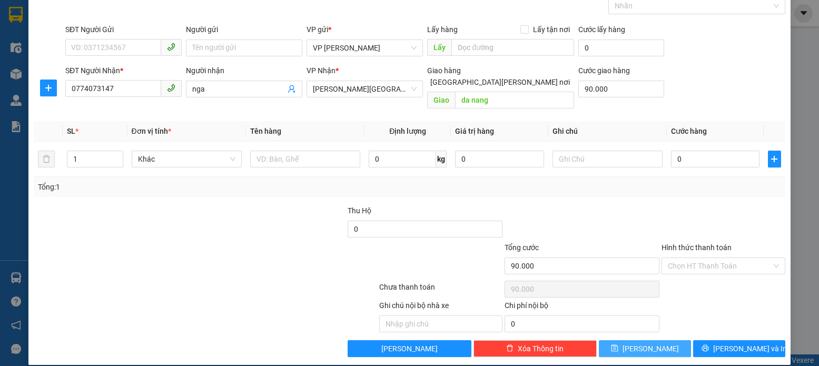
click at [618, 345] on icon "save" at bounding box center [614, 348] width 7 height 7
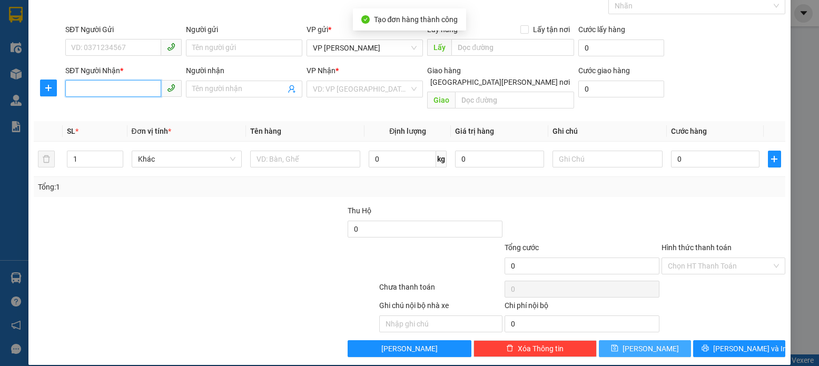
click at [75, 91] on input "SĐT Người Nhận *" at bounding box center [113, 88] width 96 height 17
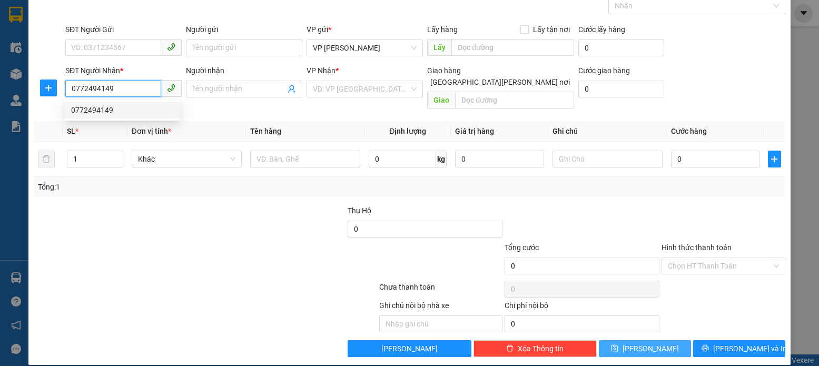
click at [96, 110] on div "0772494149" at bounding box center [122, 110] width 103 height 12
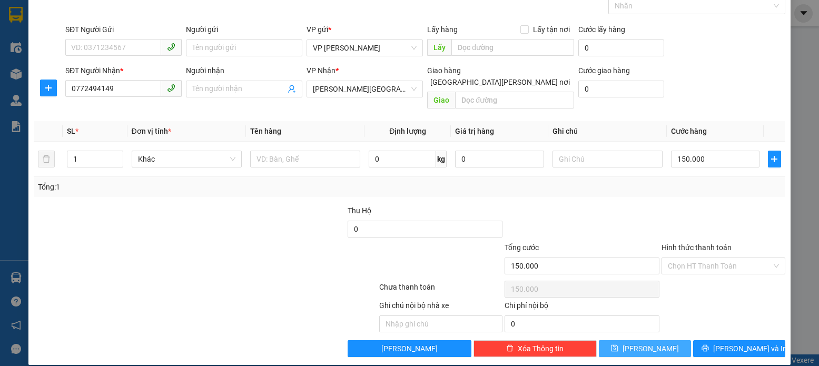
click at [618, 345] on icon "save" at bounding box center [614, 348] width 7 height 7
drag, startPoint x: 72, startPoint y: 85, endPoint x: 82, endPoint y: 85, distance: 10.0
click at [75, 85] on input "SĐT Người Nhận *" at bounding box center [113, 88] width 96 height 17
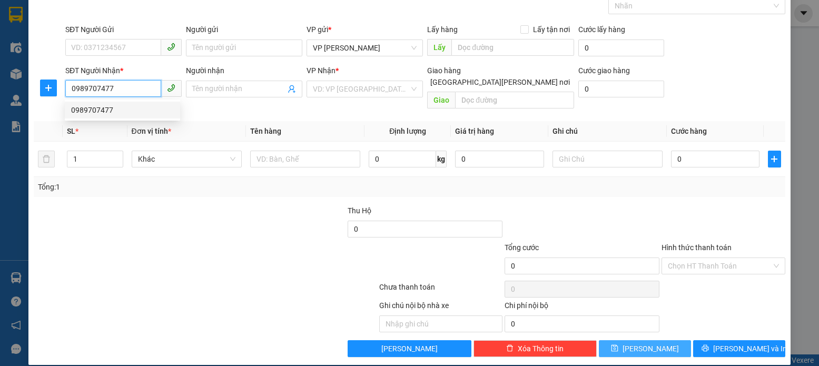
click at [100, 111] on div "0989707477" at bounding box center [122, 110] width 103 height 12
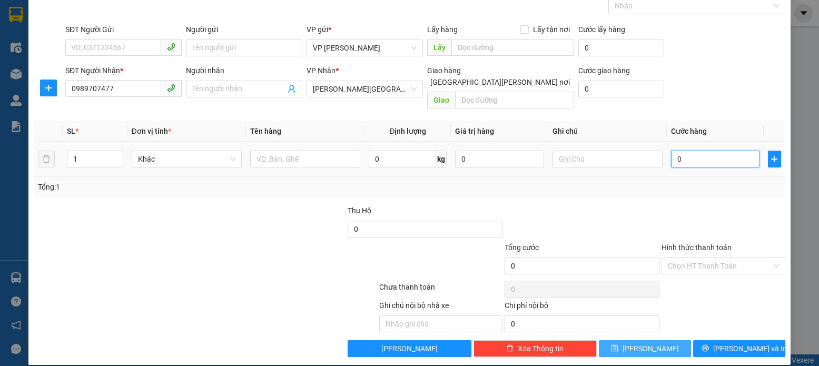
click at [677, 151] on input "0" at bounding box center [715, 159] width 88 height 17
click at [626, 340] on button "[PERSON_NAME]" at bounding box center [645, 348] width 92 height 17
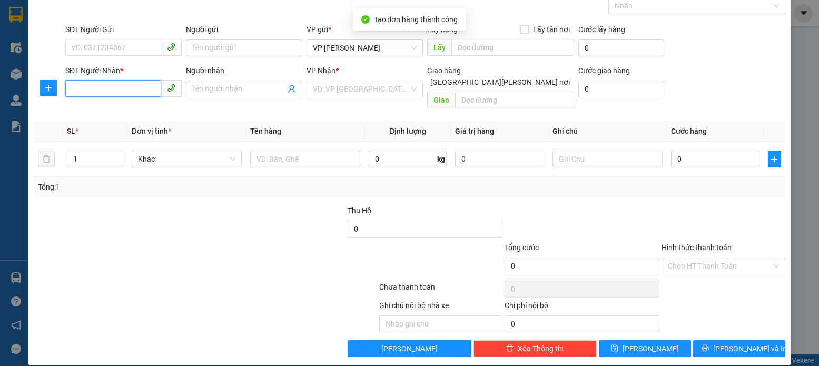
click at [67, 85] on input "SĐT Người Nhận *" at bounding box center [113, 88] width 96 height 17
click at [74, 86] on input "SĐT Người Nhận *" at bounding box center [113, 88] width 96 height 17
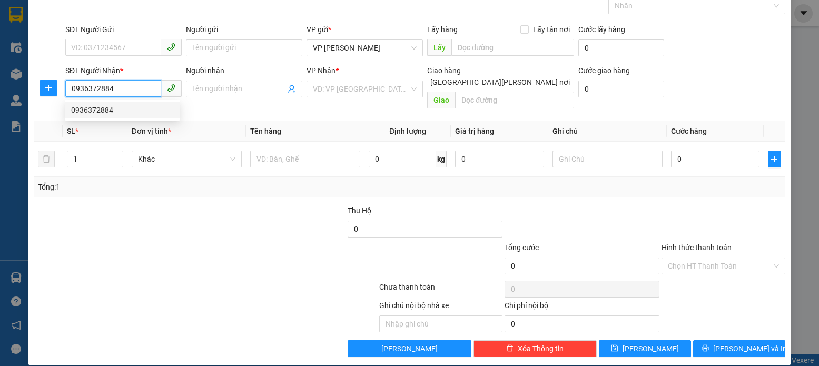
click at [100, 112] on div "0936372884" at bounding box center [122, 110] width 103 height 12
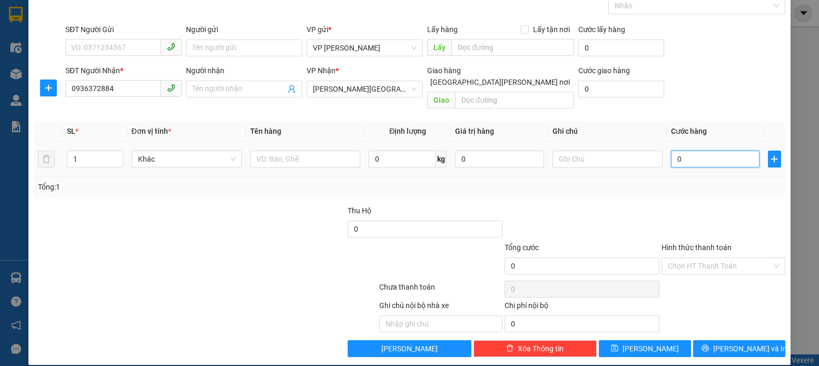
click at [676, 151] on input "0" at bounding box center [715, 159] width 88 height 17
click at [678, 243] on label "Hình thức thanh toán" at bounding box center [697, 247] width 70 height 8
click at [678, 258] on input "Hình thức thanh toán" at bounding box center [719, 266] width 103 height 16
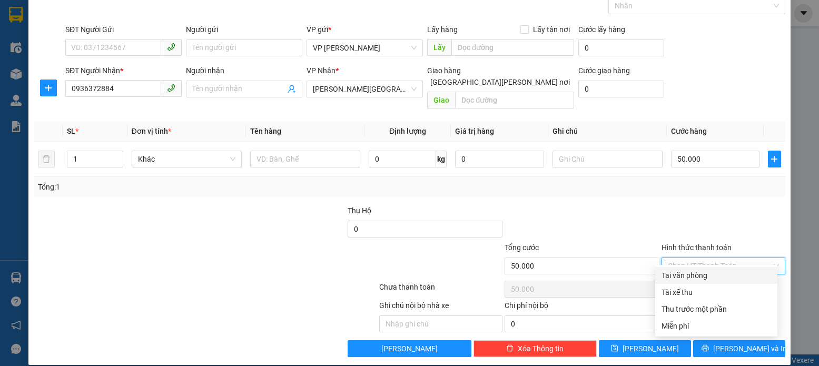
click at [680, 277] on div "Tại văn phòng" at bounding box center [717, 276] width 110 height 12
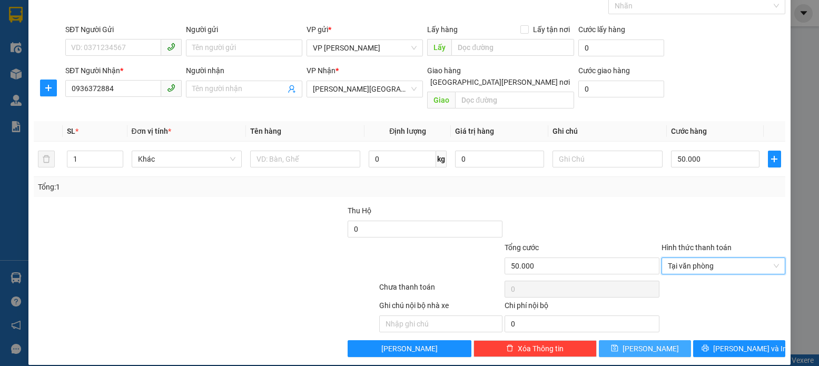
click at [618, 344] on icon "save" at bounding box center [614, 347] width 7 height 7
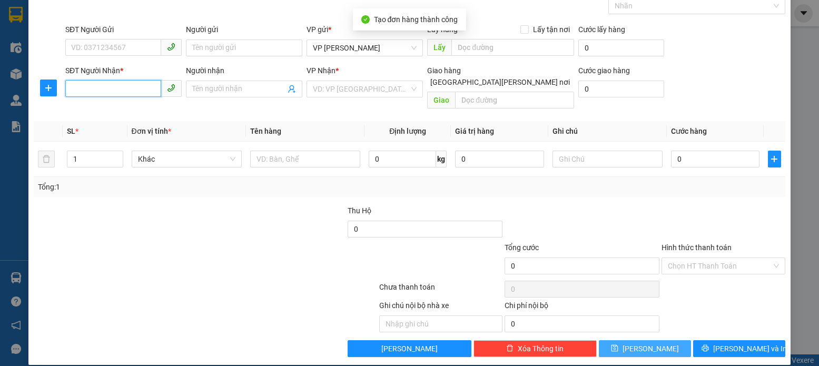
click at [76, 88] on input "SĐT Người Nhận *" at bounding box center [113, 88] width 96 height 17
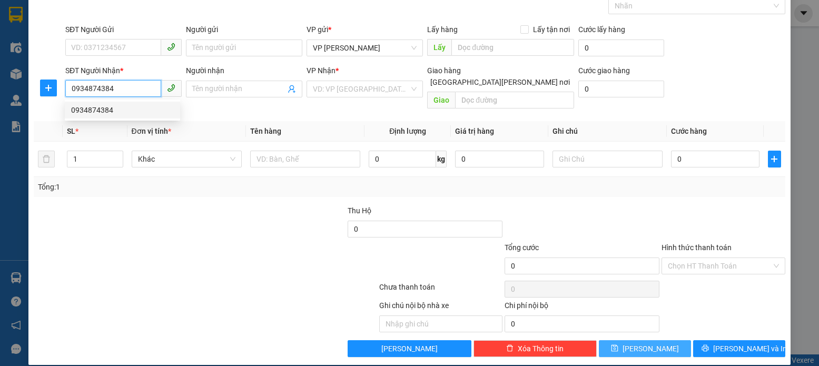
click at [98, 111] on div "0934874384" at bounding box center [122, 110] width 103 height 12
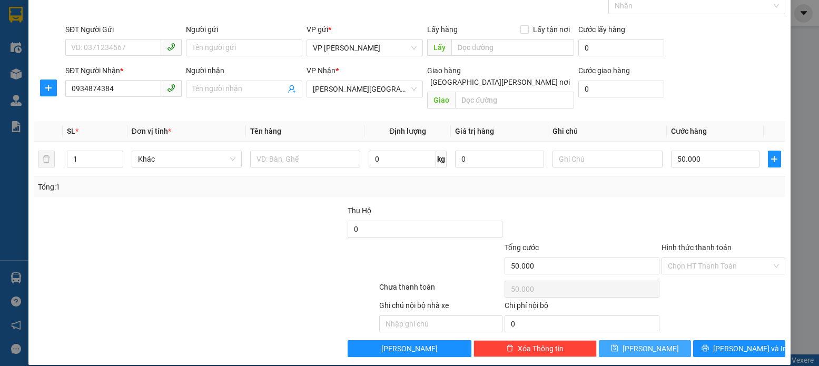
click at [618, 344] on icon "save" at bounding box center [614, 347] width 7 height 7
click at [74, 92] on input "SĐT Người Nhận *" at bounding box center [113, 88] width 96 height 17
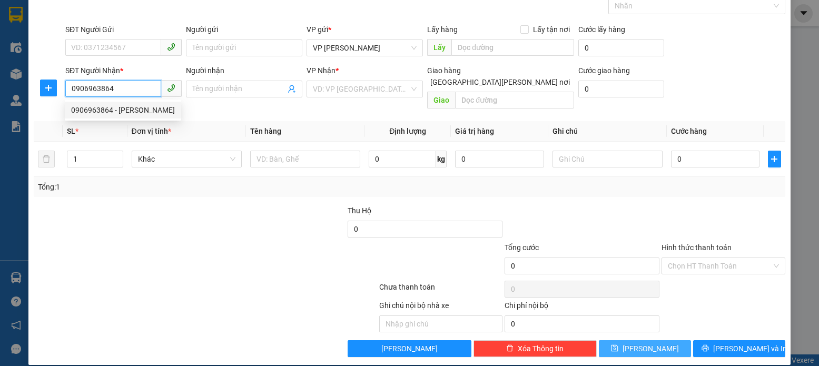
click at [98, 109] on div "0906963864 - [PERSON_NAME]" at bounding box center [123, 110] width 104 height 12
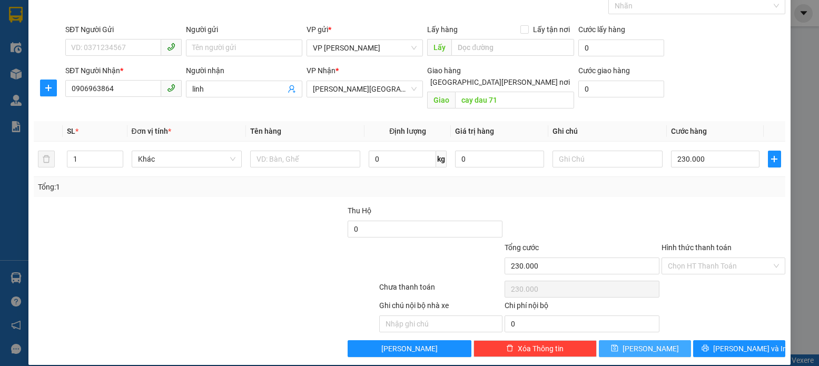
click at [618, 345] on icon "save" at bounding box center [614, 348] width 7 height 7
click at [72, 88] on input "SĐT Người Nhận *" at bounding box center [113, 88] width 96 height 17
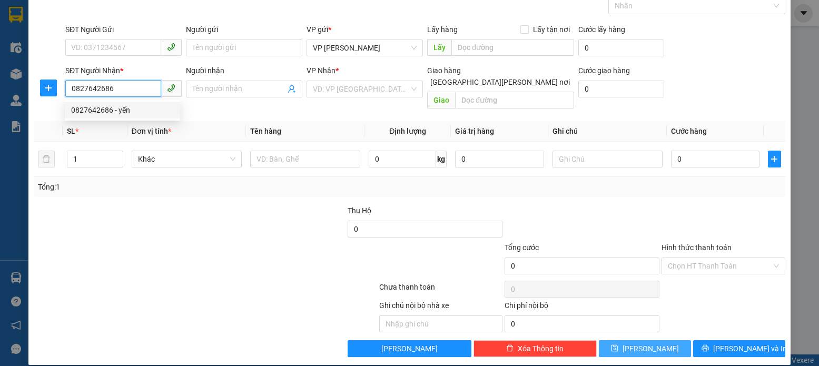
click at [106, 112] on div "0827642686 - yến" at bounding box center [122, 110] width 103 height 12
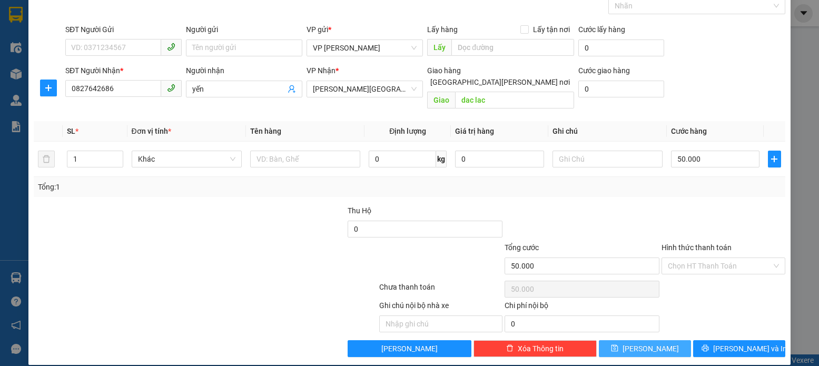
click at [618, 344] on icon "save" at bounding box center [614, 347] width 7 height 7
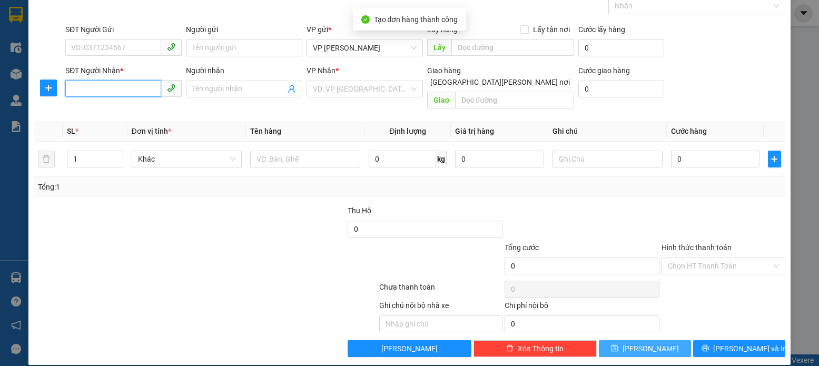
click at [69, 86] on input "SĐT Người Nhận *" at bounding box center [113, 88] width 96 height 17
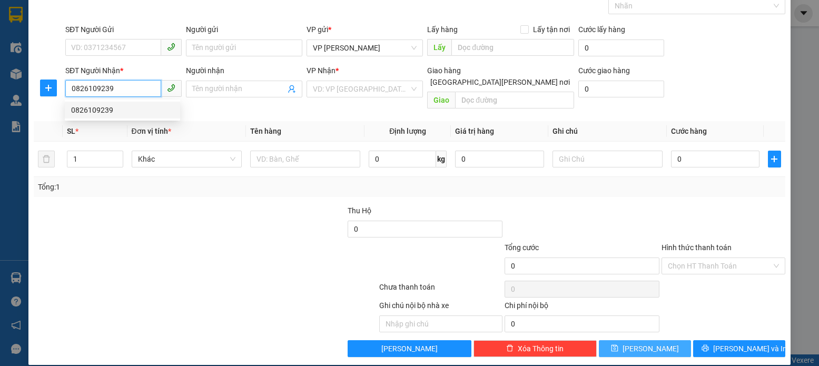
click at [112, 110] on div "0826109239" at bounding box center [122, 110] width 103 height 12
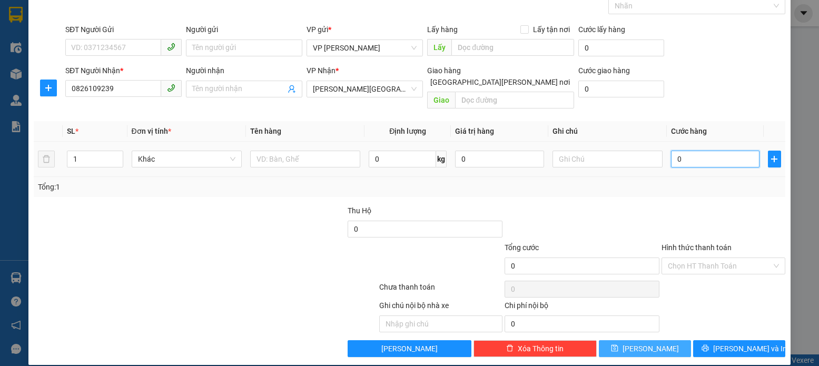
click at [679, 151] on input "0" at bounding box center [715, 159] width 88 height 17
click at [618, 345] on icon "save" at bounding box center [614, 348] width 7 height 7
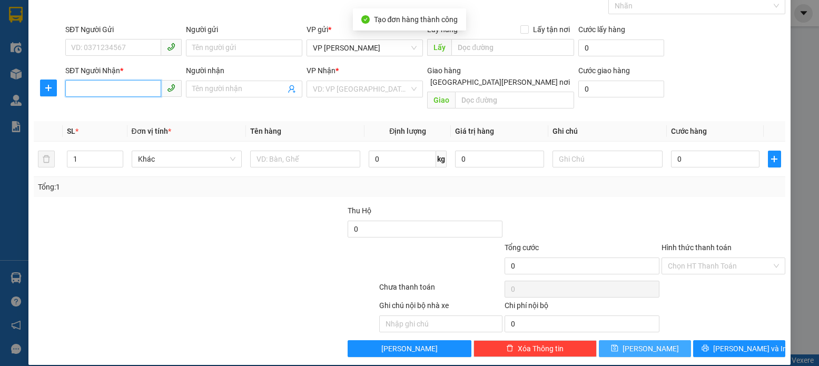
click at [71, 91] on input "SĐT Người Nhận *" at bounding box center [113, 88] width 96 height 17
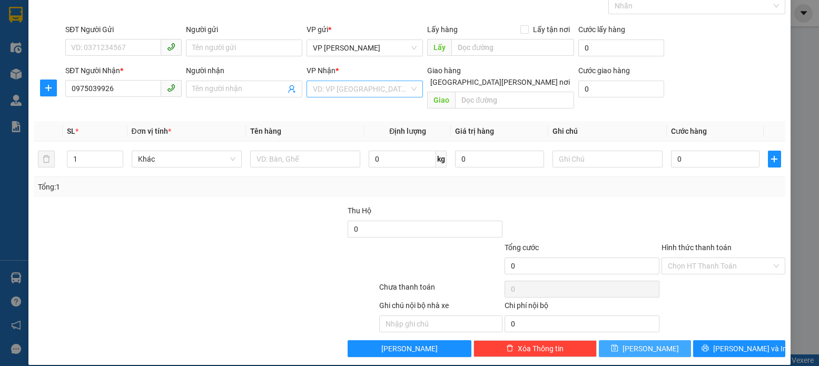
click at [392, 88] on input "search" at bounding box center [361, 89] width 96 height 16
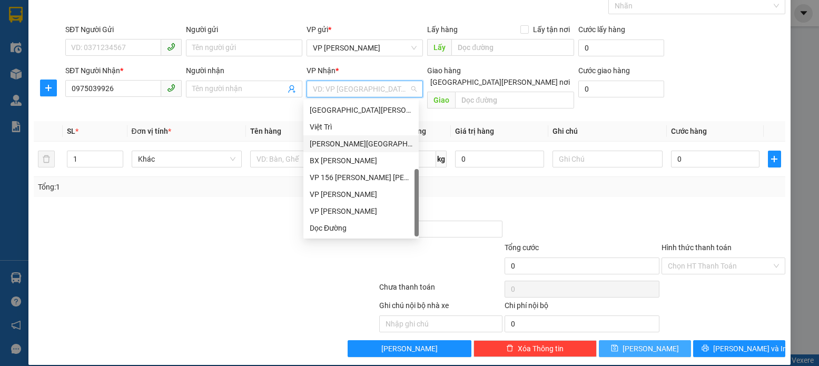
click at [335, 145] on div "[PERSON_NAME][GEOGRAPHIC_DATA][PERSON_NAME]" at bounding box center [361, 144] width 103 height 12
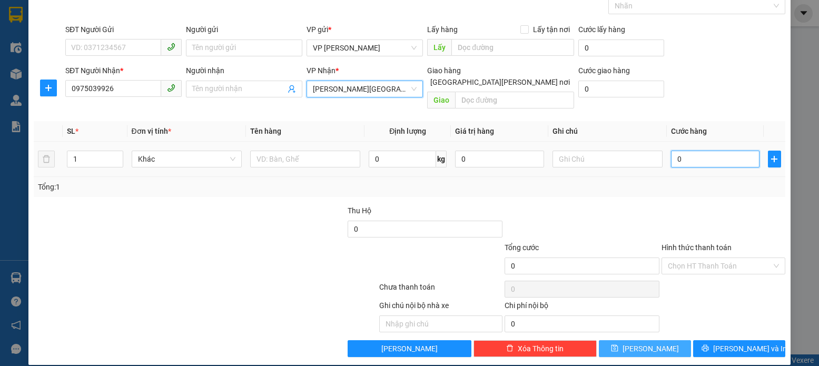
click at [677, 151] on input "0" at bounding box center [715, 159] width 88 height 17
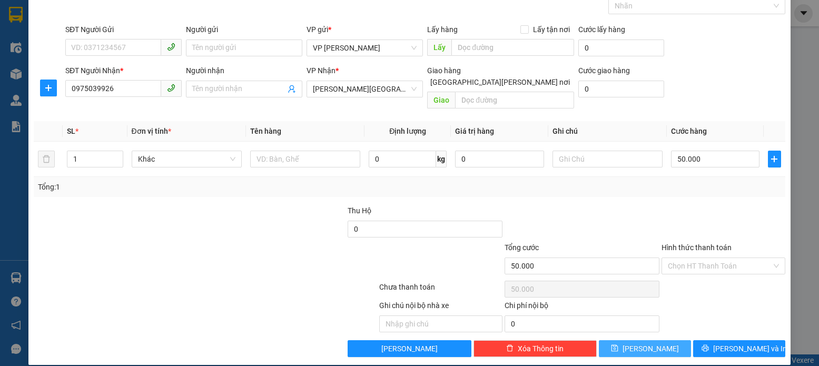
click at [618, 345] on icon "save" at bounding box center [614, 348] width 7 height 7
click at [77, 88] on input "SĐT Người Nhận *" at bounding box center [113, 88] width 96 height 17
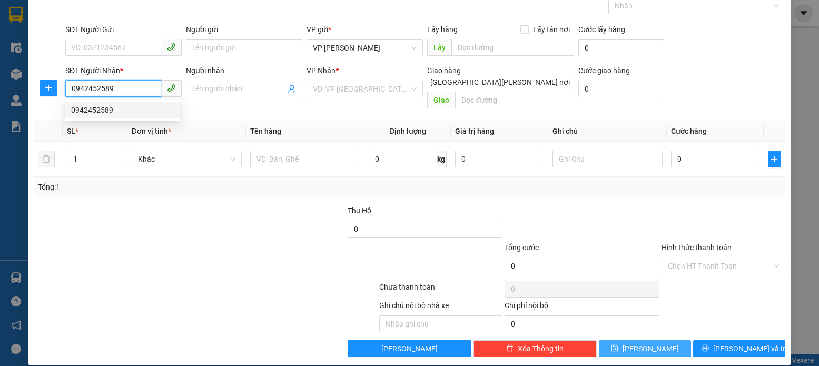
click at [104, 111] on div "0942452589" at bounding box center [122, 110] width 103 height 12
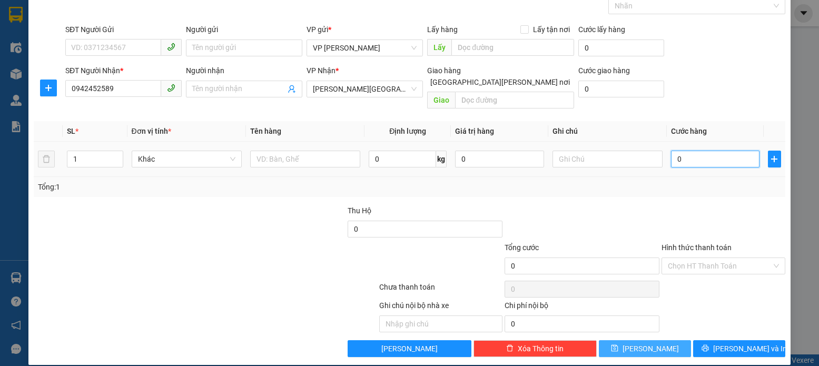
click at [680, 151] on input "0" at bounding box center [715, 159] width 88 height 17
click at [686, 243] on label "Hình thức thanh toán" at bounding box center [697, 247] width 70 height 8
click at [686, 258] on input "Hình thức thanh toán" at bounding box center [719, 266] width 103 height 16
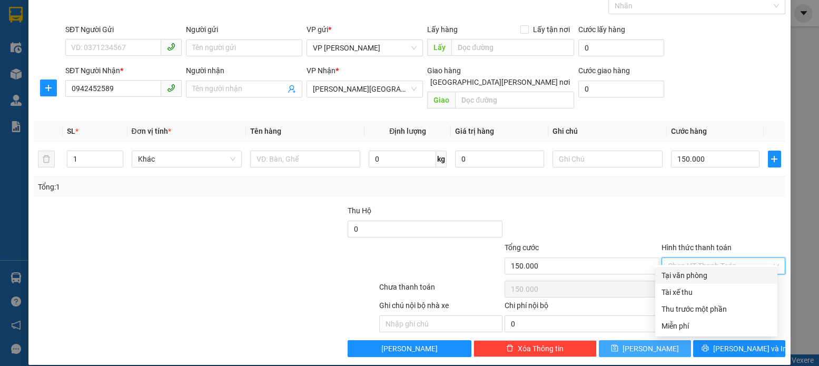
click at [683, 277] on div "Tại văn phòng" at bounding box center [717, 276] width 110 height 12
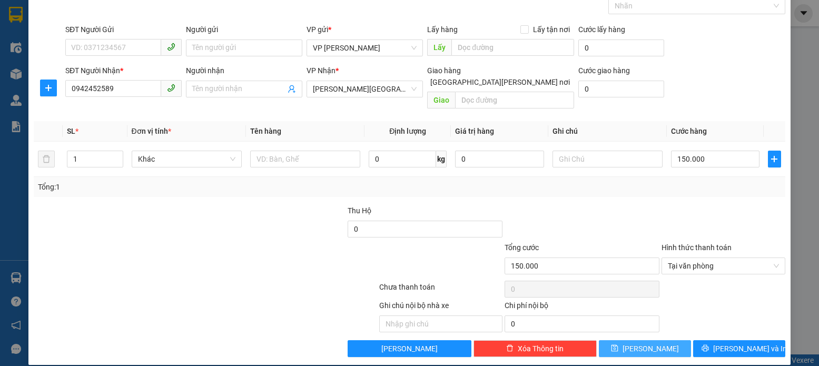
click at [618, 345] on icon "save" at bounding box center [614, 348] width 7 height 7
click at [75, 91] on input "SĐT Người Nhận *" at bounding box center [113, 88] width 96 height 17
click at [67, 92] on input "SĐT Người Nhận *" at bounding box center [113, 88] width 96 height 17
click at [76, 88] on input "SĐT Người Nhận *" at bounding box center [113, 88] width 96 height 17
click at [400, 88] on input "search" at bounding box center [361, 89] width 96 height 16
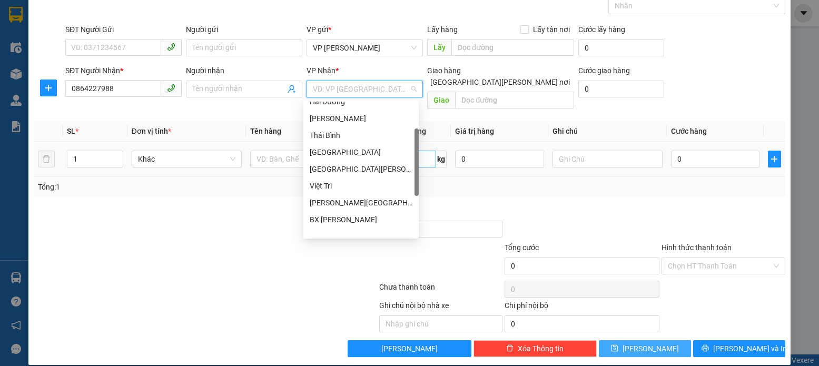
scroll to position [0, 0]
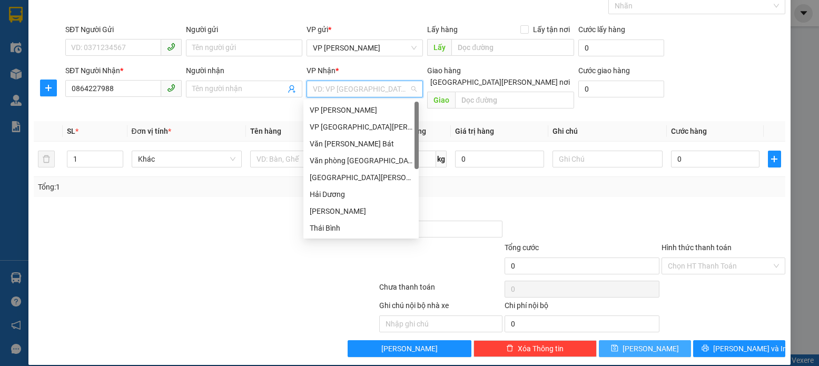
drag, startPoint x: 415, startPoint y: 200, endPoint x: 410, endPoint y: 91, distance: 109.1
click at [410, 92] on body "Kết quả [PERSON_NAME] ( 0 ) Bộ lọc No Data bvphuong.bangphan 1 Điều [PERSON_NAM…" at bounding box center [409, 183] width 819 height 366
click at [366, 145] on div "Văn [PERSON_NAME] Bát" at bounding box center [361, 144] width 103 height 12
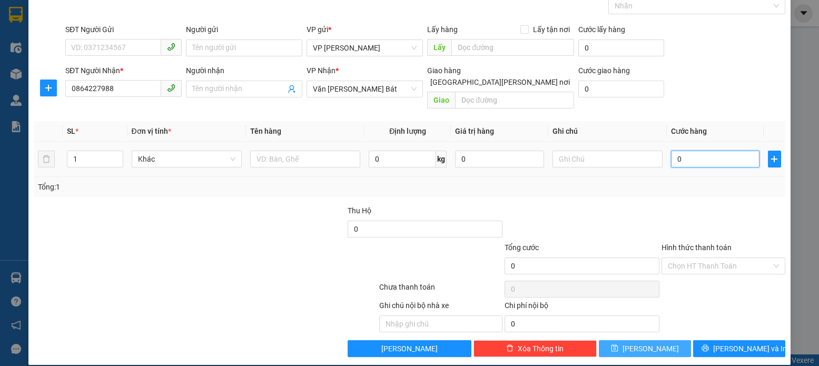
click at [676, 151] on input "0" at bounding box center [715, 159] width 88 height 17
click at [636, 340] on button "[PERSON_NAME]" at bounding box center [645, 348] width 92 height 17
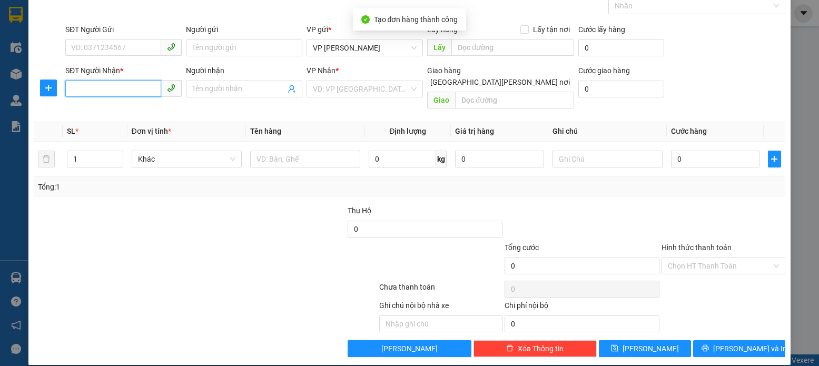
click at [75, 87] on input "SĐT Người Nhận *" at bounding box center [113, 88] width 96 height 17
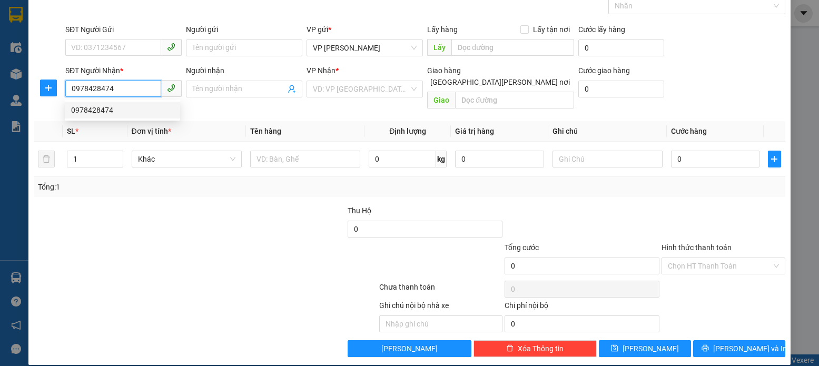
click at [97, 112] on div "0978428474" at bounding box center [122, 110] width 103 height 12
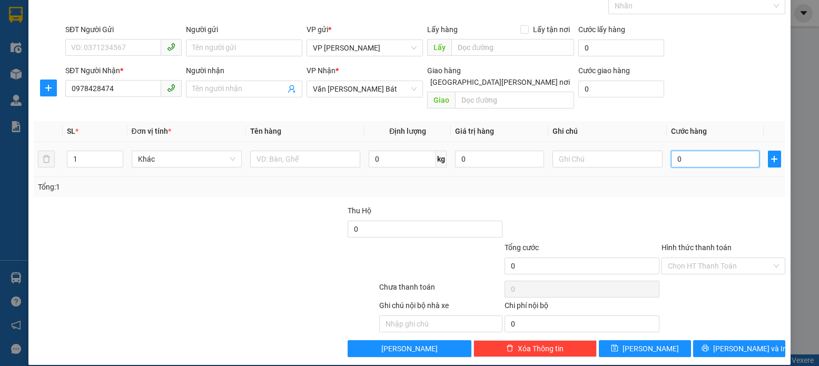
click at [680, 151] on input "0" at bounding box center [715, 159] width 88 height 17
click at [618, 345] on icon "save" at bounding box center [614, 348] width 7 height 7
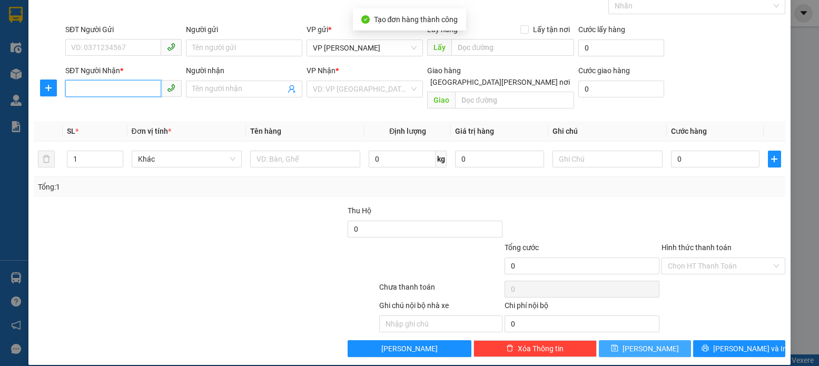
click at [73, 86] on input "SĐT Người Nhận *" at bounding box center [113, 88] width 96 height 17
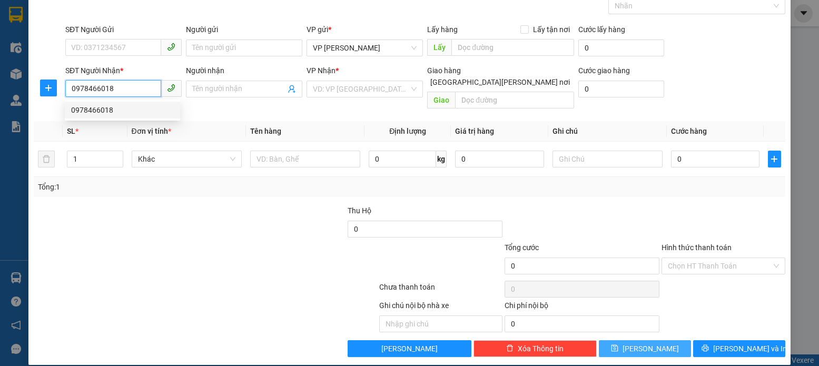
click at [97, 112] on div "0978466018" at bounding box center [122, 110] width 103 height 12
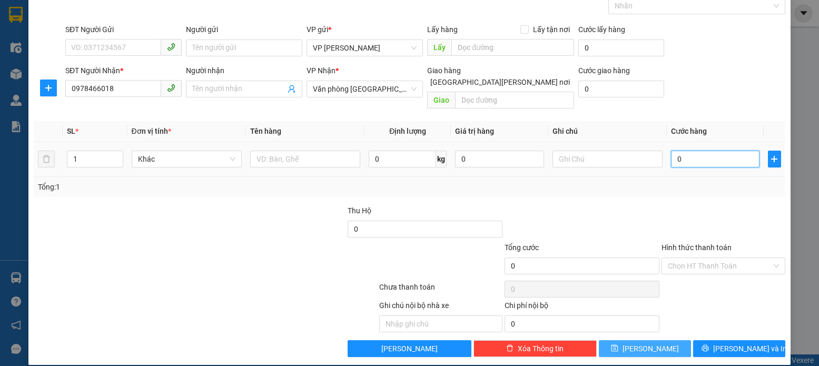
click at [681, 151] on input "0" at bounding box center [715, 159] width 88 height 17
click at [681, 243] on label "Hình thức thanh toán" at bounding box center [697, 247] width 70 height 8
click at [681, 258] on input "Hình thức thanh toán" at bounding box center [719, 266] width 103 height 16
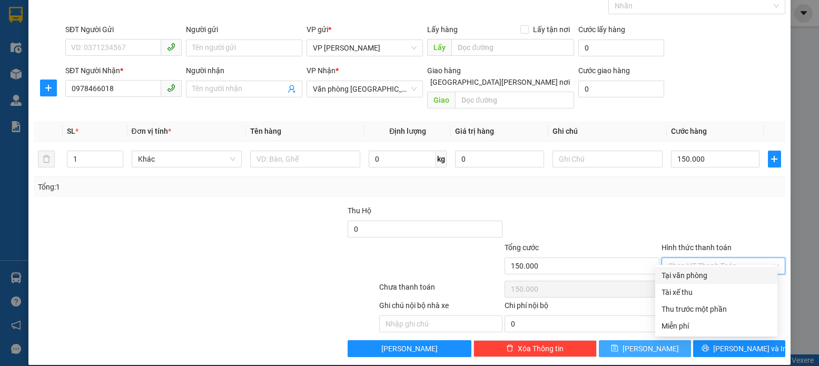
click at [677, 274] on div "Tại văn phòng" at bounding box center [717, 276] width 110 height 12
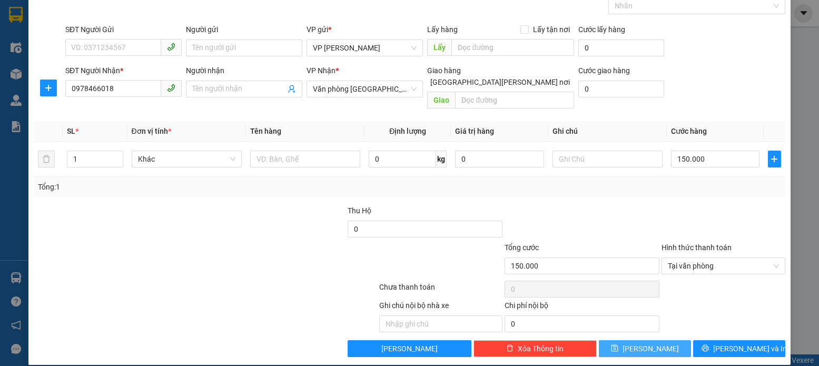
click at [618, 345] on icon "save" at bounding box center [614, 348] width 7 height 7
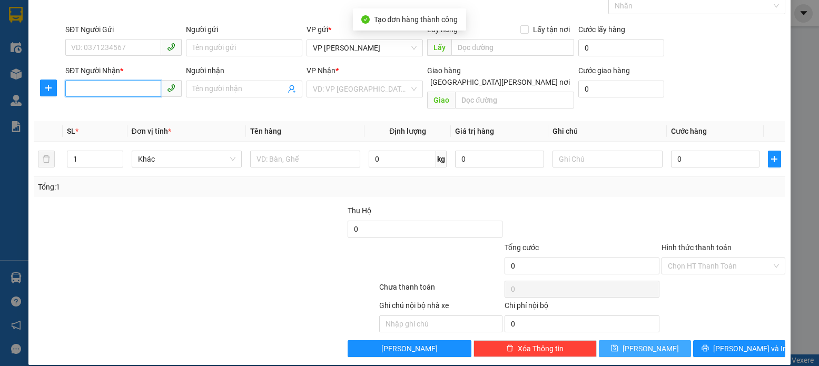
click at [73, 88] on input "SĐT Người Nhận *" at bounding box center [113, 88] width 96 height 17
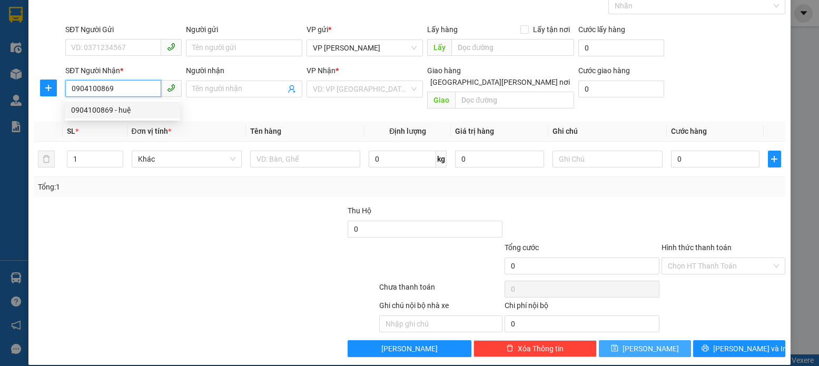
click at [101, 111] on div "0904100869 - huệ" at bounding box center [122, 110] width 103 height 12
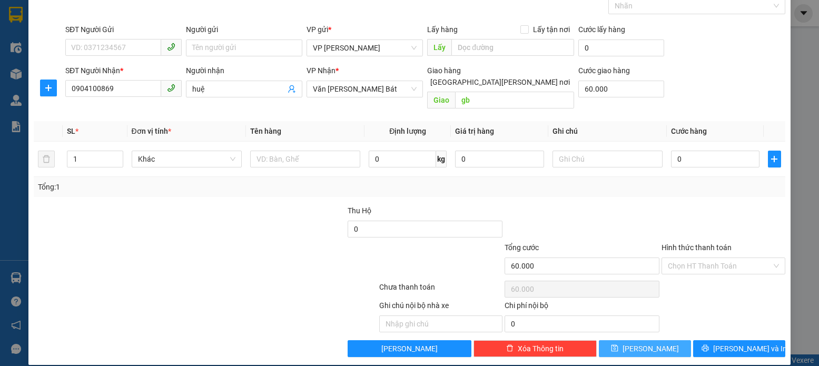
click at [618, 345] on icon "save" at bounding box center [614, 348] width 7 height 7
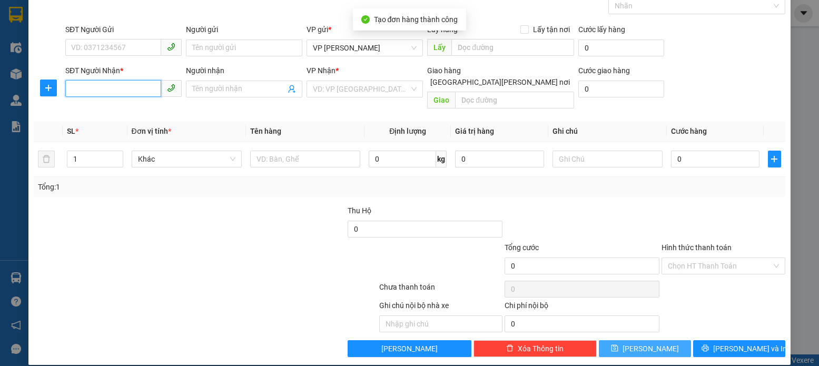
click at [74, 90] on input "SĐT Người Nhận *" at bounding box center [113, 88] width 96 height 17
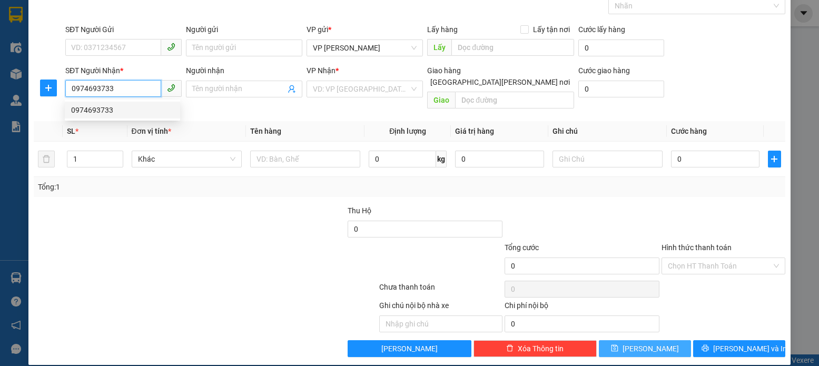
click at [102, 111] on div "0974693733" at bounding box center [122, 110] width 103 height 12
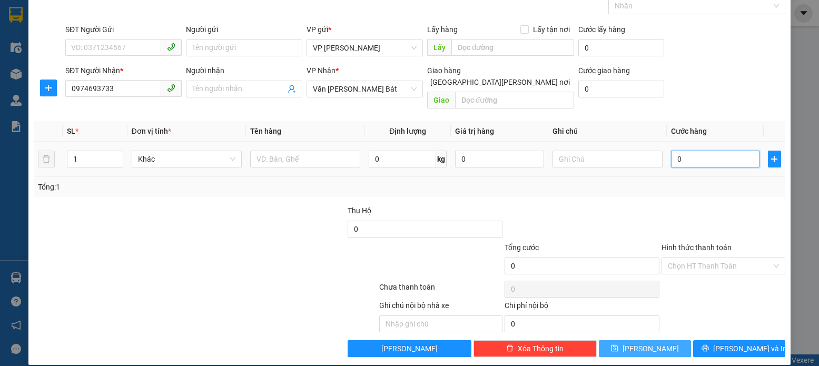
click at [680, 151] on input "0" at bounding box center [715, 159] width 88 height 17
click at [618, 344] on icon "save" at bounding box center [614, 347] width 7 height 7
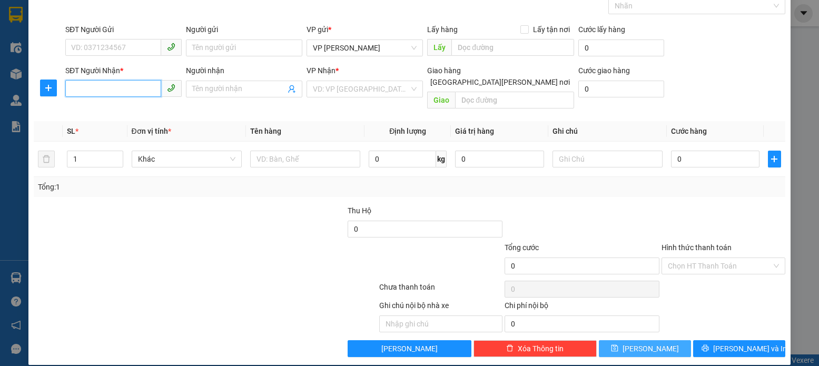
click at [70, 87] on input "SĐT Người Nhận *" at bounding box center [113, 88] width 96 height 17
click at [103, 107] on div "0363993000" at bounding box center [122, 110] width 103 height 12
click at [618, 344] on icon "save" at bounding box center [614, 347] width 7 height 7
click at [72, 87] on input "SĐT Người Nhận *" at bounding box center [113, 88] width 96 height 17
click at [104, 108] on div "0983107640 - c [PERSON_NAME]" at bounding box center [125, 110] width 109 height 12
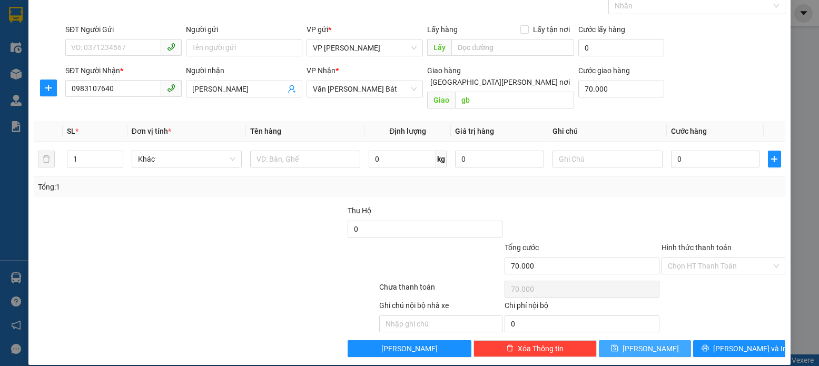
click at [625, 340] on button "[PERSON_NAME]" at bounding box center [645, 348] width 92 height 17
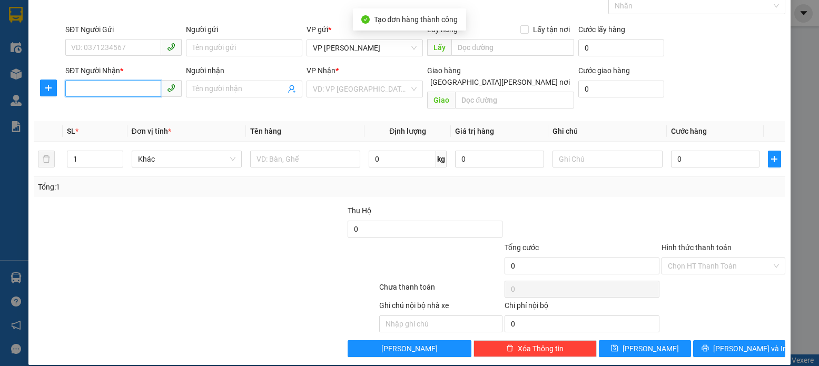
click at [70, 89] on input "SĐT Người Nhận *" at bounding box center [113, 88] width 96 height 17
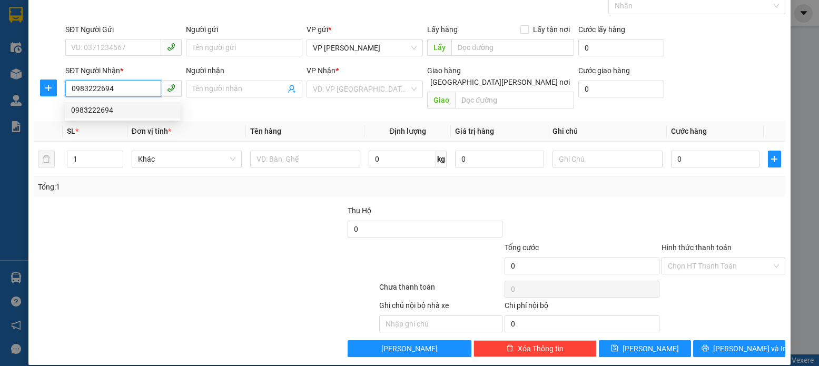
click at [96, 112] on div "0983222694" at bounding box center [122, 110] width 103 height 12
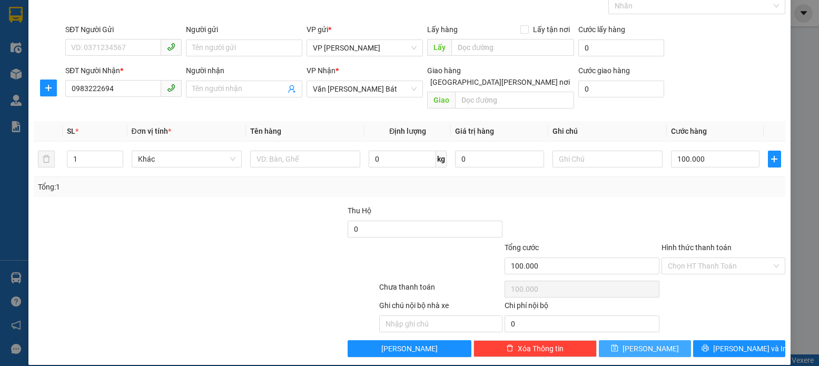
click at [618, 345] on icon "save" at bounding box center [614, 348] width 7 height 7
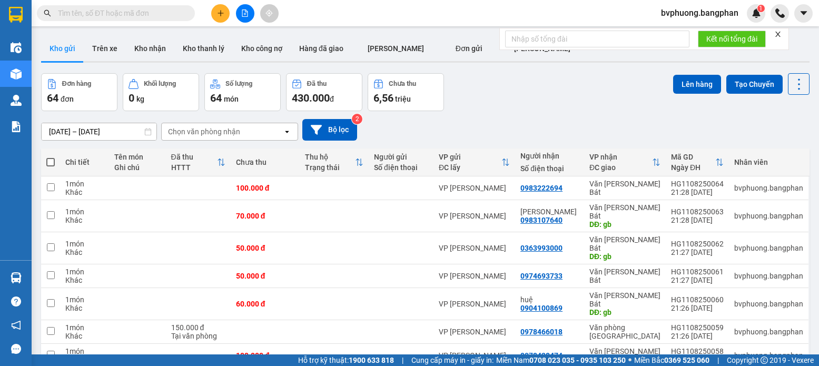
click at [52, 162] on span at bounding box center [50, 162] width 8 height 8
click at [51, 157] on input "checkbox" at bounding box center [51, 157] width 0 height 0
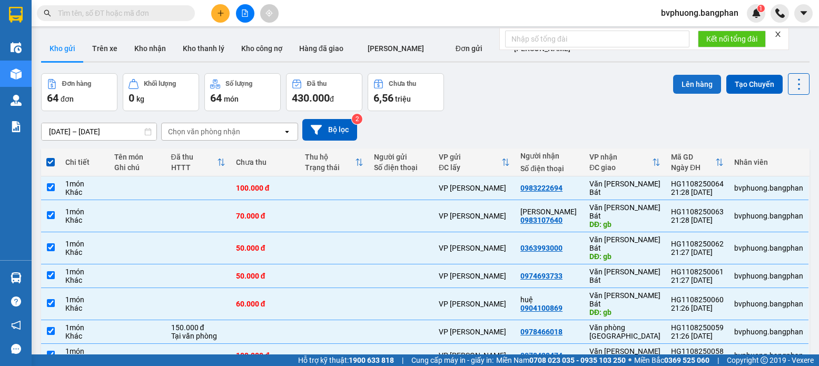
click at [686, 83] on button "Lên hàng" at bounding box center [697, 84] width 48 height 19
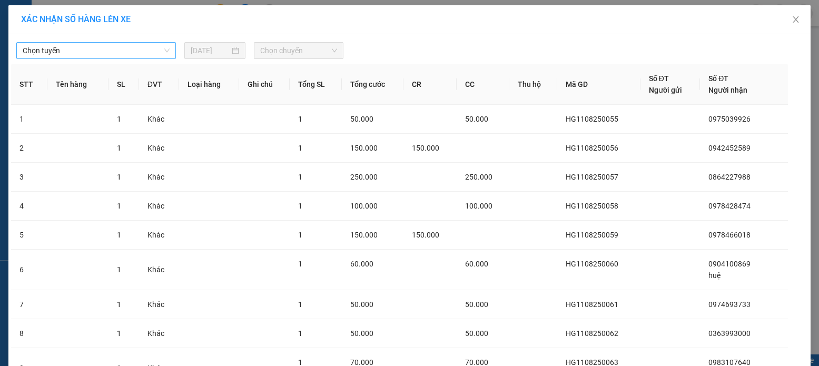
click at [139, 49] on span "Chọn tuyến" at bounding box center [96, 51] width 147 height 16
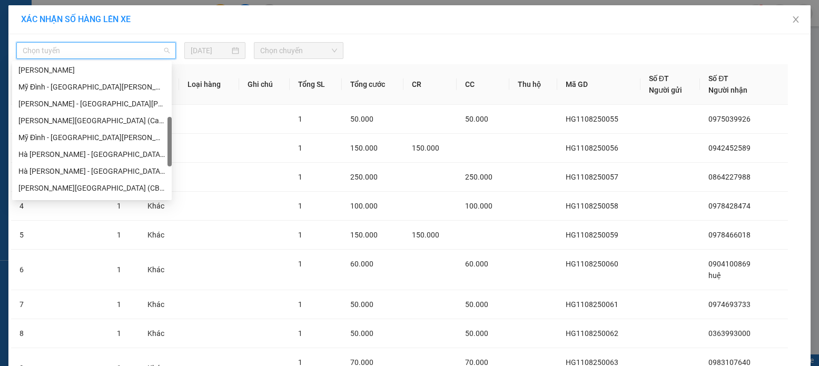
drag, startPoint x: 170, startPoint y: 78, endPoint x: 163, endPoint y: 132, distance: 54.1
click at [164, 132] on div "Đồng [PERSON_NAME][GEOGRAPHIC_DATA][PERSON_NAME][GEOGRAPHIC_DATA][PERSON_NAME] …" at bounding box center [92, 130] width 160 height 135
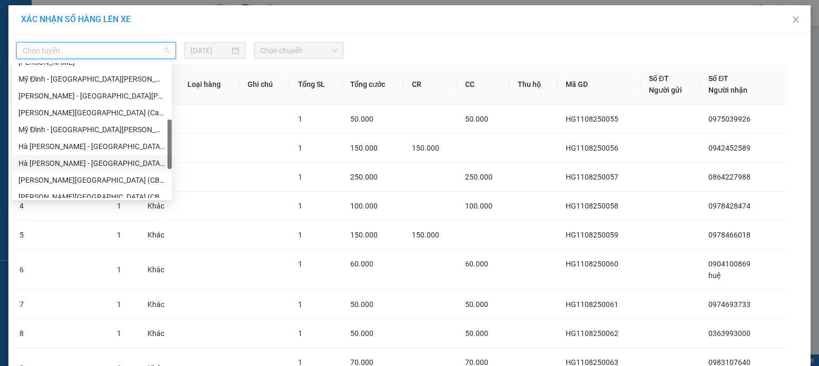
click at [40, 162] on div "Hà [PERSON_NAME] - [GEOGRAPHIC_DATA] (GN)" at bounding box center [91, 163] width 147 height 12
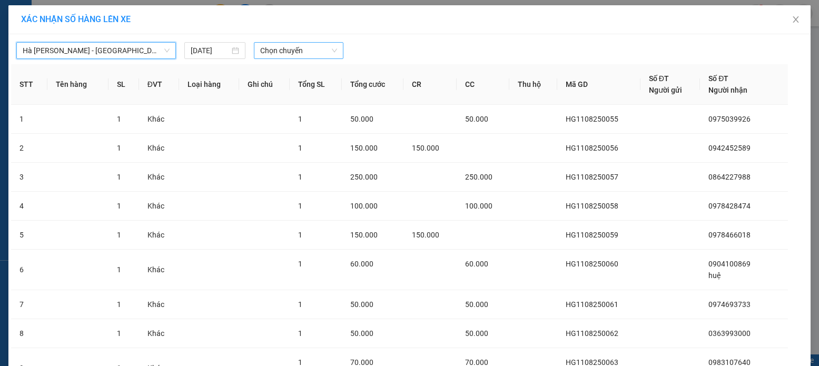
click at [299, 50] on span "Chọn chuyến" at bounding box center [298, 51] width 77 height 16
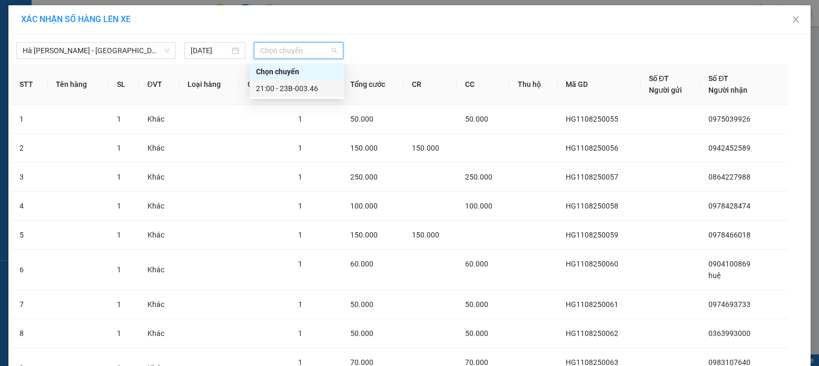
click at [292, 91] on div "21:00 - 23B-003.46" at bounding box center [297, 89] width 82 height 12
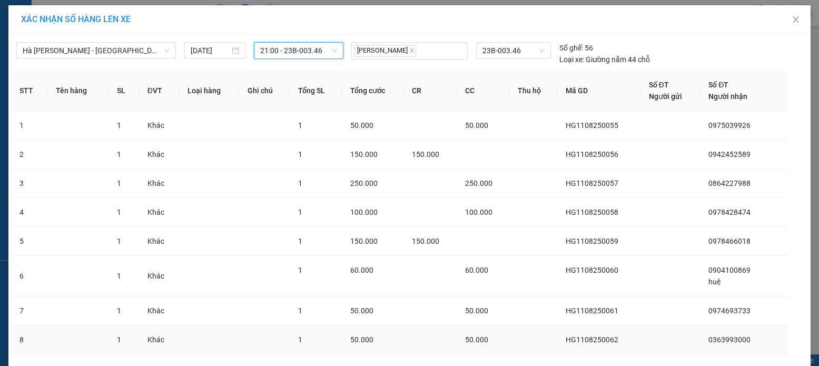
scroll to position [135, 0]
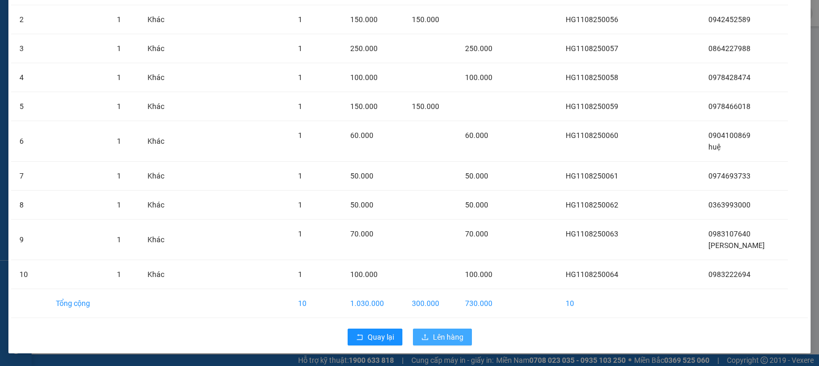
click at [435, 339] on span "Lên hàng" at bounding box center [448, 337] width 31 height 12
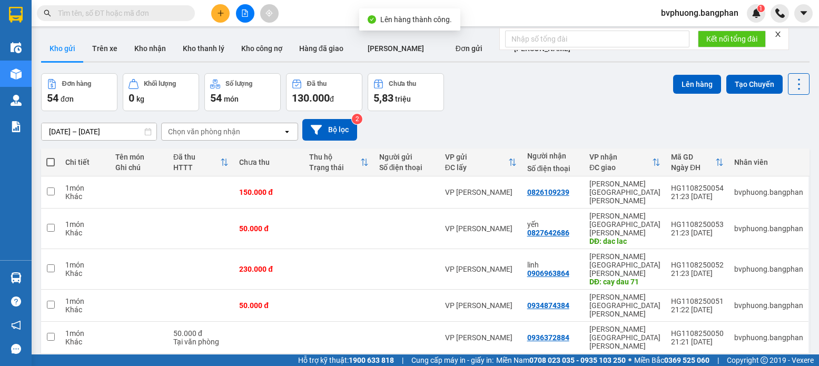
click at [50, 160] on span at bounding box center [50, 162] width 8 height 8
click at [51, 157] on input "checkbox" at bounding box center [51, 157] width 0 height 0
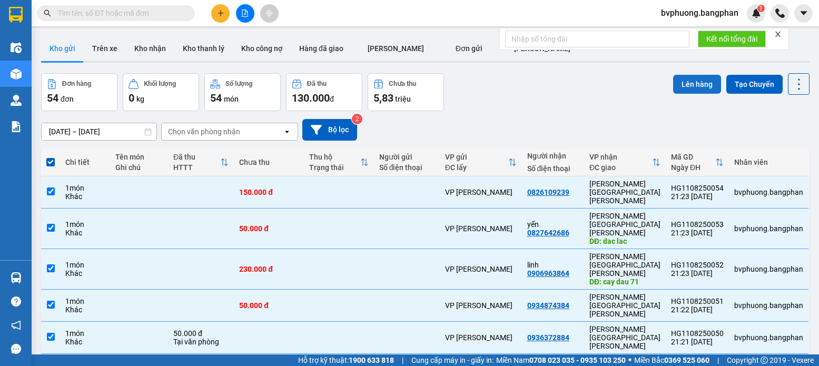
click at [684, 81] on button "Lên hàng" at bounding box center [697, 84] width 48 height 19
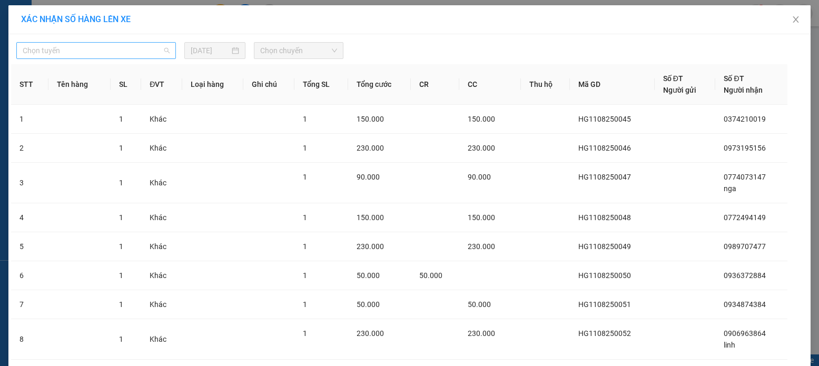
click at [157, 50] on span "Chọn tuyến" at bounding box center [96, 51] width 147 height 16
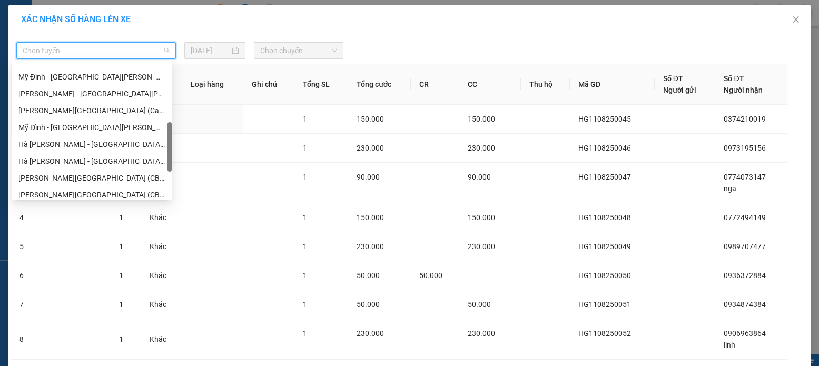
drag, startPoint x: 171, startPoint y: 72, endPoint x: 155, endPoint y: 142, distance: 71.8
click at [172, 134] on body "Kết quả [PERSON_NAME] ( 0 ) Bộ lọc No Data bvphuong.bangphan 1 Điều [PERSON_NAM…" at bounding box center [409, 183] width 819 height 366
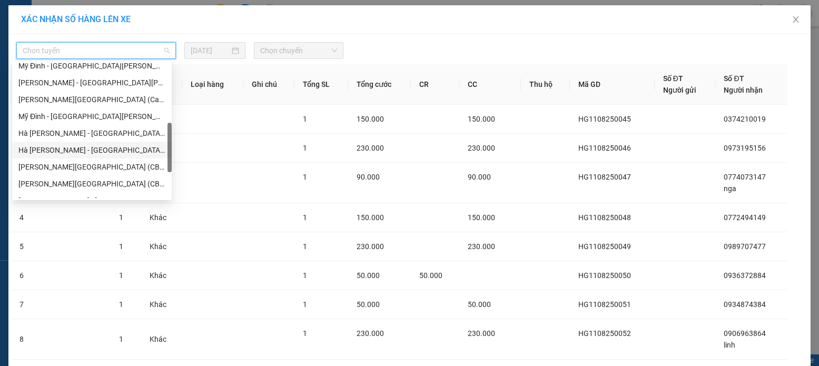
click at [38, 151] on div "Hà [PERSON_NAME] - [GEOGRAPHIC_DATA] (GN)" at bounding box center [91, 150] width 147 height 12
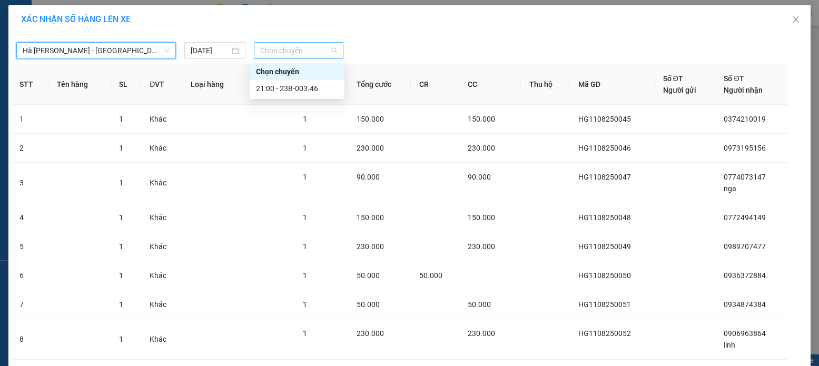
click at [293, 51] on span "Chọn chuyến" at bounding box center [298, 51] width 77 height 16
click at [291, 87] on div "21:00 - 23B-003.46" at bounding box center [297, 89] width 82 height 12
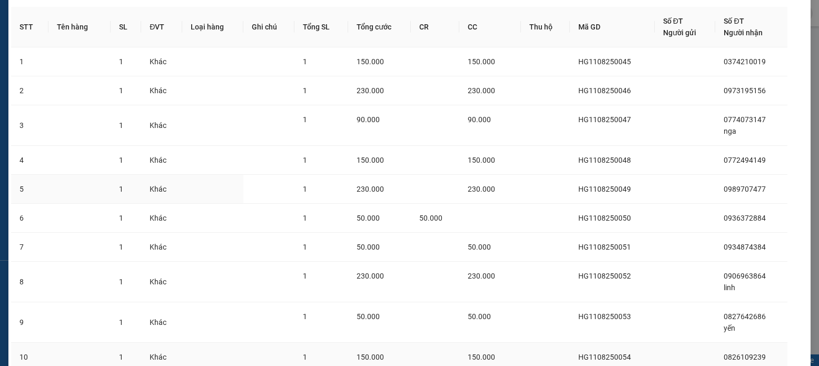
scroll to position [146, 0]
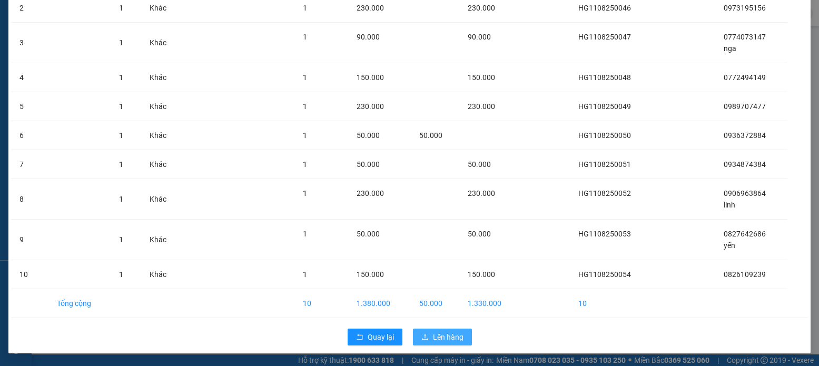
click at [435, 340] on span "Lên hàng" at bounding box center [448, 337] width 31 height 12
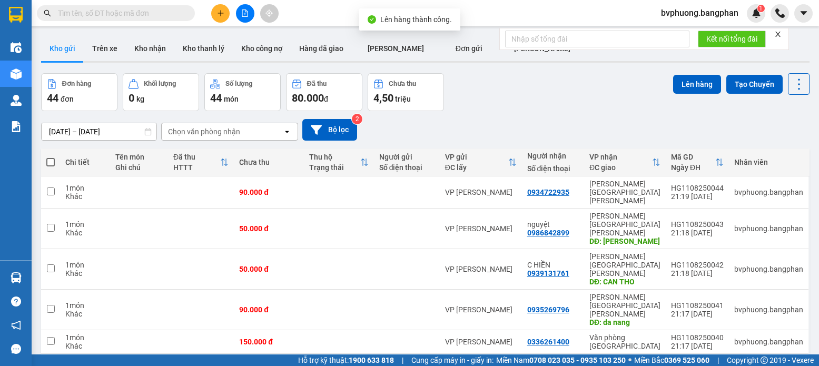
click at [52, 161] on span at bounding box center [50, 162] width 8 height 8
click at [51, 157] on input "checkbox" at bounding box center [51, 157] width 0 height 0
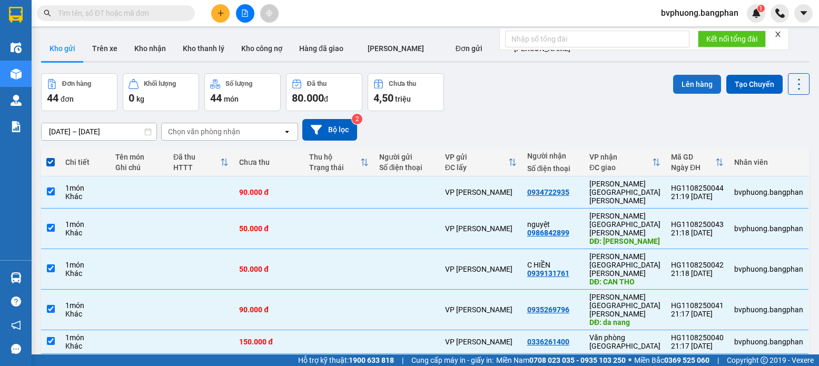
drag, startPoint x: 692, startPoint y: 84, endPoint x: 687, endPoint y: 86, distance: 5.5
click at [689, 85] on button "Lên hàng" at bounding box center [697, 84] width 48 height 19
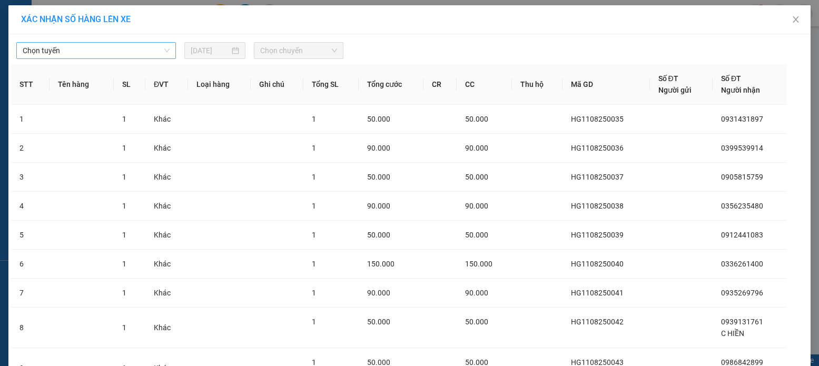
click at [164, 51] on span "Chọn tuyến" at bounding box center [96, 51] width 147 height 16
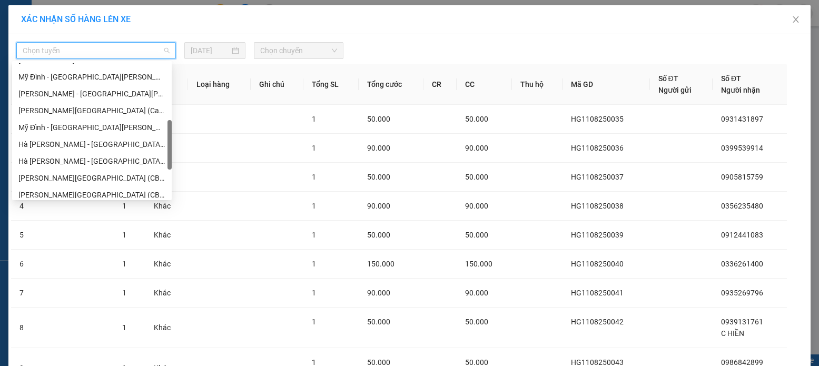
drag, startPoint x: 168, startPoint y: 73, endPoint x: 166, endPoint y: 132, distance: 59.0
click at [171, 130] on div at bounding box center [169, 145] width 4 height 50
click at [42, 157] on div "Hà [PERSON_NAME] - [GEOGRAPHIC_DATA] (GN)" at bounding box center [91, 160] width 147 height 12
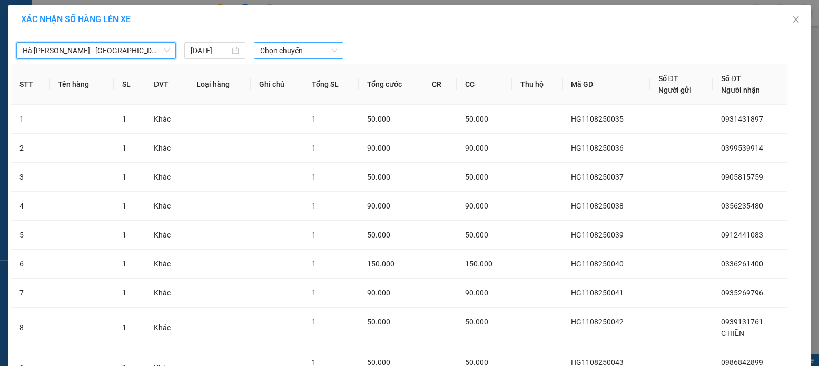
click at [303, 48] on span "Chọn chuyến" at bounding box center [298, 51] width 77 height 16
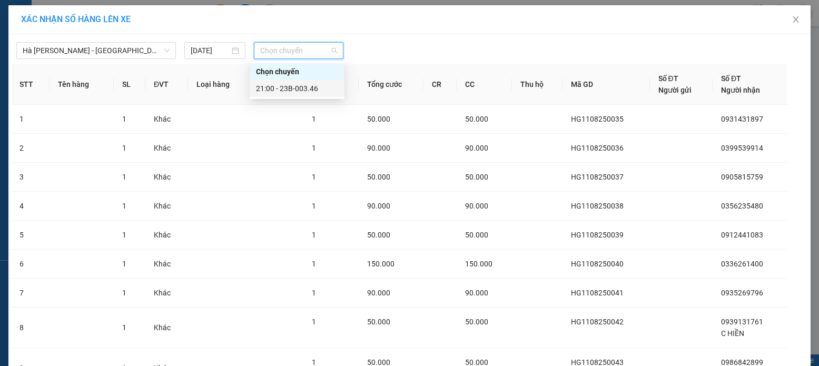
click at [292, 87] on div "21:00 - 23B-003.46" at bounding box center [297, 89] width 82 height 12
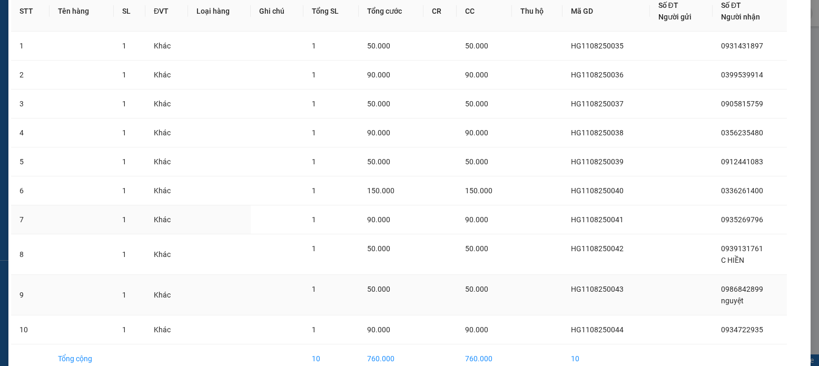
scroll to position [135, 0]
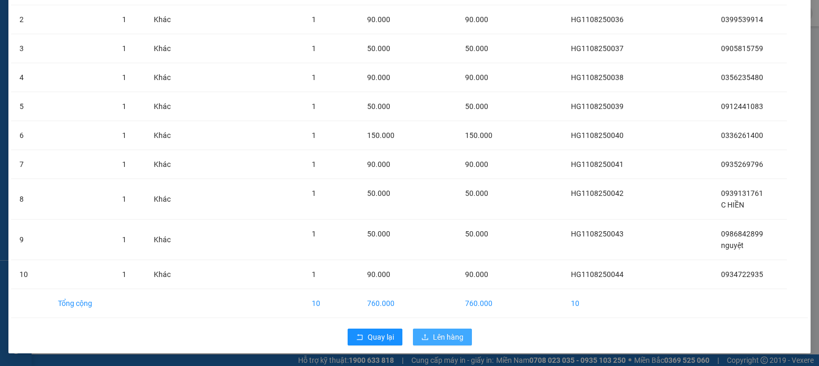
click at [439, 336] on span "Lên hàng" at bounding box center [448, 337] width 31 height 12
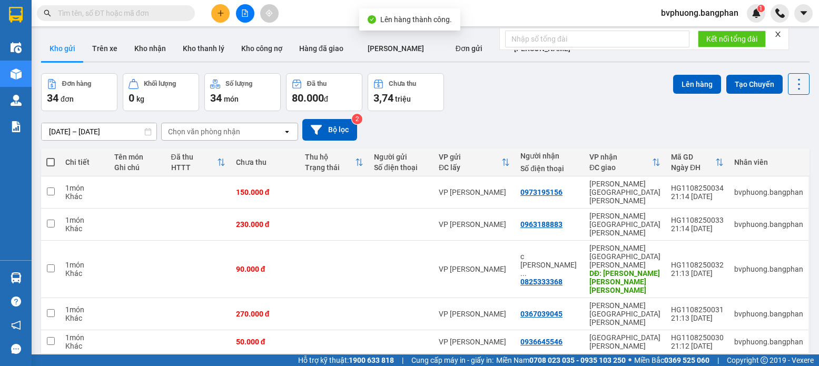
click at [52, 162] on span at bounding box center [50, 162] width 8 height 8
click at [51, 157] on input "checkbox" at bounding box center [51, 157] width 0 height 0
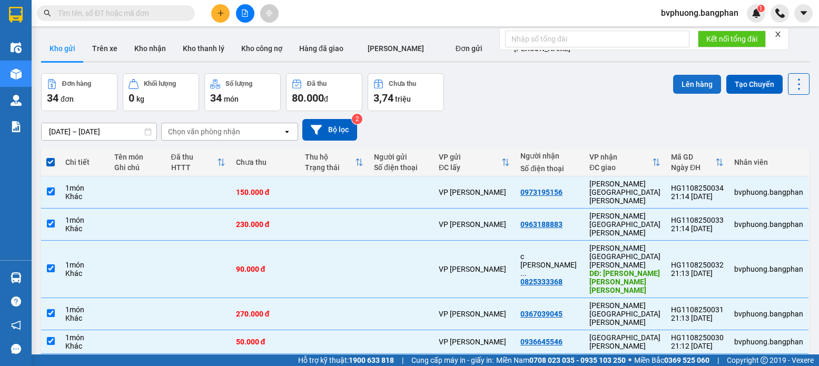
click at [689, 84] on button "Lên hàng" at bounding box center [697, 84] width 48 height 19
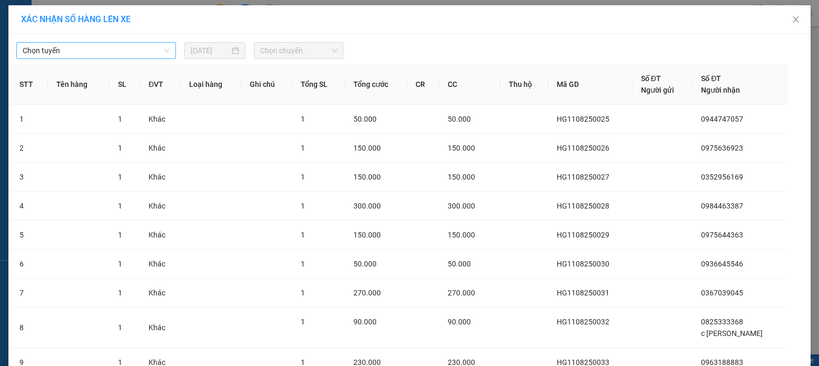
click at [131, 44] on span "Chọn tuyến" at bounding box center [96, 51] width 147 height 16
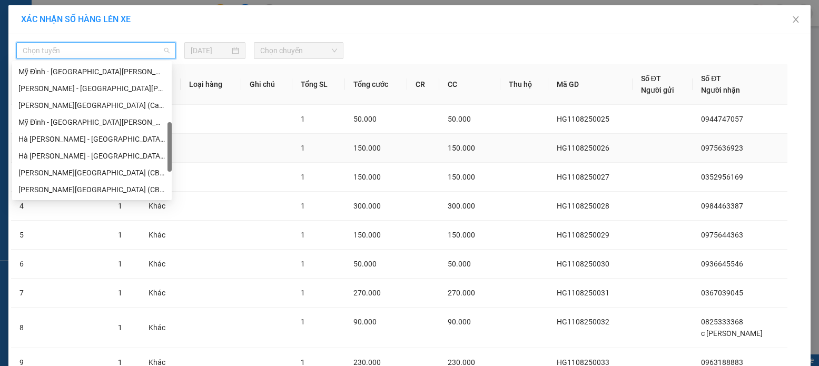
scroll to position [207, 0]
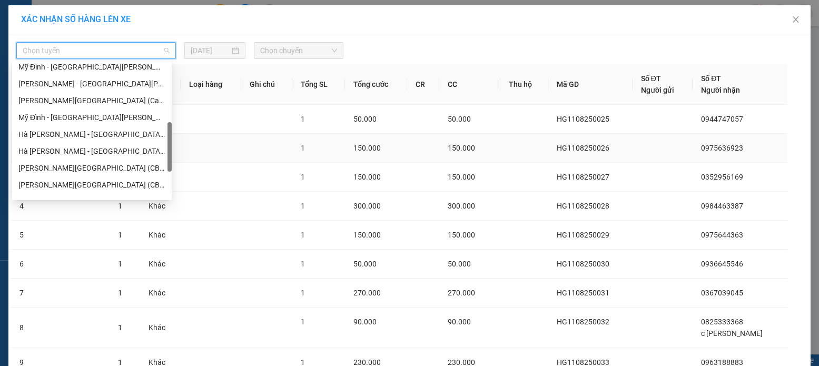
drag, startPoint x: 170, startPoint y: 76, endPoint x: 174, endPoint y: 135, distance: 59.1
click at [174, 135] on body "Kết quả [PERSON_NAME] ( 0 ) Bộ lọc No Data bvphuong.bangphan 1 Điều [PERSON_NAM…" at bounding box center [409, 183] width 819 height 366
click at [64, 150] on div "Hà [PERSON_NAME] - [GEOGRAPHIC_DATA] (GN)" at bounding box center [91, 151] width 147 height 12
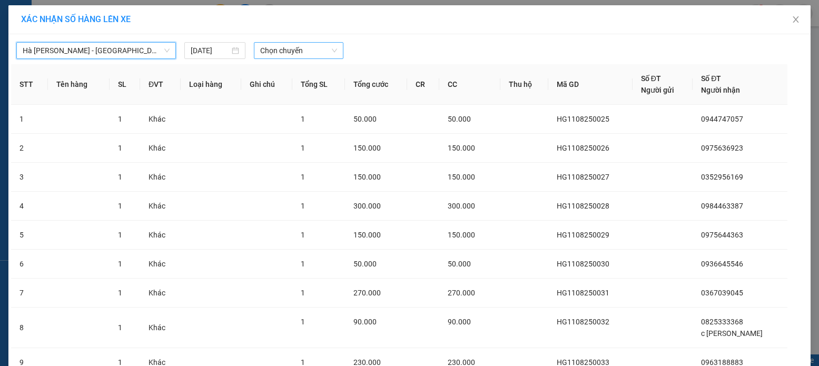
click at [301, 50] on span "Chọn chuyến" at bounding box center [298, 51] width 77 height 16
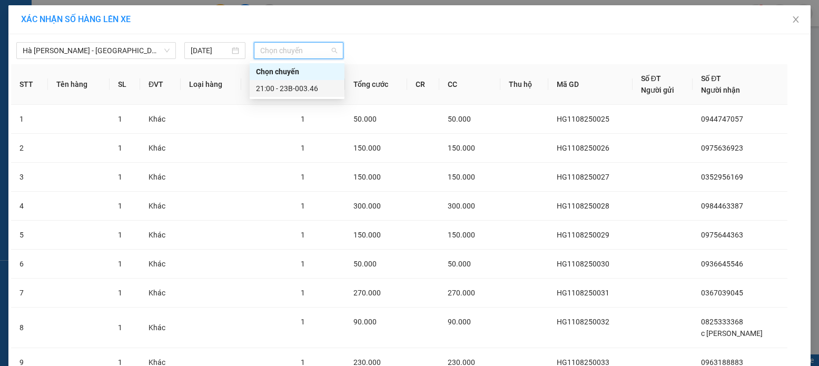
click at [299, 88] on div "21:00 - 23B-003.46" at bounding box center [297, 89] width 82 height 12
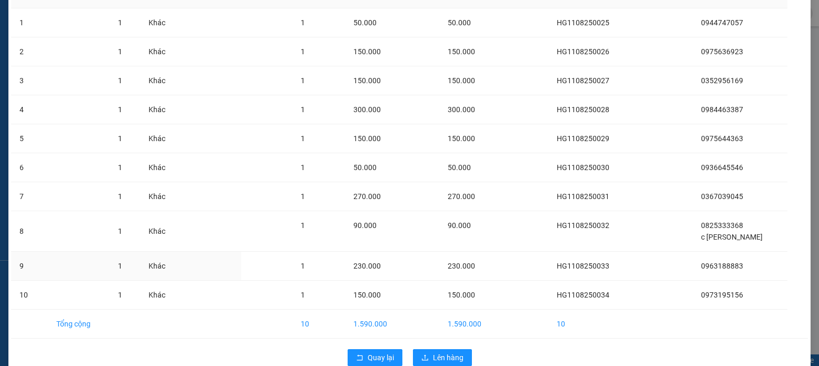
scroll to position [123, 0]
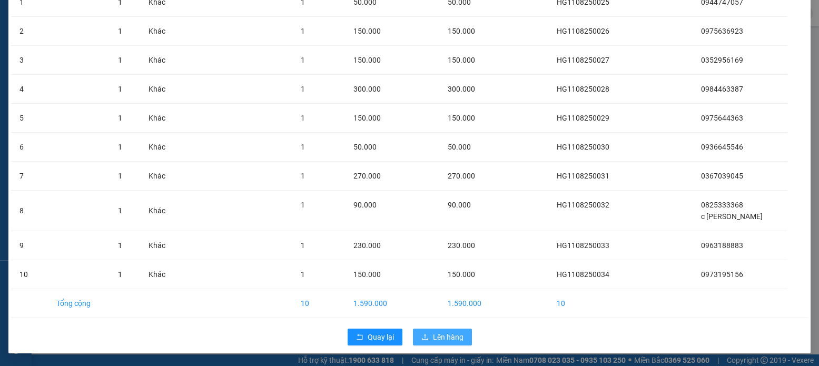
click at [442, 338] on span "Lên hàng" at bounding box center [448, 337] width 31 height 12
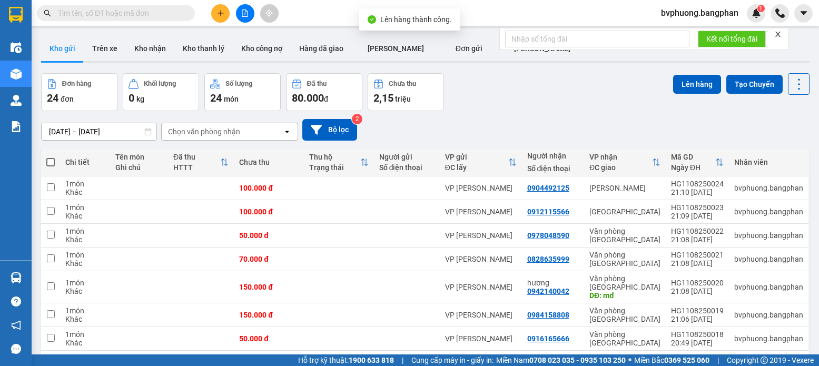
click at [51, 158] on span at bounding box center [50, 162] width 8 height 8
click at [51, 157] on input "checkbox" at bounding box center [51, 157] width 0 height 0
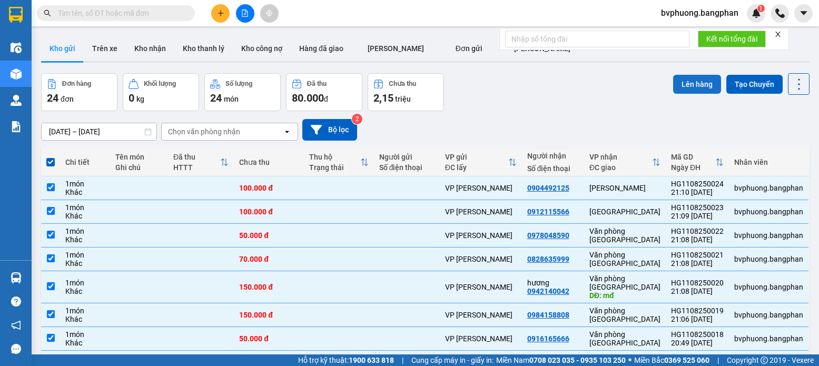
drag, startPoint x: 689, startPoint y: 81, endPoint x: 684, endPoint y: 82, distance: 5.3
click at [687, 82] on button "Lên hàng" at bounding box center [697, 84] width 48 height 19
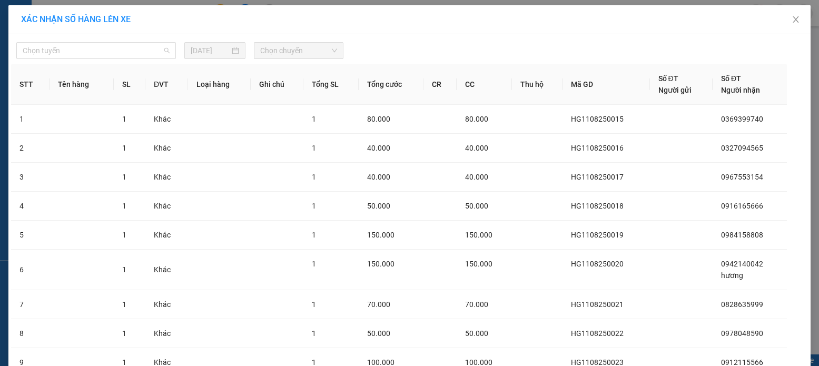
drag, startPoint x: 147, startPoint y: 45, endPoint x: 161, endPoint y: 60, distance: 19.7
click at [149, 47] on span "Chọn tuyến" at bounding box center [96, 51] width 147 height 16
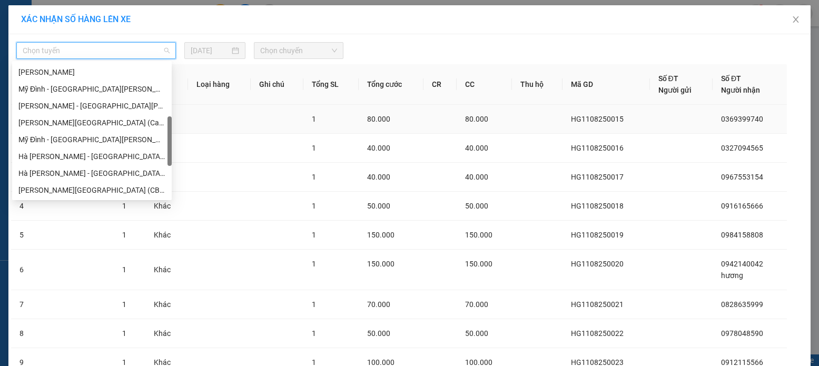
scroll to position [187, 0]
drag, startPoint x: 167, startPoint y: 79, endPoint x: 174, endPoint y: 133, distance: 54.6
click at [174, 133] on body "Kết quả [PERSON_NAME] ( 0 ) Bộ lọc No Data bvphuong.bangphan 1 Điều [PERSON_NAM…" at bounding box center [409, 183] width 819 height 366
click at [77, 171] on div "Hà [PERSON_NAME] - [GEOGRAPHIC_DATA] (GN)" at bounding box center [91, 171] width 147 height 12
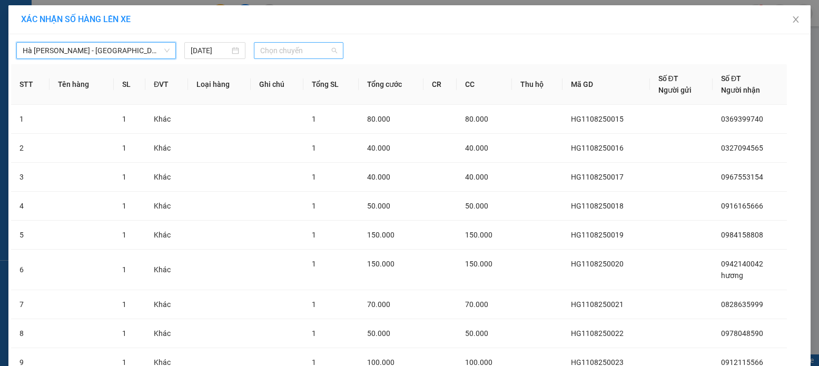
click at [315, 51] on span "Chọn chuyến" at bounding box center [298, 51] width 77 height 16
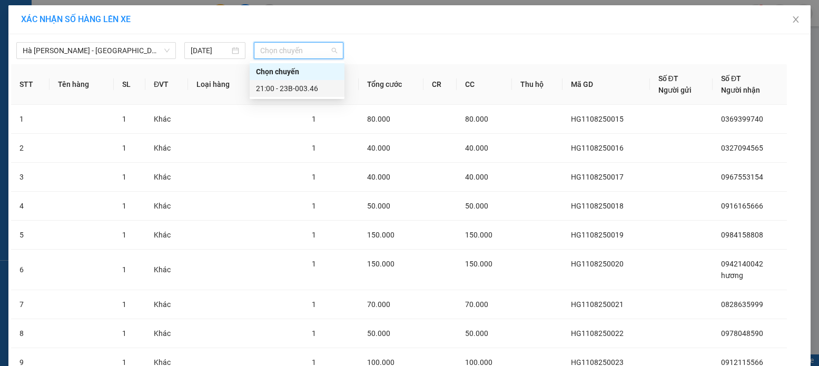
click at [311, 91] on div "21:00 - 23B-003.46" at bounding box center [297, 89] width 82 height 12
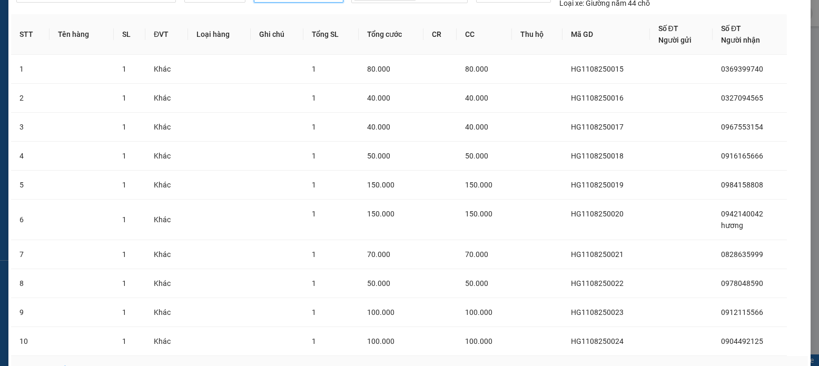
scroll to position [123, 0]
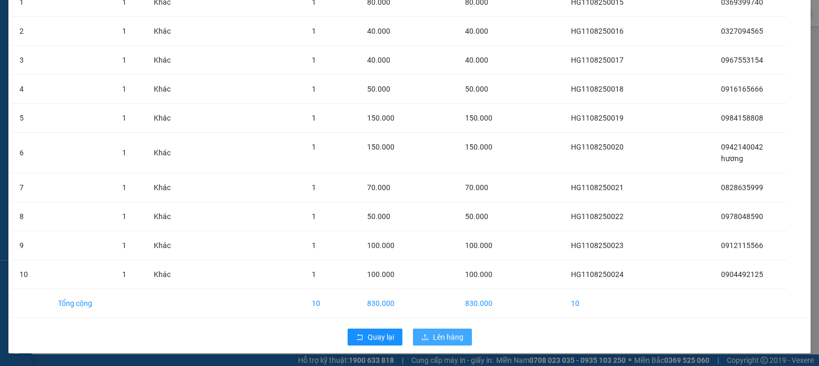
click at [439, 338] on span "Lên hàng" at bounding box center [448, 337] width 31 height 12
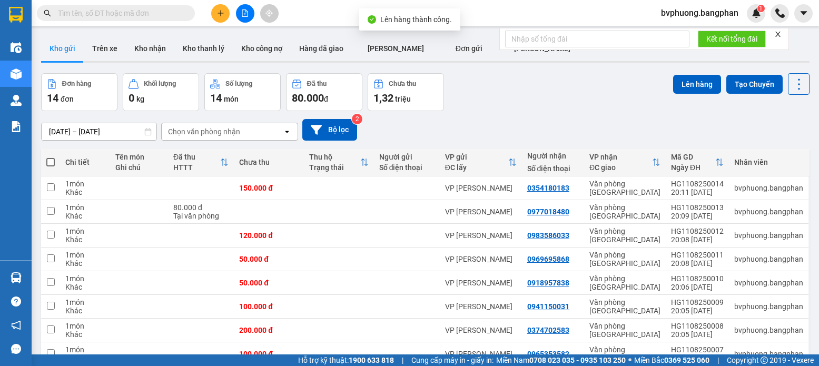
click at [50, 161] on span at bounding box center [50, 162] width 8 height 8
click at [51, 157] on input "checkbox" at bounding box center [51, 157] width 0 height 0
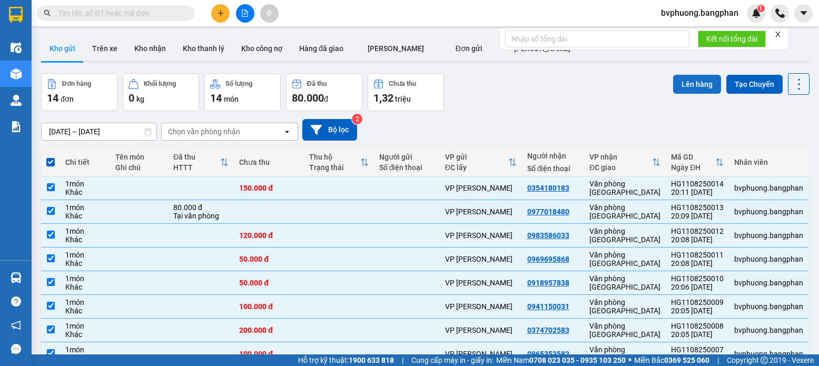
click at [693, 80] on button "Lên hàng" at bounding box center [697, 84] width 48 height 19
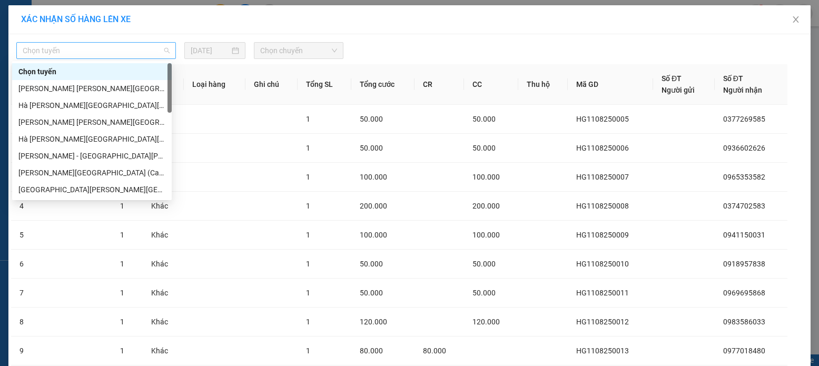
drag, startPoint x: 138, startPoint y: 48, endPoint x: 143, endPoint y: 55, distance: 8.8
click at [142, 54] on span "Chọn tuyến" at bounding box center [96, 51] width 147 height 16
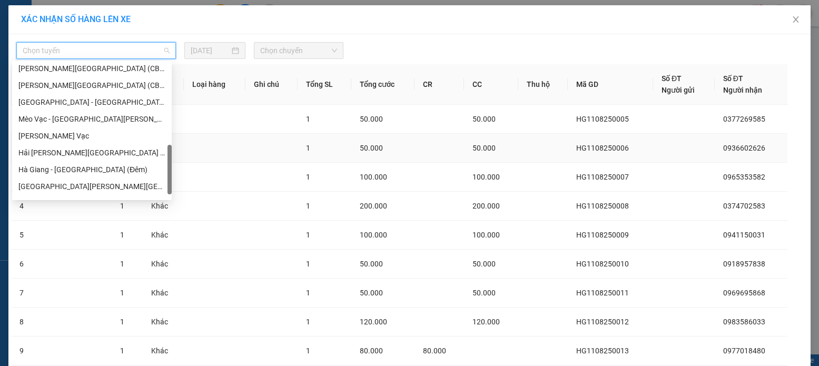
scroll to position [312, 0]
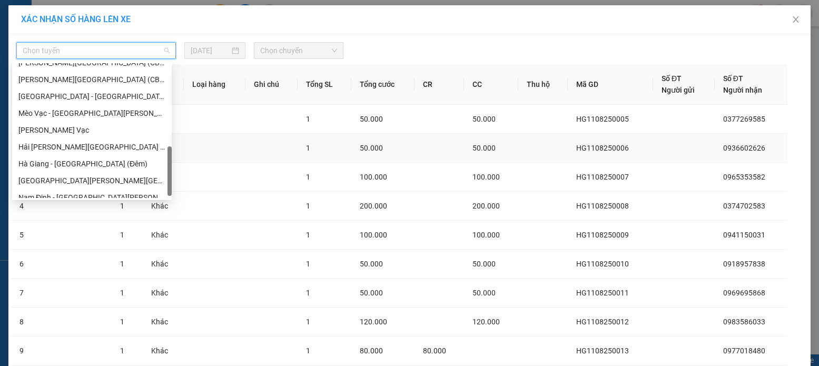
drag, startPoint x: 169, startPoint y: 76, endPoint x: 176, endPoint y: 159, distance: 83.5
click at [176, 159] on body "Kết quả [PERSON_NAME] ( 0 ) Bộ lọc No Data bvphuong.bangphan 1 Điều [PERSON_NAM…" at bounding box center [409, 183] width 819 height 366
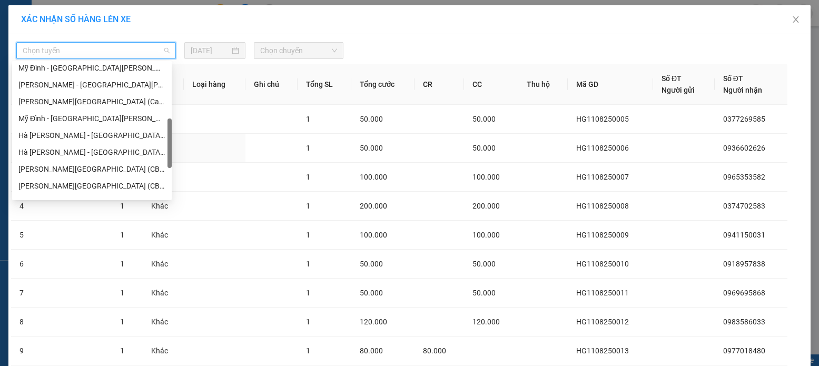
drag, startPoint x: 168, startPoint y: 170, endPoint x: 155, endPoint y: 150, distance: 24.4
click at [171, 143] on div at bounding box center [169, 144] width 4 height 50
click at [80, 152] on div "Hà [PERSON_NAME] - [GEOGRAPHIC_DATA] (GN)" at bounding box center [91, 152] width 147 height 12
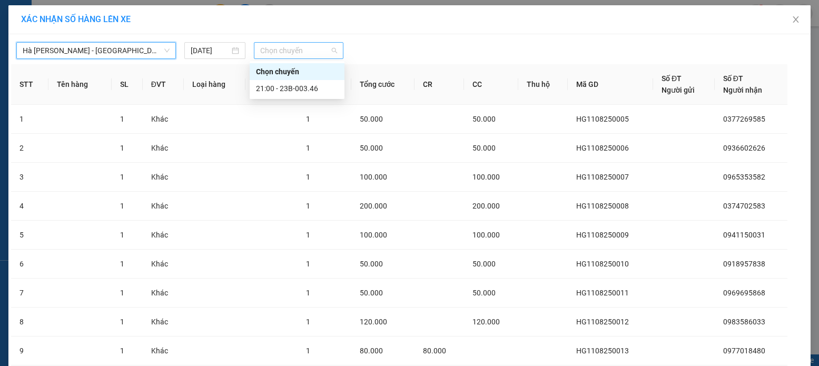
click at [291, 51] on span "Chọn chuyến" at bounding box center [298, 51] width 77 height 16
click at [304, 86] on div "21:00 - 23B-003.46" at bounding box center [297, 89] width 82 height 12
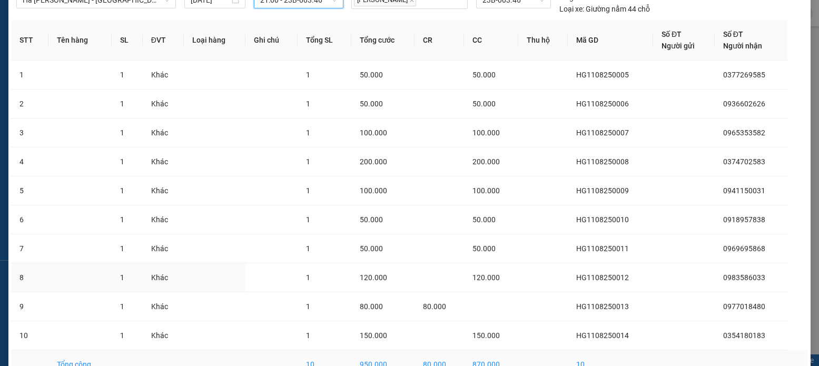
scroll to position [112, 0]
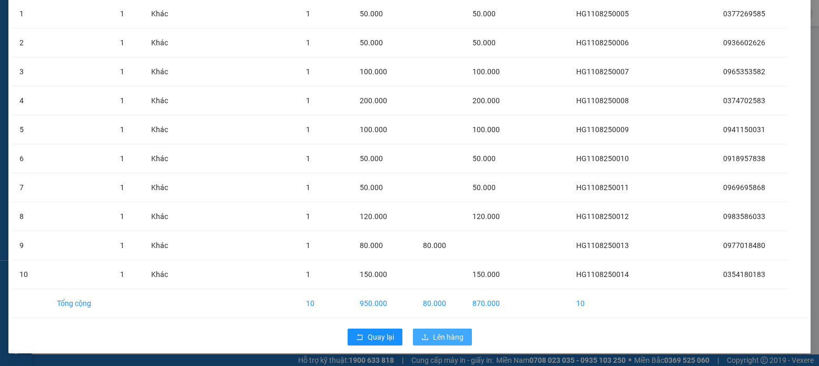
drag, startPoint x: 439, startPoint y: 339, endPoint x: 430, endPoint y: 332, distance: 11.0
click at [439, 338] on span "Lên hàng" at bounding box center [448, 337] width 31 height 12
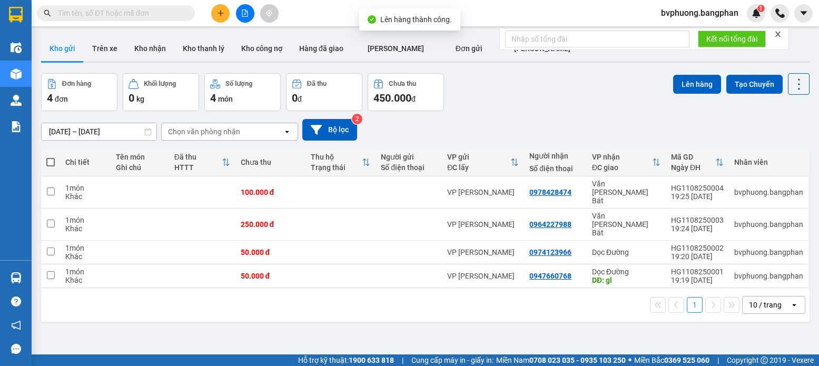
click at [51, 159] on span at bounding box center [50, 162] width 8 height 8
click at [51, 157] on input "checkbox" at bounding box center [51, 157] width 0 height 0
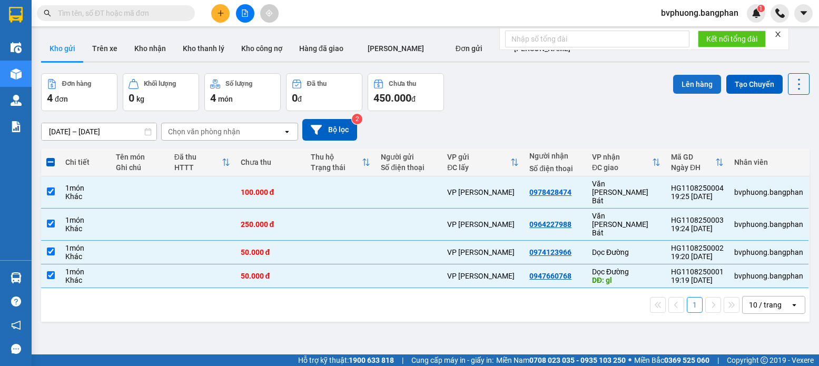
click at [689, 84] on button "Lên hàng" at bounding box center [697, 84] width 48 height 19
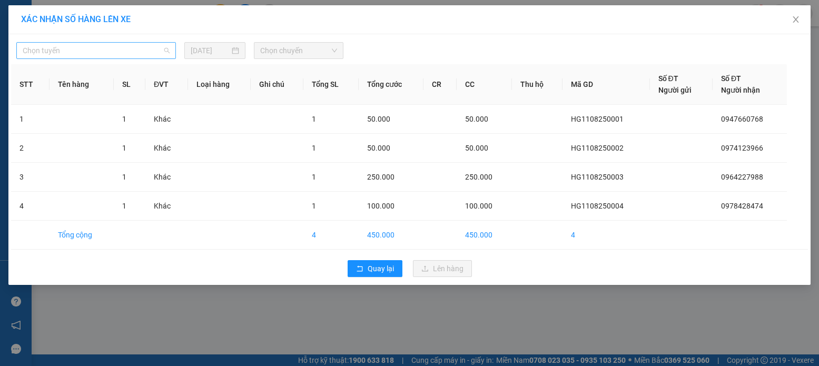
drag, startPoint x: 159, startPoint y: 47, endPoint x: 155, endPoint y: 70, distance: 22.3
click at [159, 49] on span "Chọn tuyến" at bounding box center [96, 51] width 147 height 16
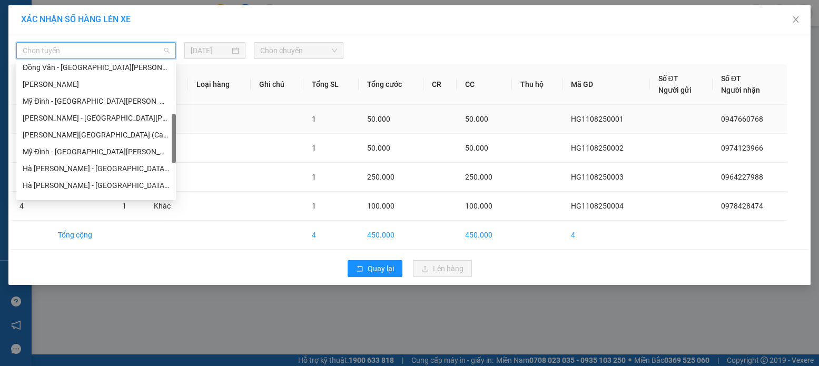
scroll to position [174, 0]
drag, startPoint x: 173, startPoint y: 75, endPoint x: 180, endPoint y: 125, distance: 50.1
click at [180, 125] on body "Kết quả [PERSON_NAME] ( 0 ) Bộ lọc No Data bvphuong.bangphan 1 Điều [PERSON_NAM…" at bounding box center [409, 183] width 819 height 366
click at [75, 184] on div "Hà [PERSON_NAME] - [GEOGRAPHIC_DATA] (GN)" at bounding box center [96, 184] width 147 height 12
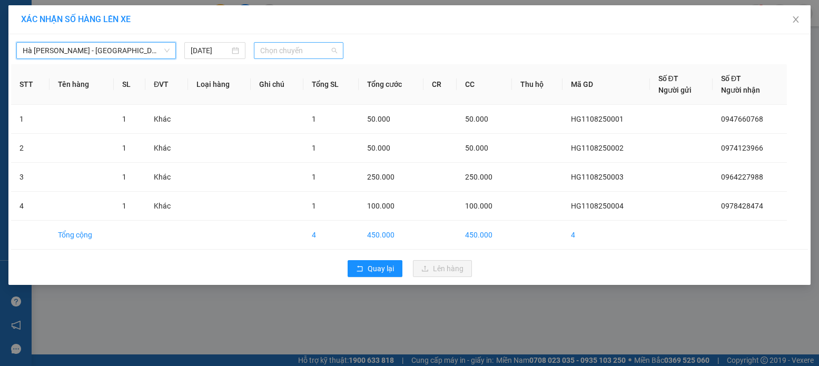
drag, startPoint x: 307, startPoint y: 46, endPoint x: 309, endPoint y: 53, distance: 7.3
click at [309, 53] on span "Chọn chuyến" at bounding box center [298, 51] width 77 height 16
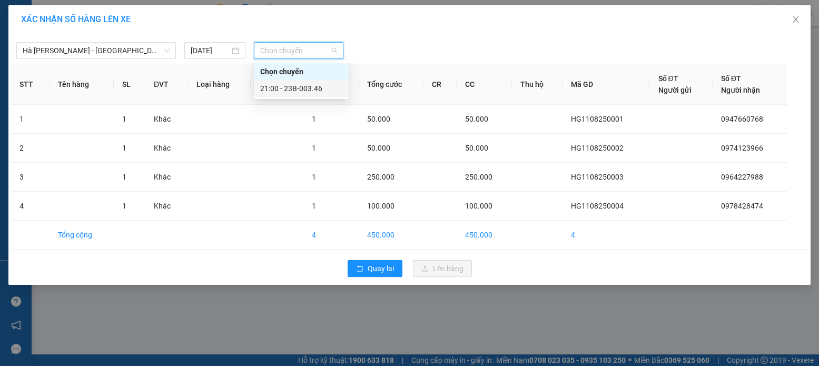
click at [310, 90] on div "21:00 - 23B-003.46" at bounding box center [301, 89] width 82 height 12
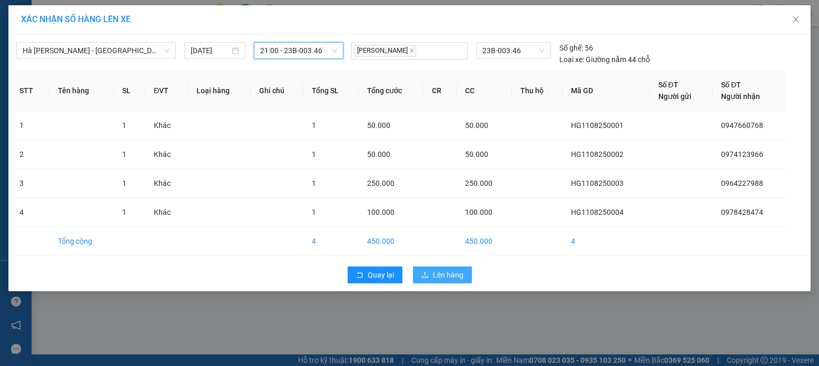
click at [443, 274] on span "Lên hàng" at bounding box center [448, 275] width 31 height 12
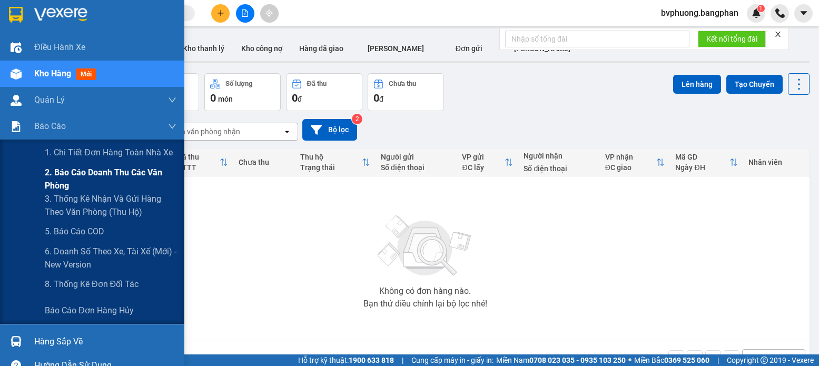
click at [67, 174] on span "2. Báo cáo doanh thu các văn phòng" at bounding box center [111, 179] width 132 height 26
